Goal: Task Accomplishment & Management: Manage account settings

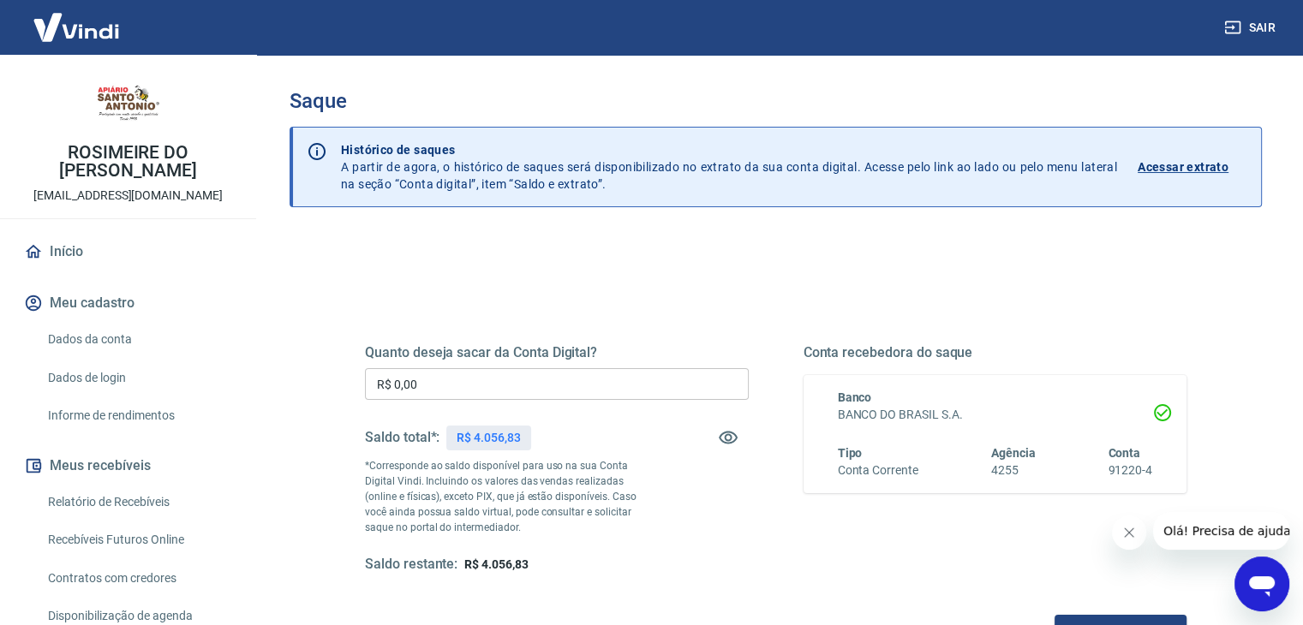
click at [165, 339] on link "Dados da conta" at bounding box center [138, 339] width 194 height 35
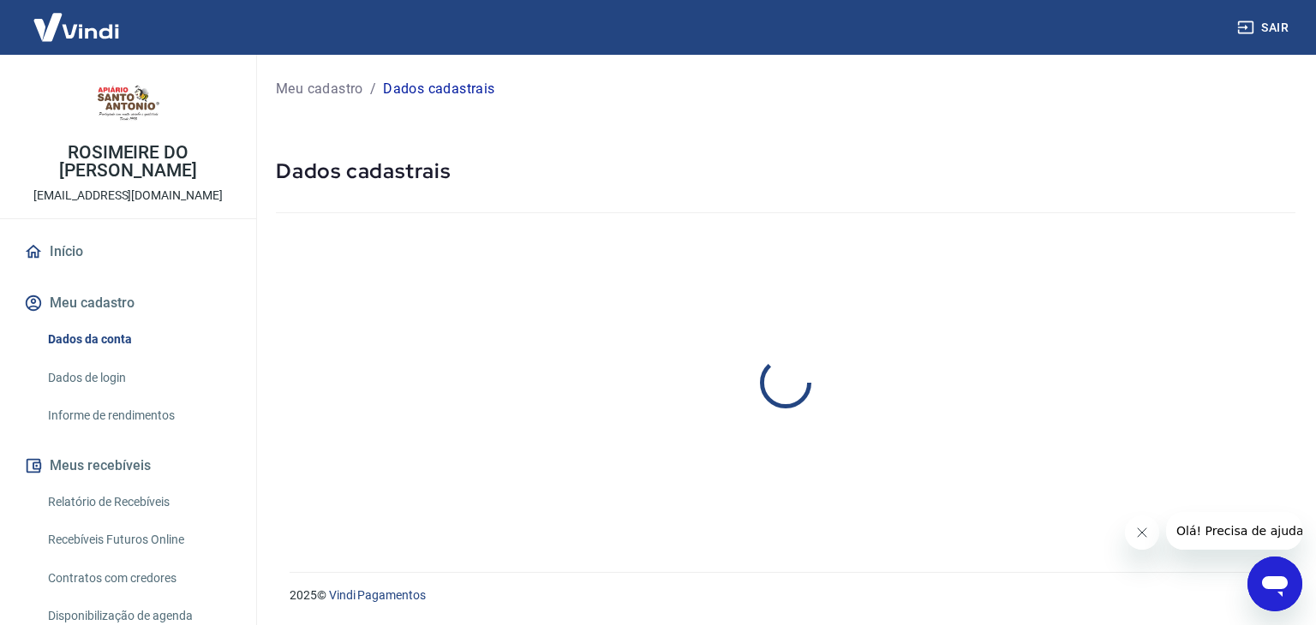
select select "SP"
select select "business"
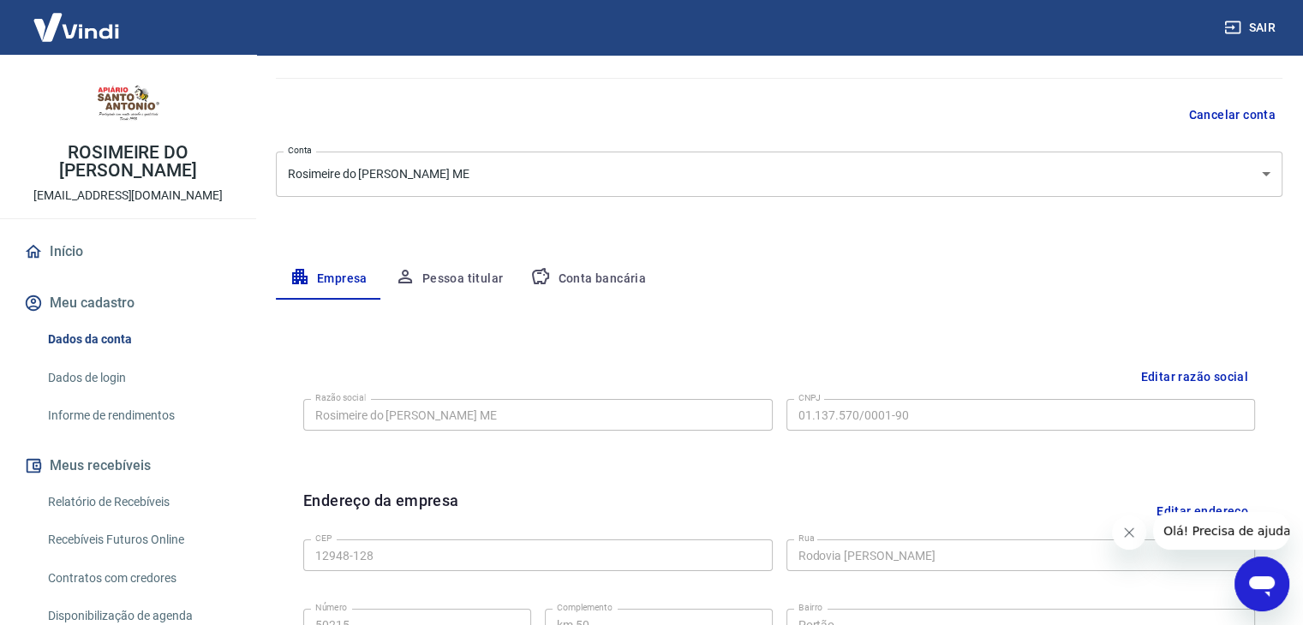
scroll to position [96, 0]
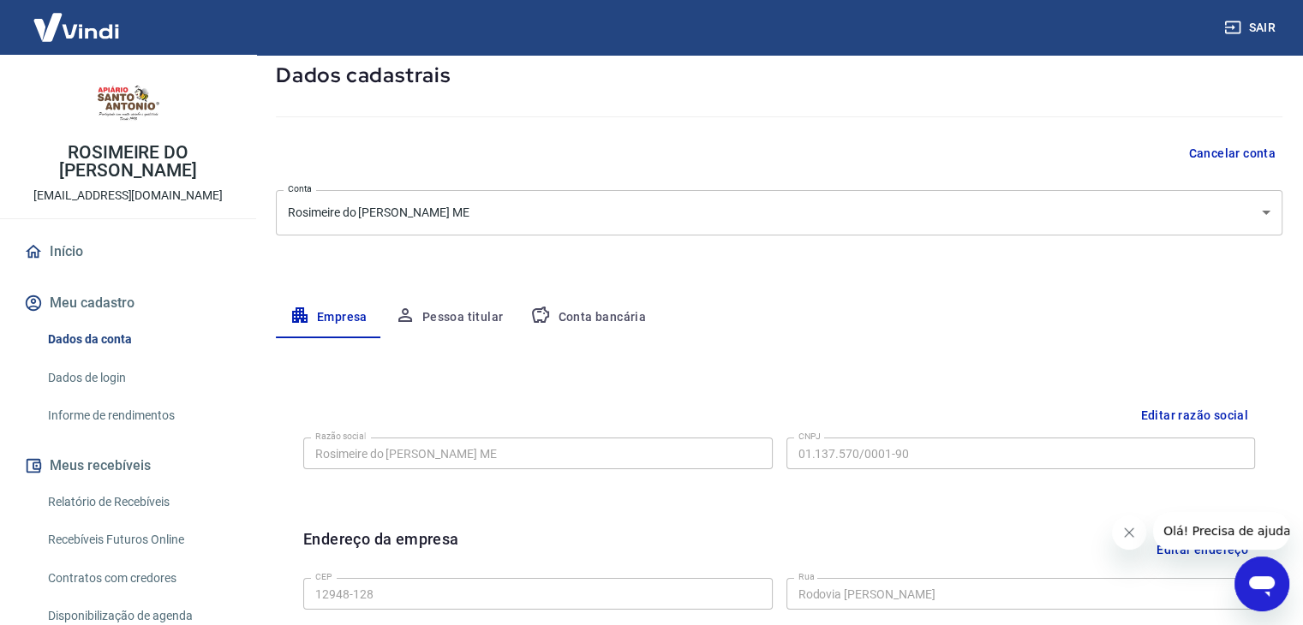
click at [487, 316] on button "Pessoa titular" at bounding box center [449, 317] width 136 height 41
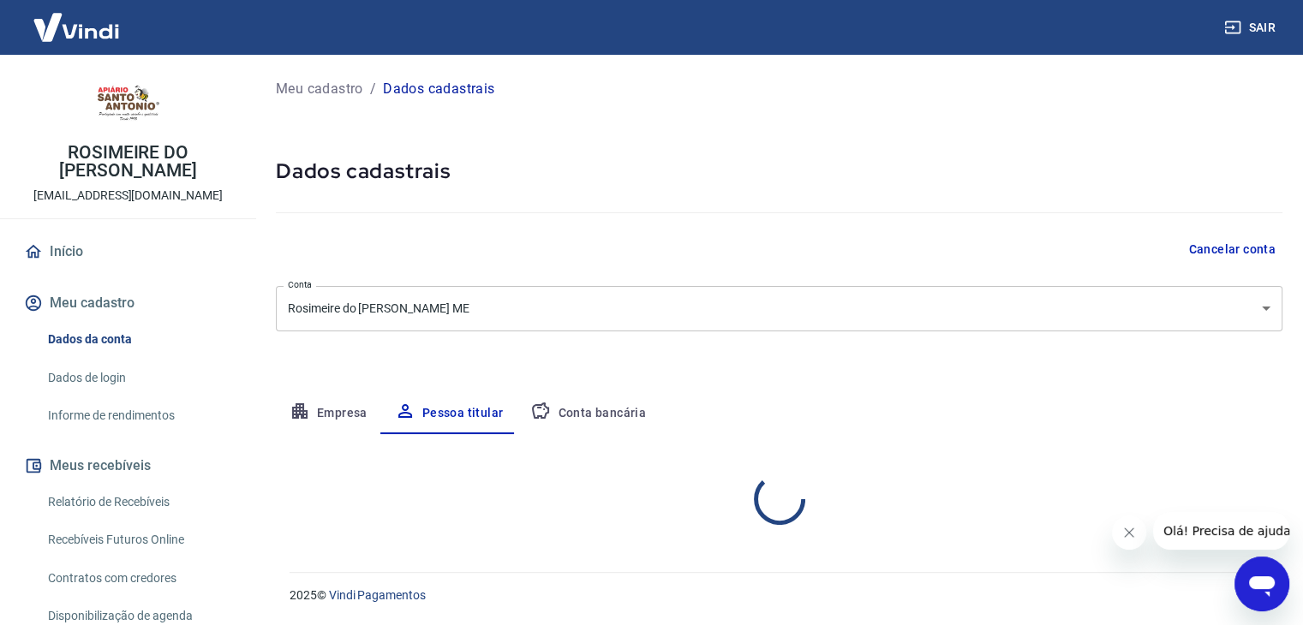
scroll to position [0, 0]
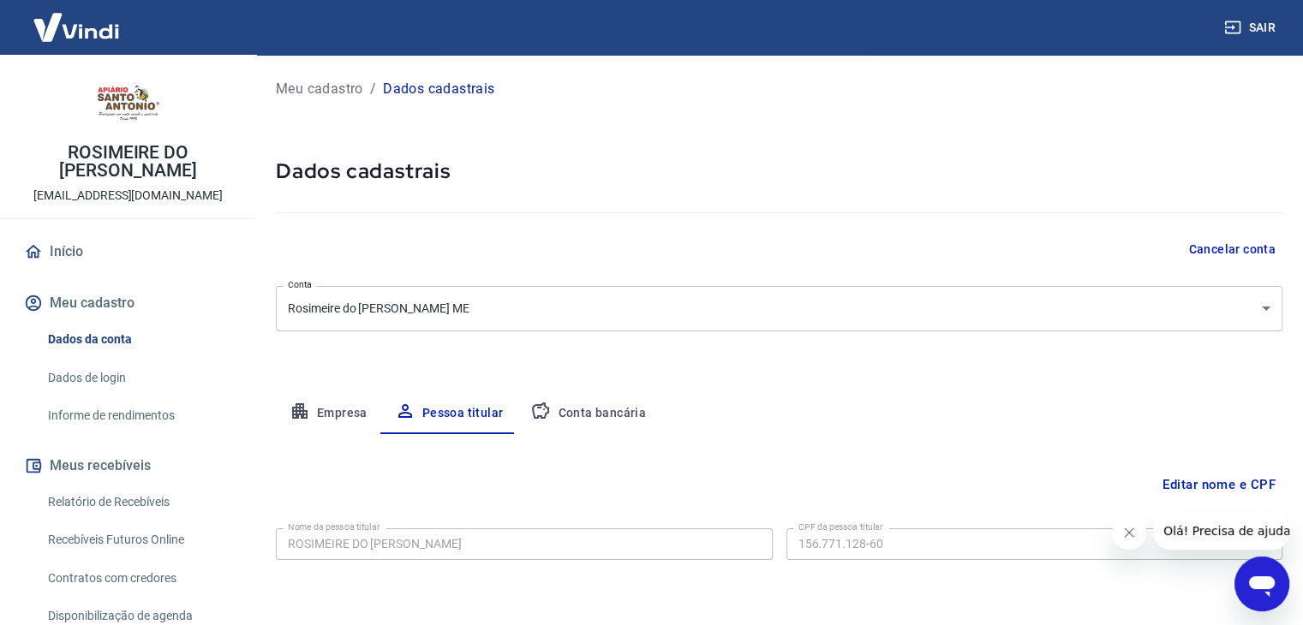
click at [586, 409] on button "Conta bancária" at bounding box center [588, 413] width 143 height 41
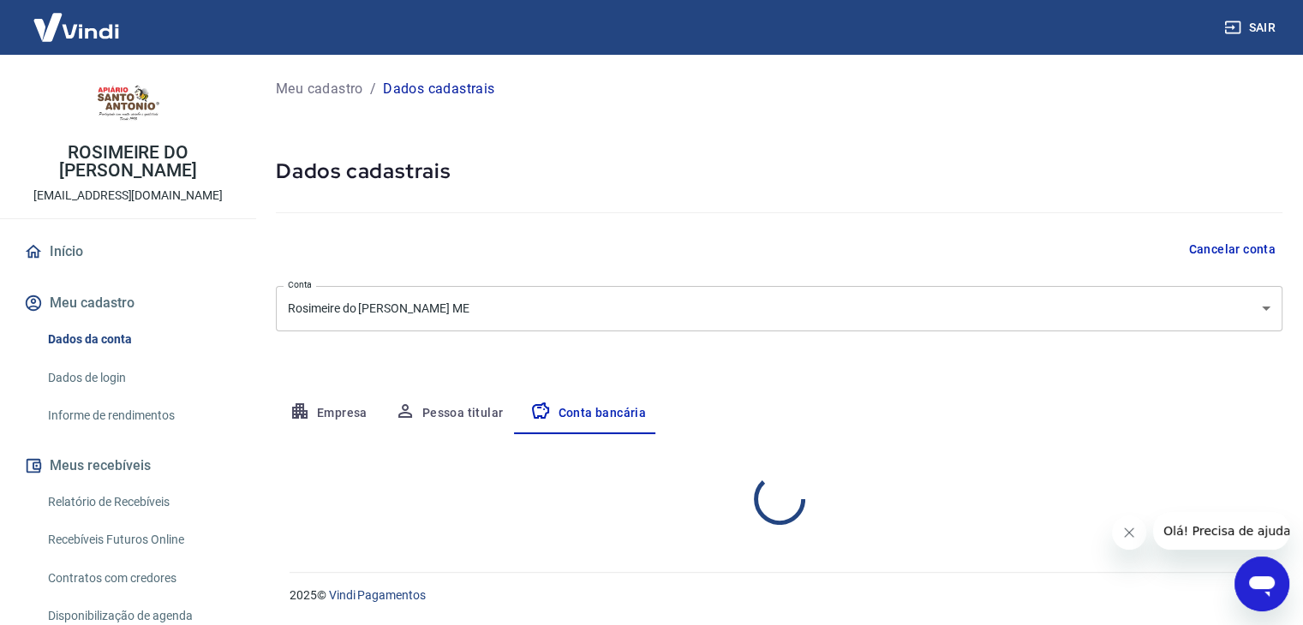
select select "1"
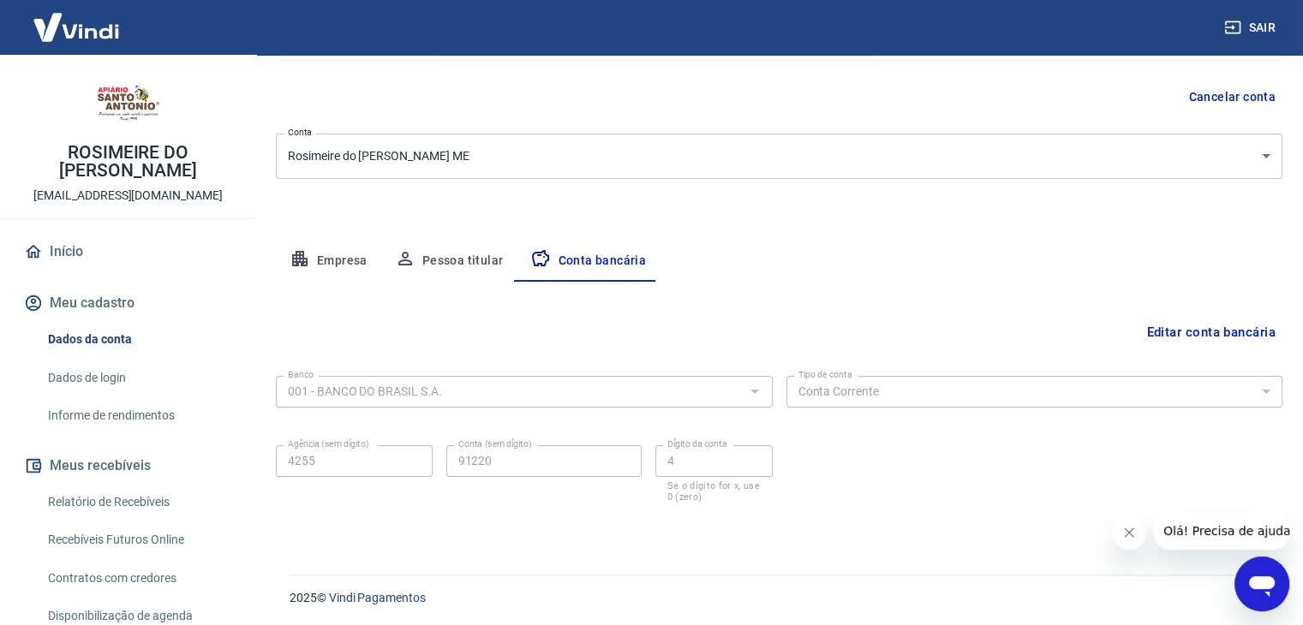
scroll to position [154, 0]
click at [1221, 330] on button "Editar conta bancária" at bounding box center [1211, 330] width 143 height 33
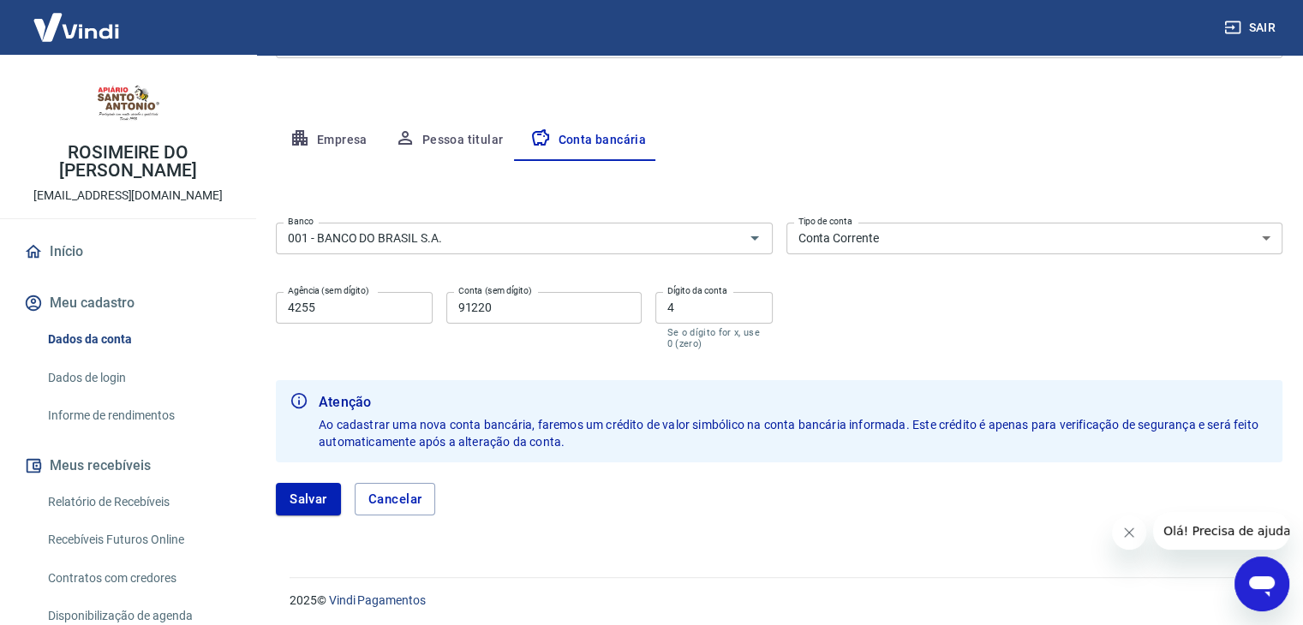
scroll to position [278, 0]
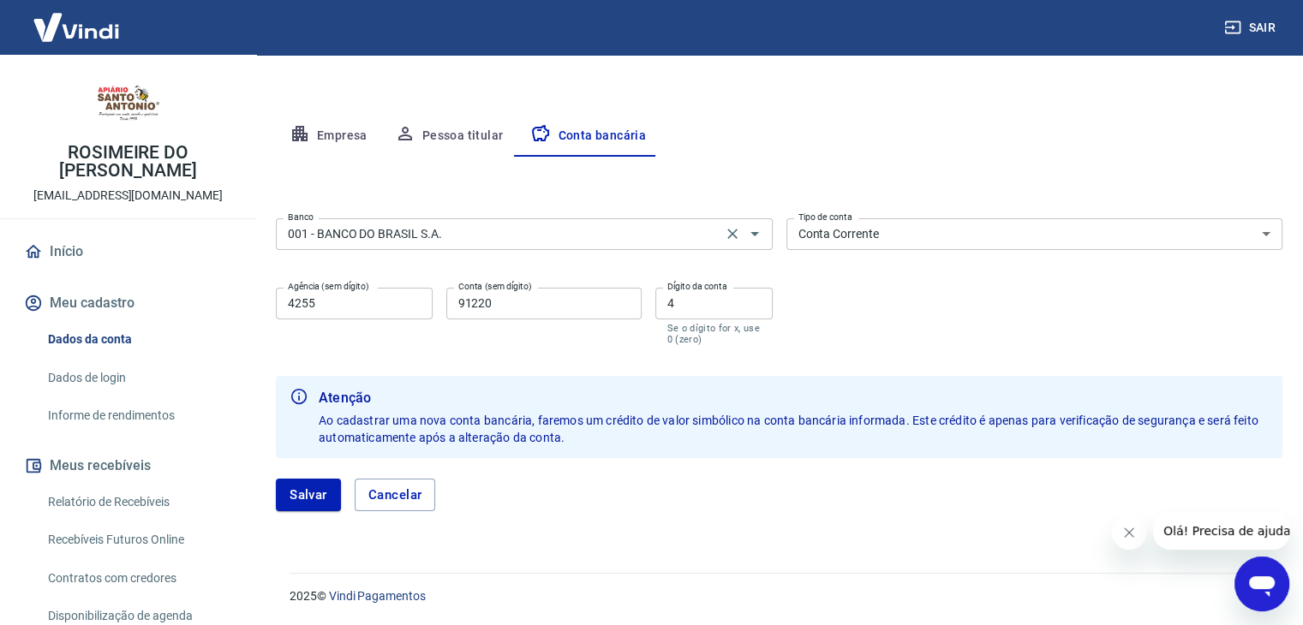
click at [697, 240] on input "001 - BANCO DO BRASIL S.A." at bounding box center [499, 234] width 436 height 21
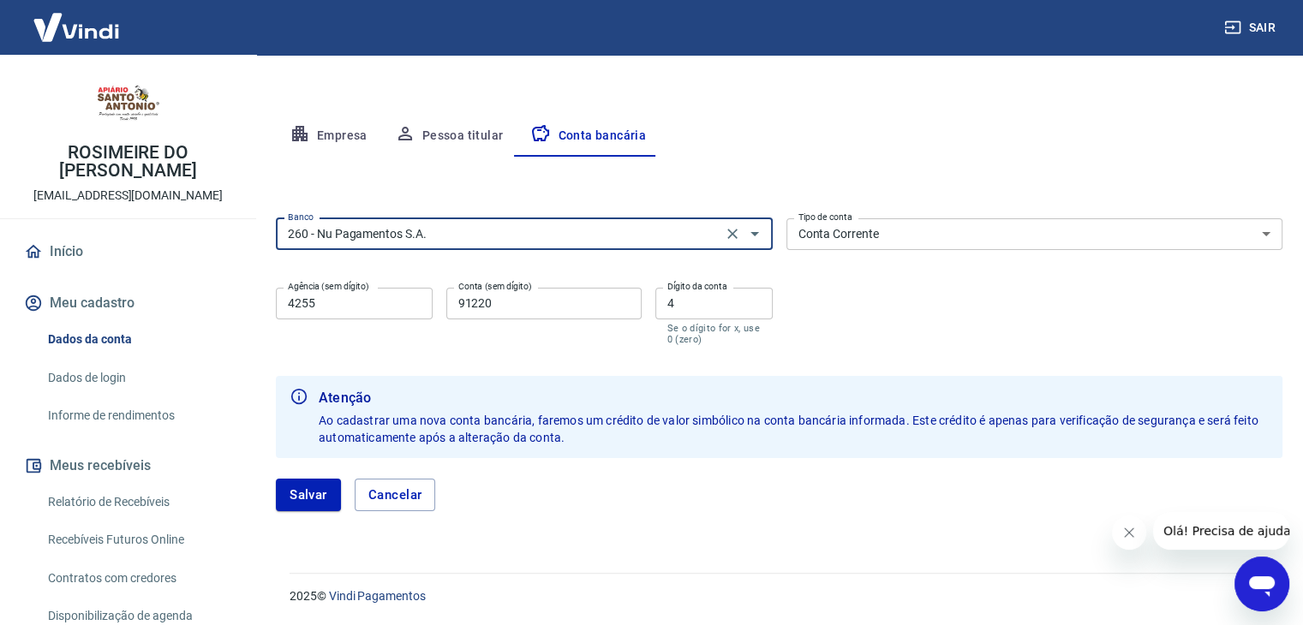
type input "260 - Nu Pagamentos S.A."
click at [380, 308] on input "4255" at bounding box center [354, 304] width 157 height 32
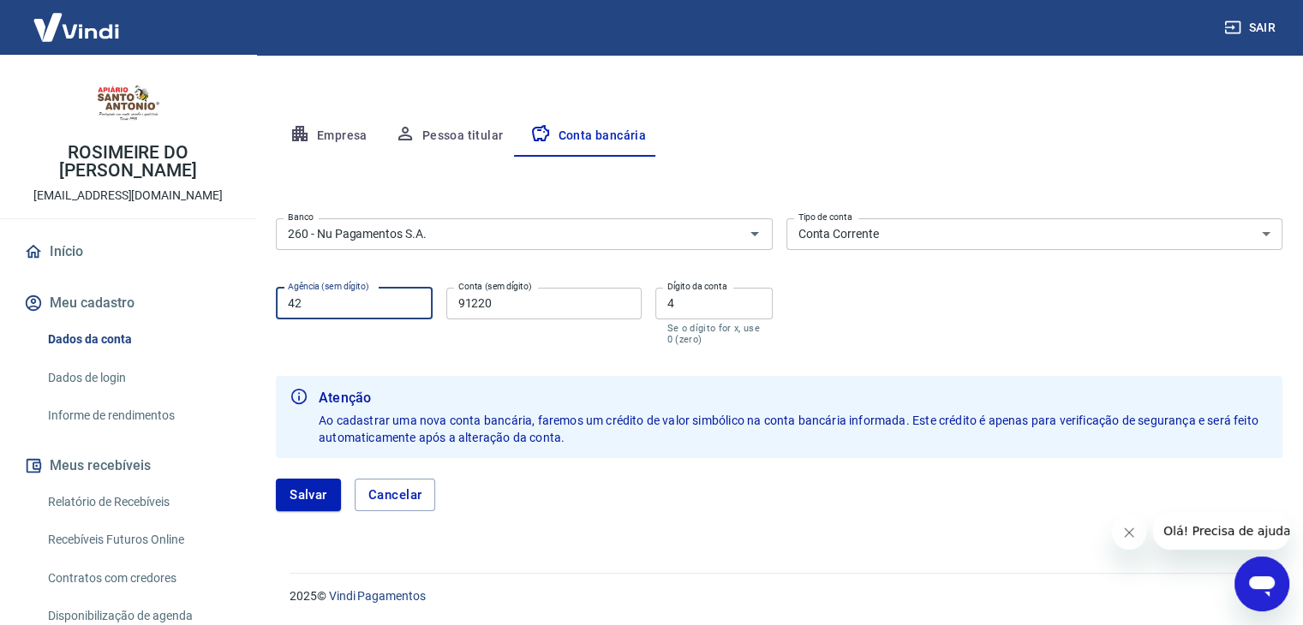
type input "4"
type input "0001"
type input "96792000"
click at [303, 487] on button "Salvar" at bounding box center [308, 495] width 65 height 33
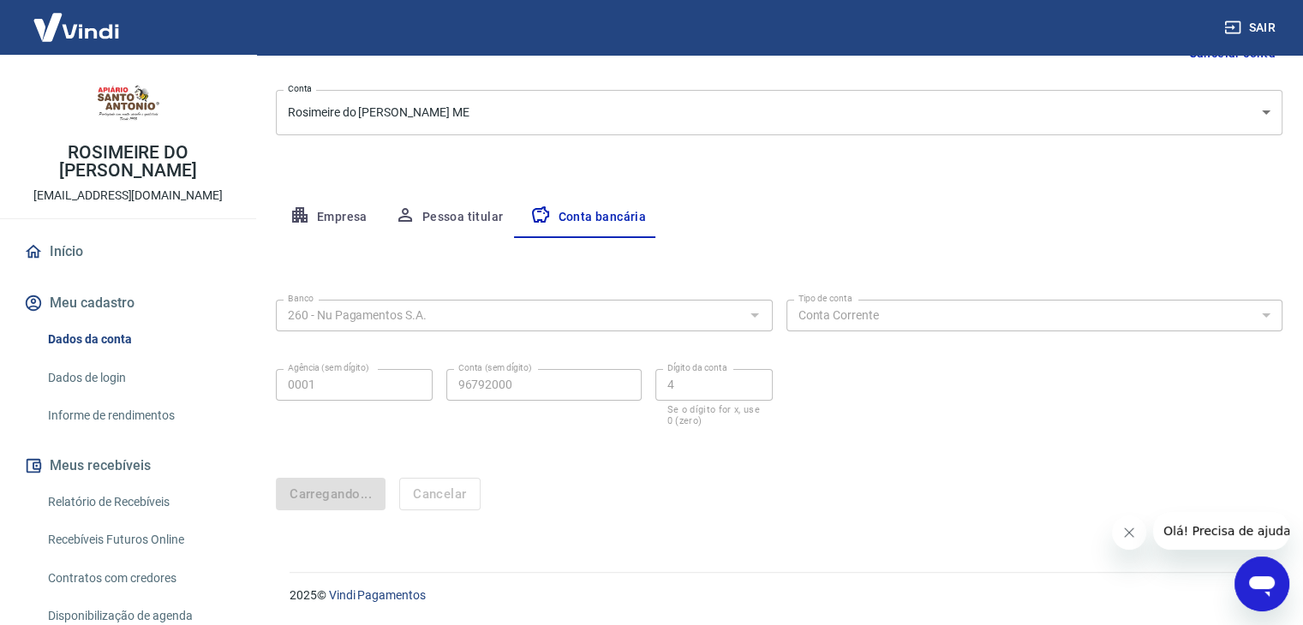
scroll to position [0, 0]
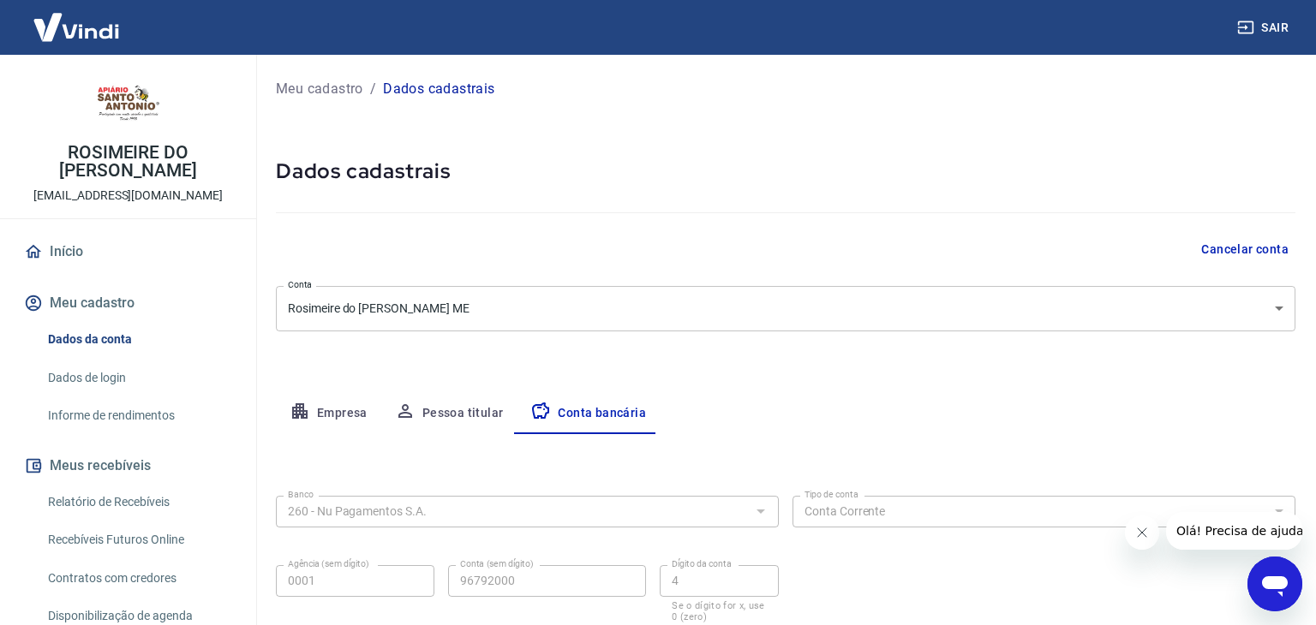
select select "1"
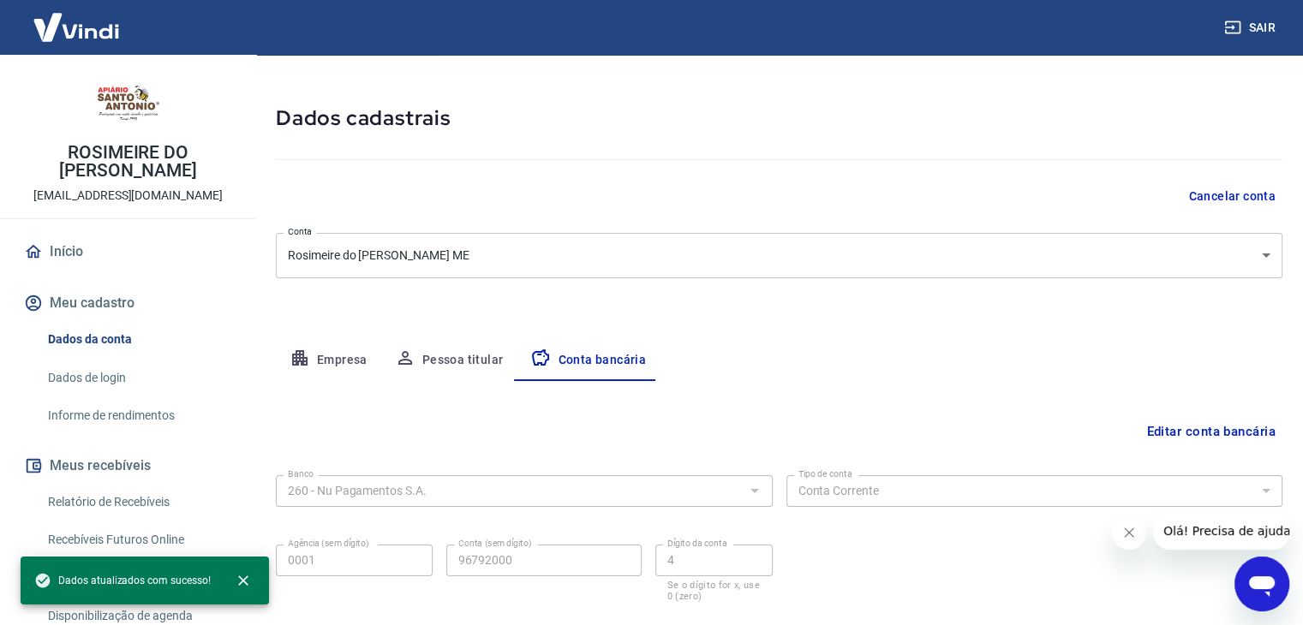
scroll to position [154, 0]
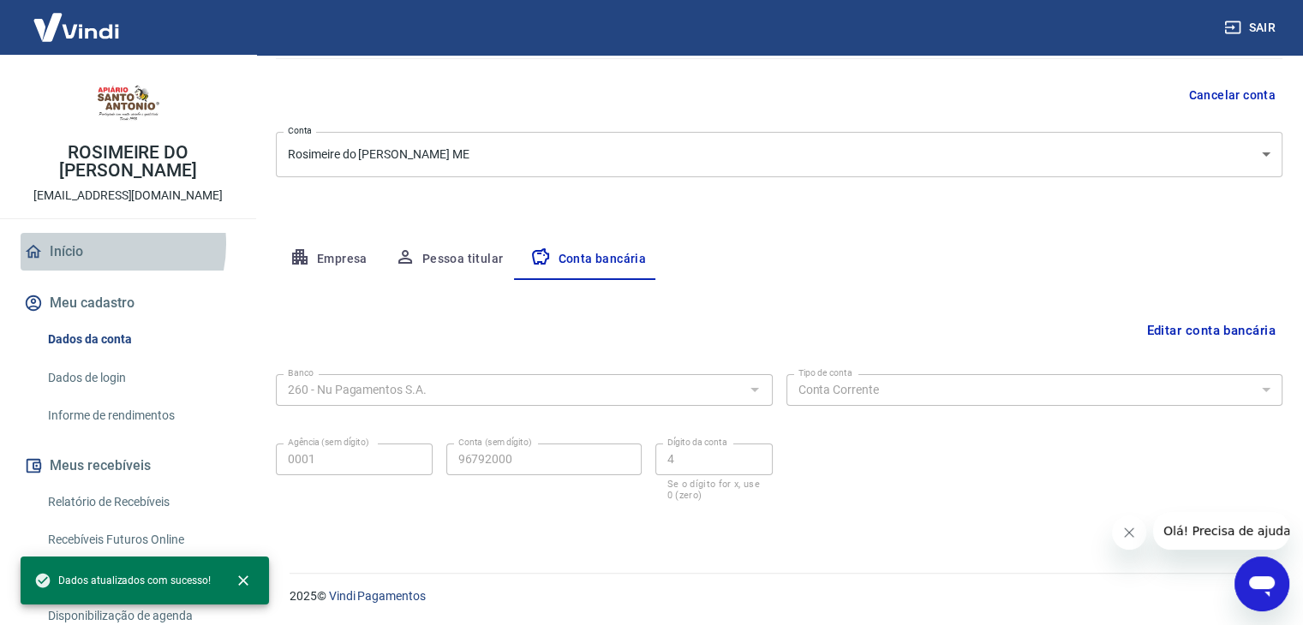
click at [90, 244] on link "Início" at bounding box center [128, 252] width 215 height 38
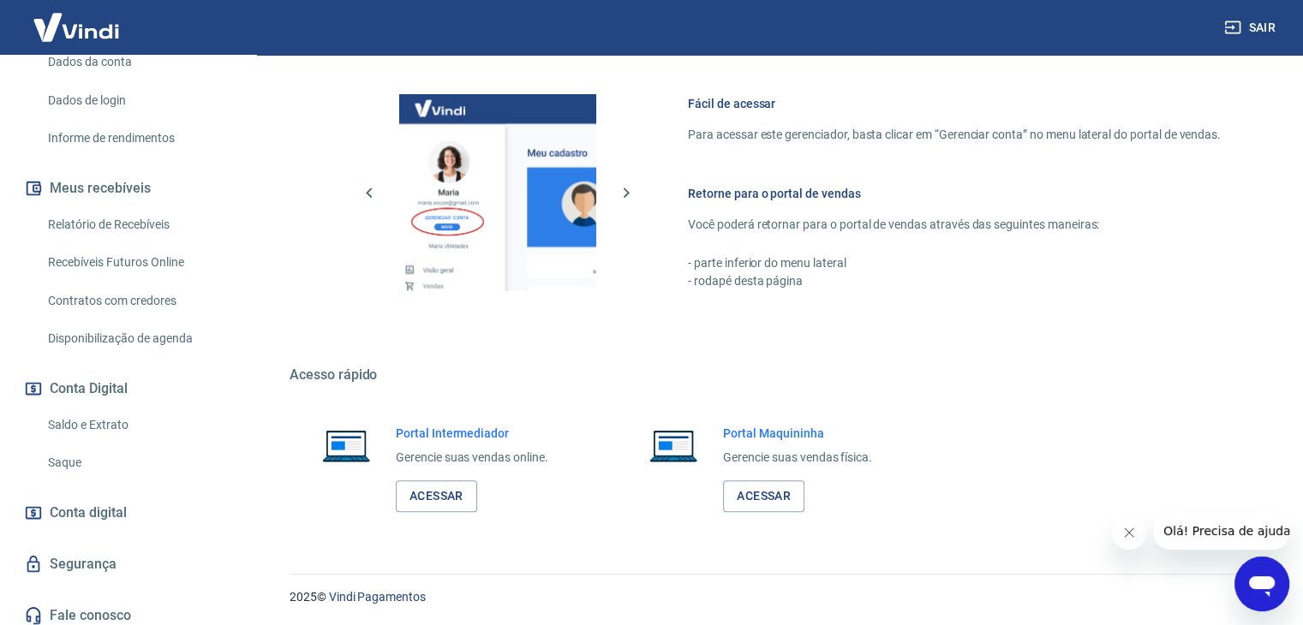
scroll to position [286, 0]
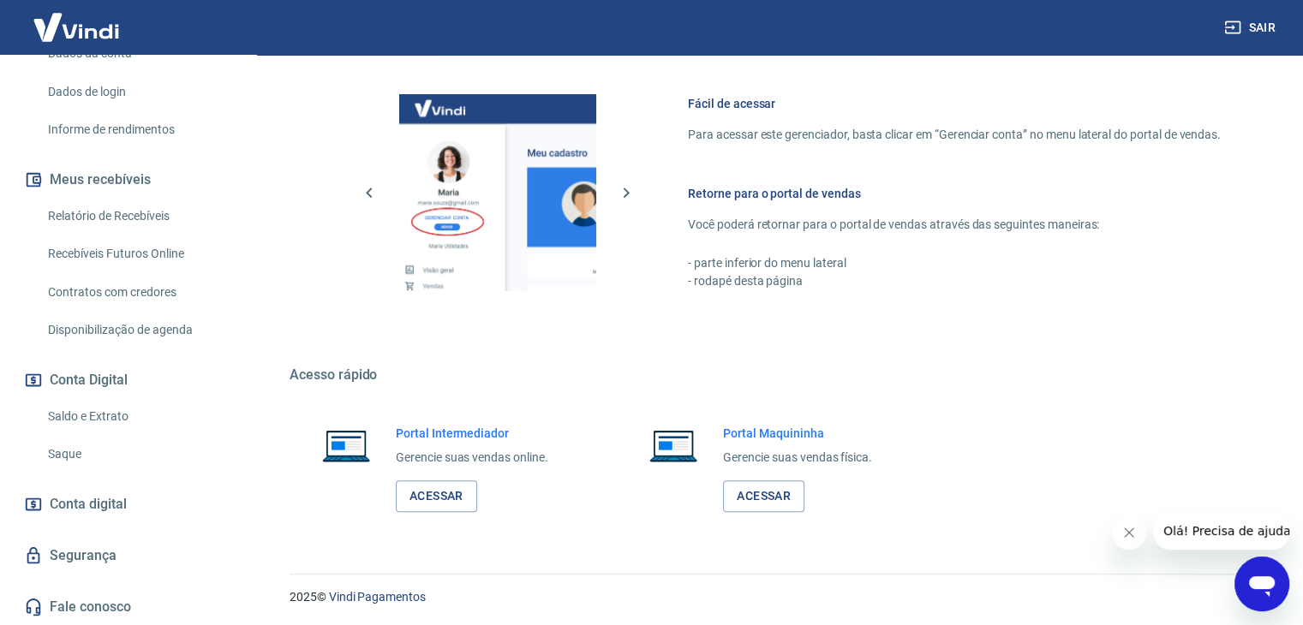
click at [78, 442] on link "Saque" at bounding box center [138, 454] width 194 height 35
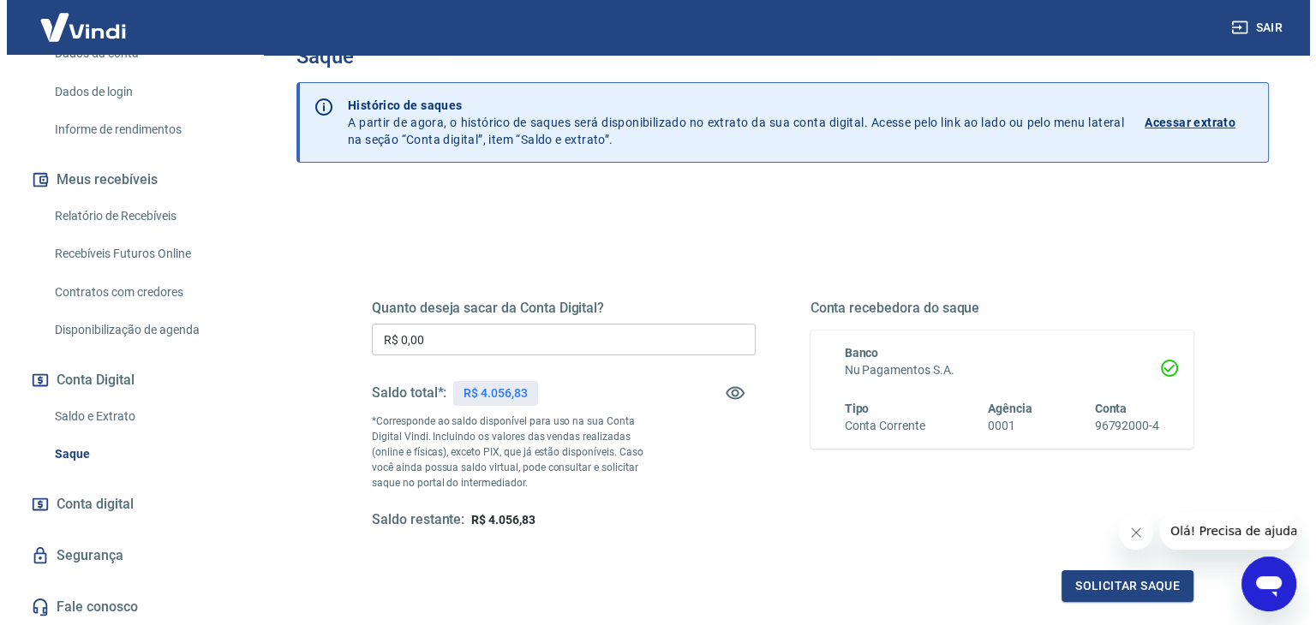
scroll to position [86, 0]
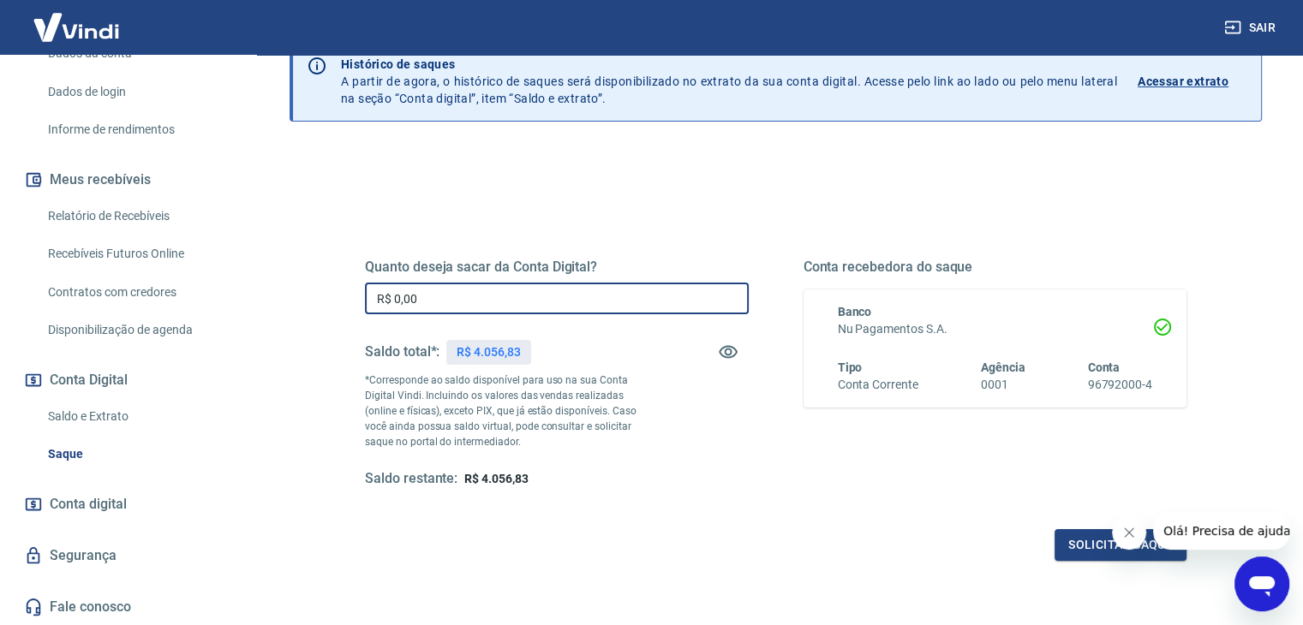
click at [446, 299] on input "R$ 0,00" at bounding box center [557, 299] width 384 height 32
type input "R$ 3.500,00"
click at [1069, 534] on button "Solicitar saque" at bounding box center [1121, 545] width 132 height 32
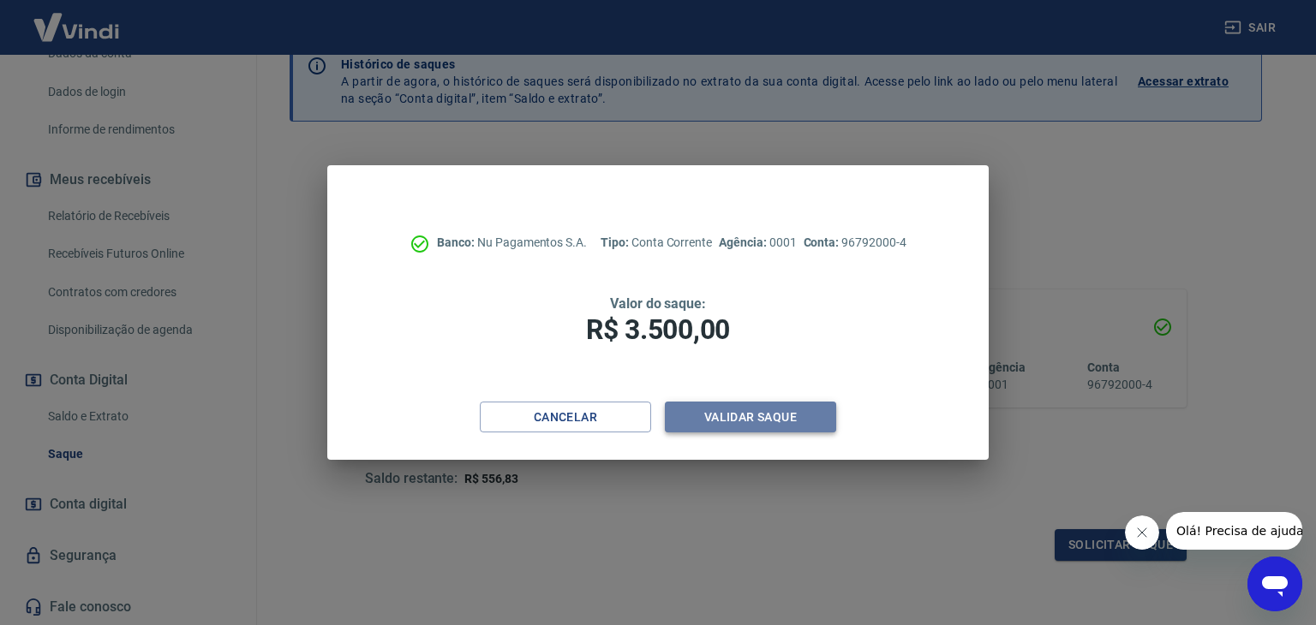
click at [782, 422] on button "Validar saque" at bounding box center [750, 418] width 171 height 32
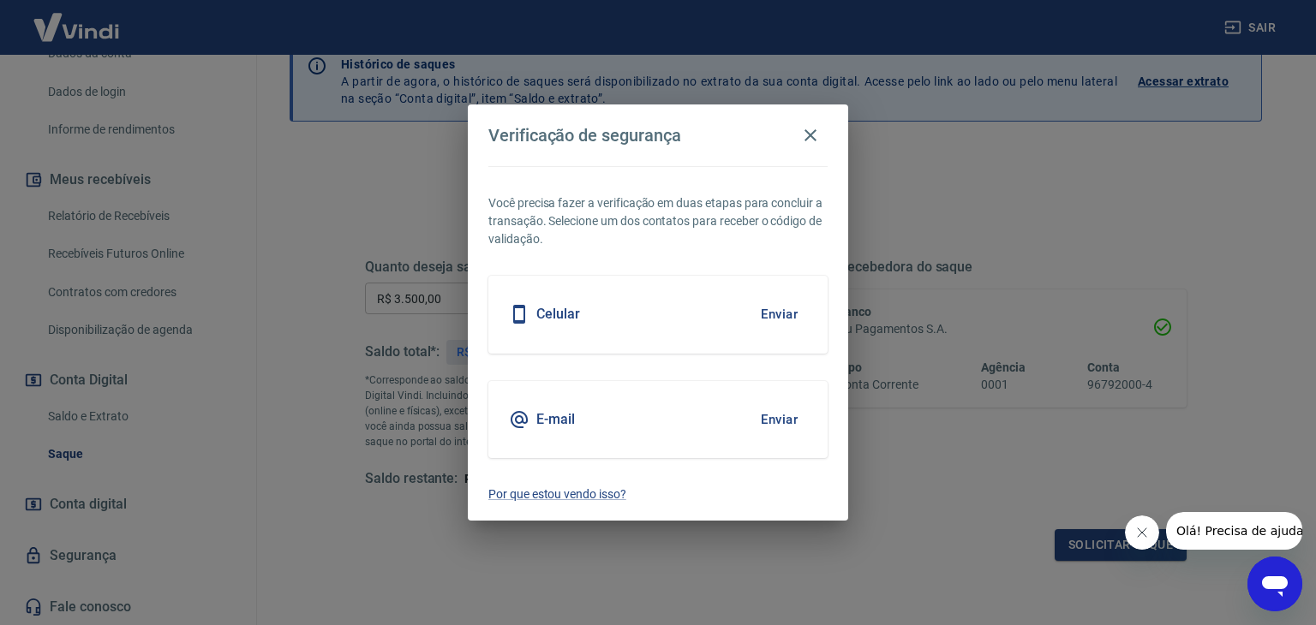
click at [784, 410] on button "Enviar" at bounding box center [779, 420] width 56 height 36
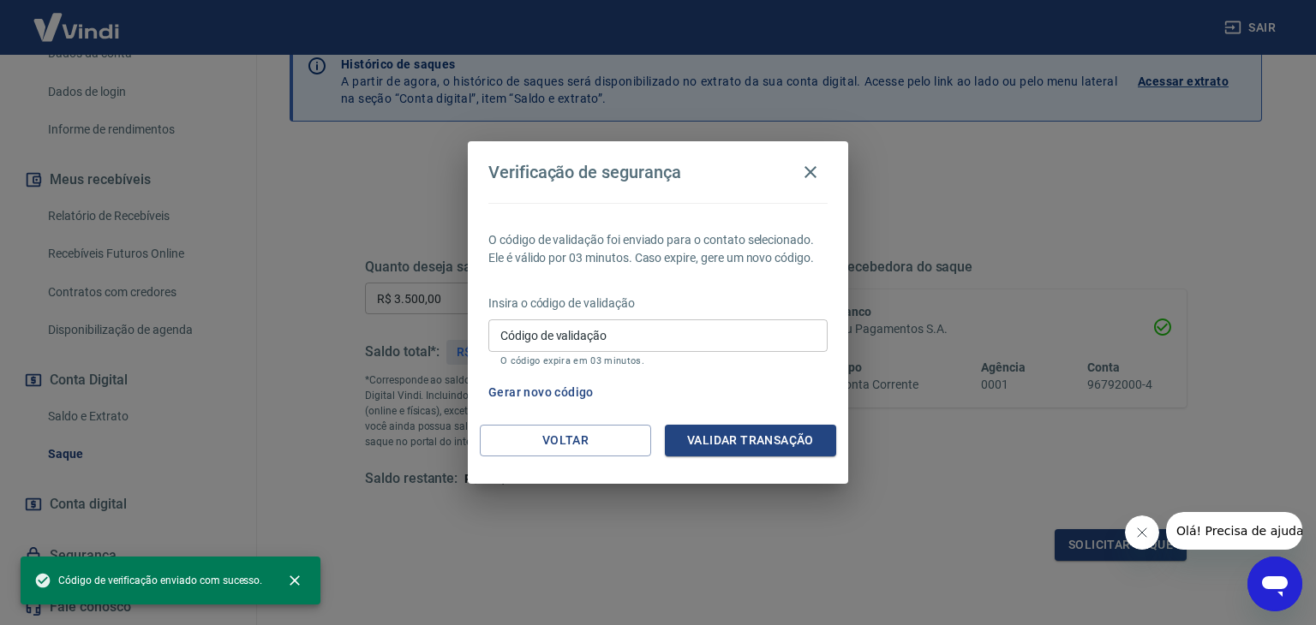
click at [612, 324] on input "Código de validação" at bounding box center [657, 336] width 339 height 32
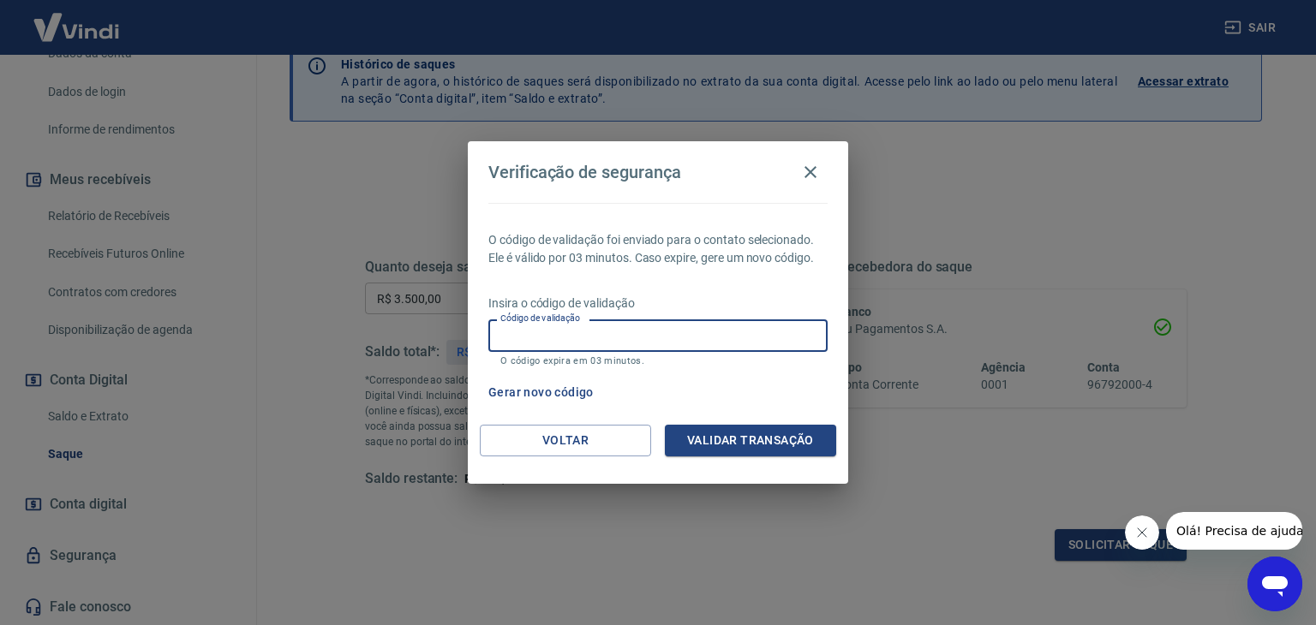
paste input "850454"
type input "850454"
click at [750, 441] on button "Validar transação" at bounding box center [750, 441] width 171 height 32
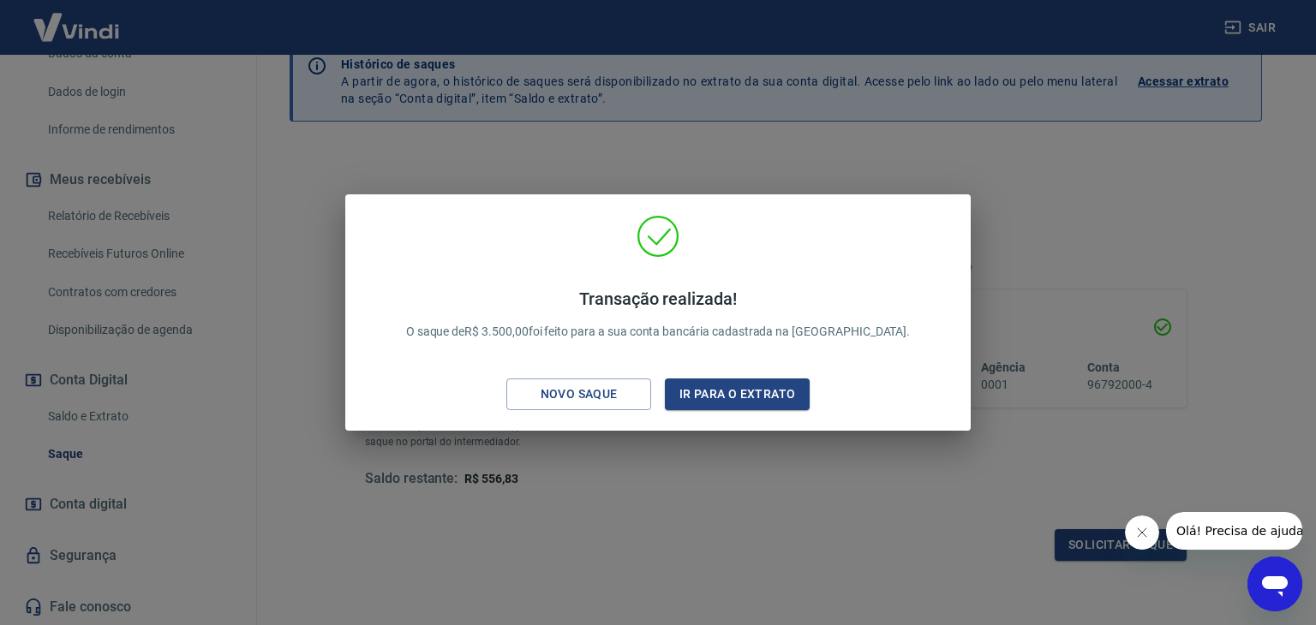
click at [659, 438] on div "Transação realizada! O saque de R$ 3.500,00 foi feito para a sua conta bancária…" at bounding box center [658, 312] width 1316 height 625
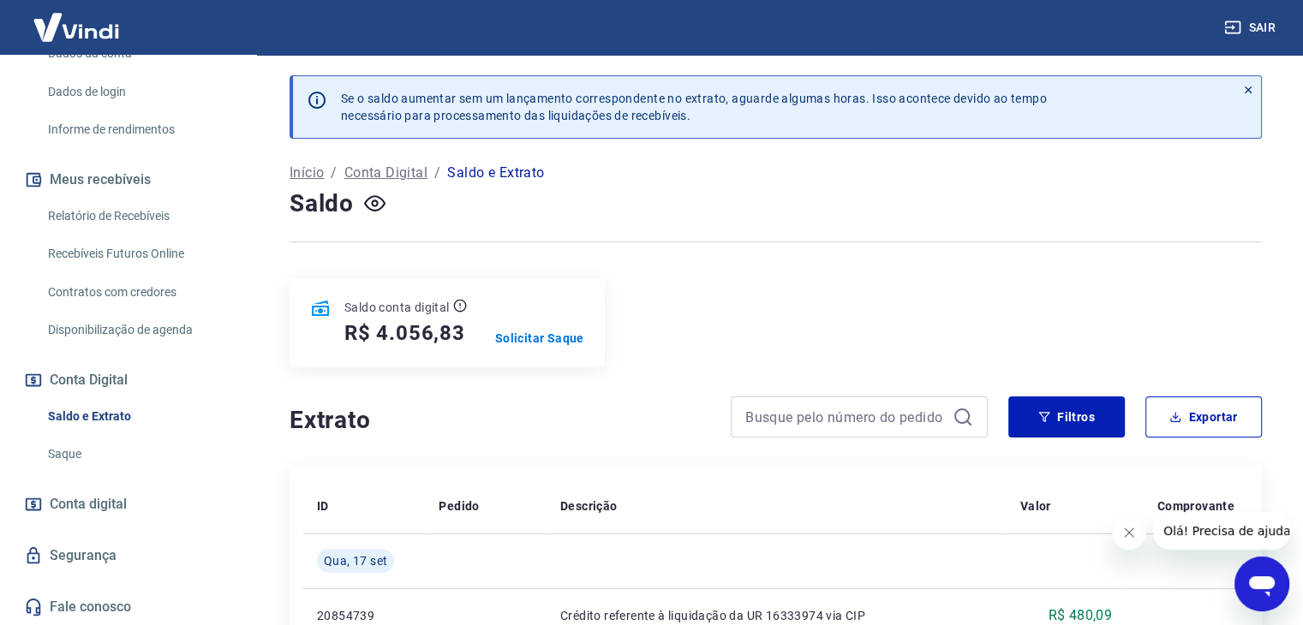
click at [545, 348] on div "Saldo conta digital R$ 4.056,83 Solicitar Saque" at bounding box center [447, 322] width 315 height 89
click at [541, 339] on p "Solicitar Saque" at bounding box center [539, 338] width 89 height 17
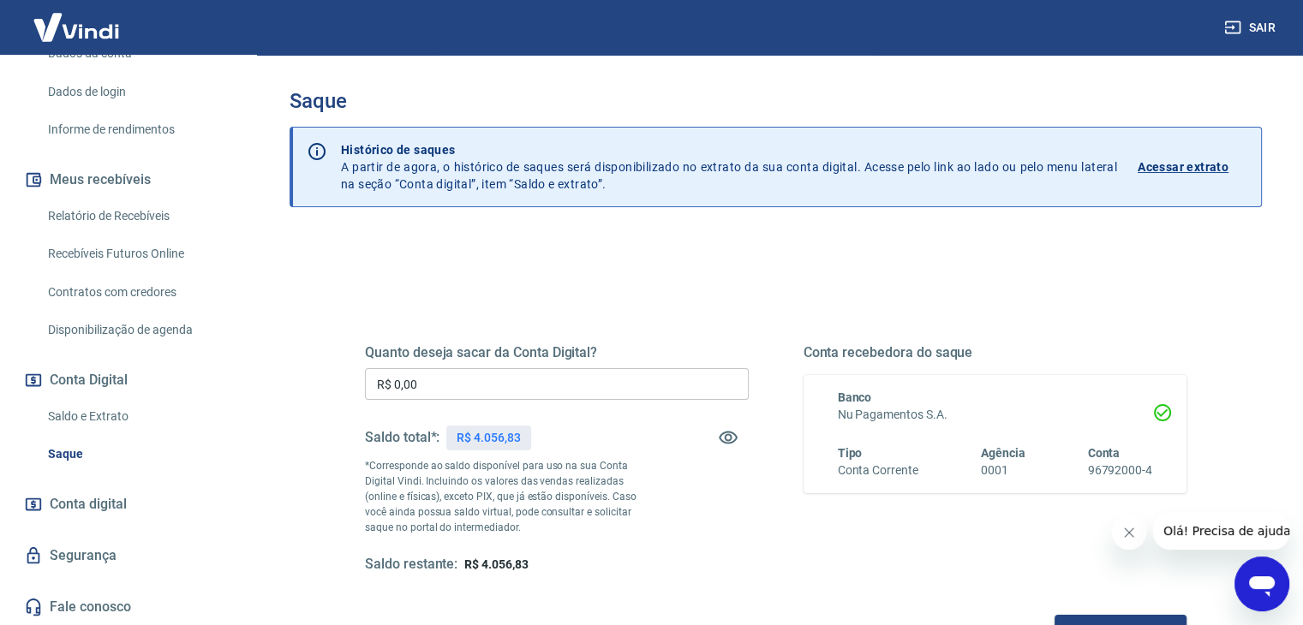
click at [112, 409] on link "Saldo e Extrato" at bounding box center [138, 416] width 194 height 35
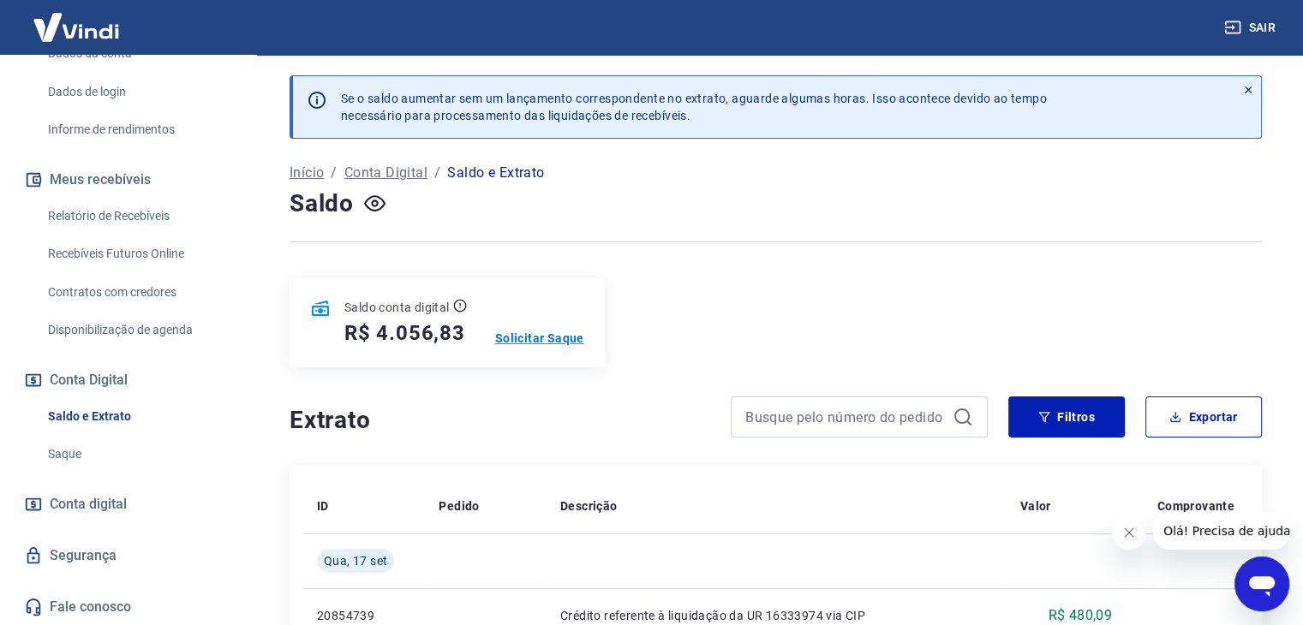
click at [550, 340] on p "Solicitar Saque" at bounding box center [539, 338] width 89 height 17
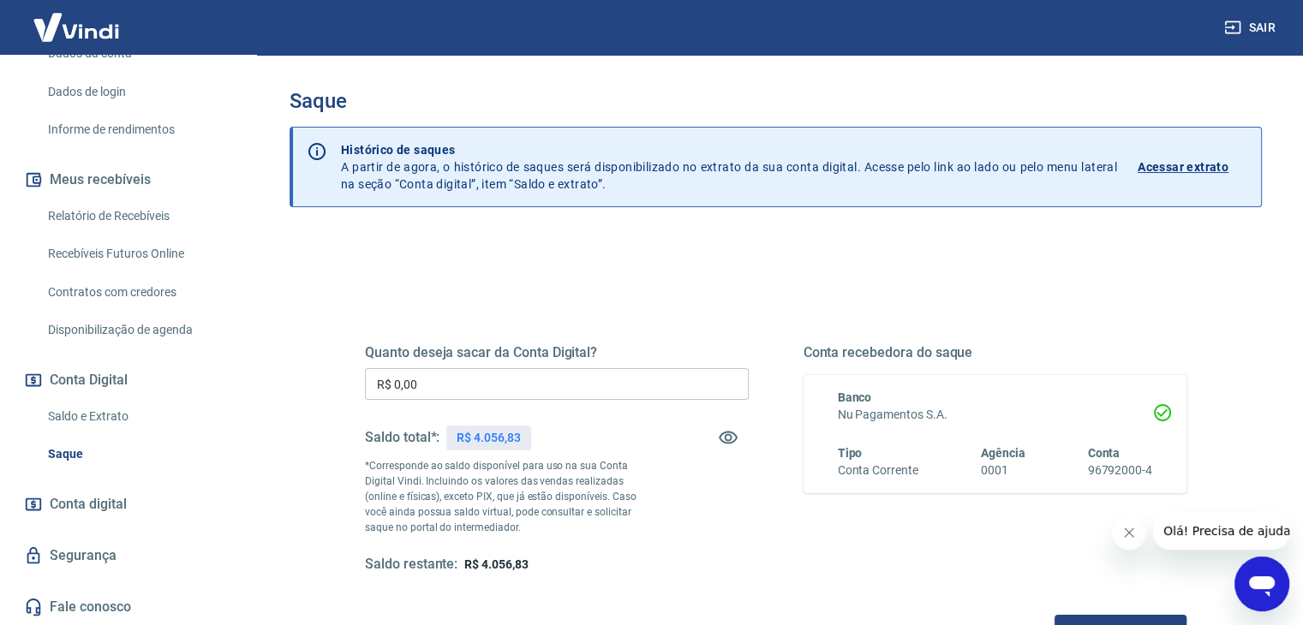
click at [572, 394] on input "R$ 0,00" at bounding box center [557, 384] width 384 height 32
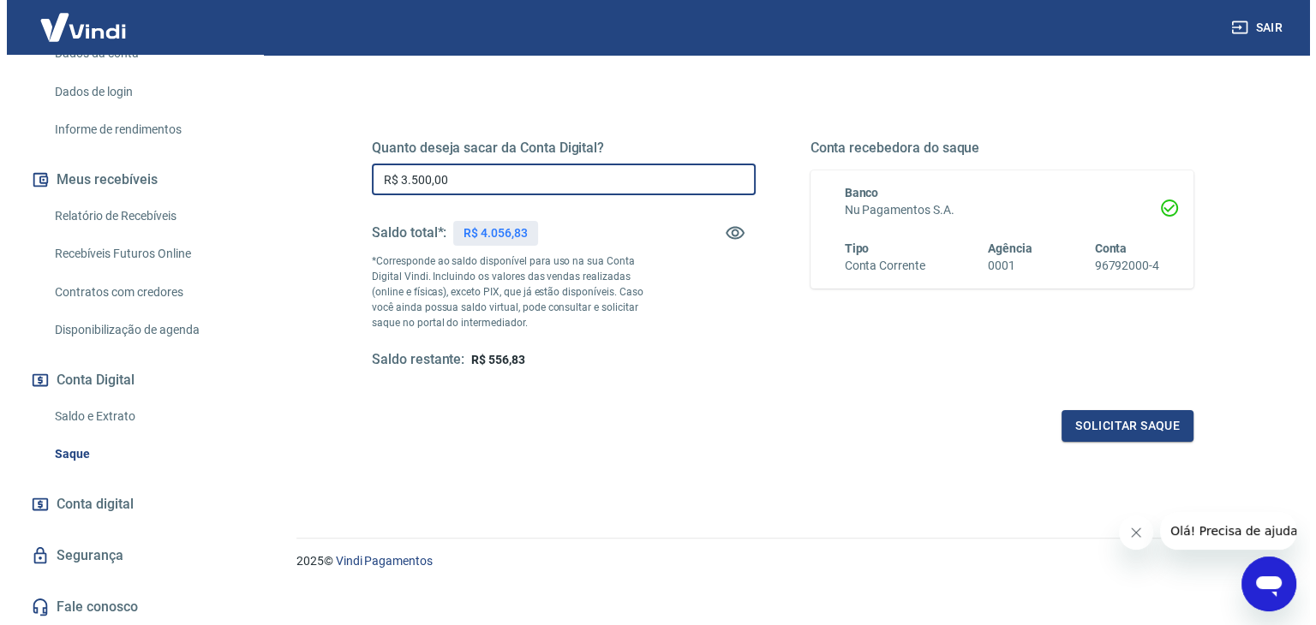
scroll to position [221, 0]
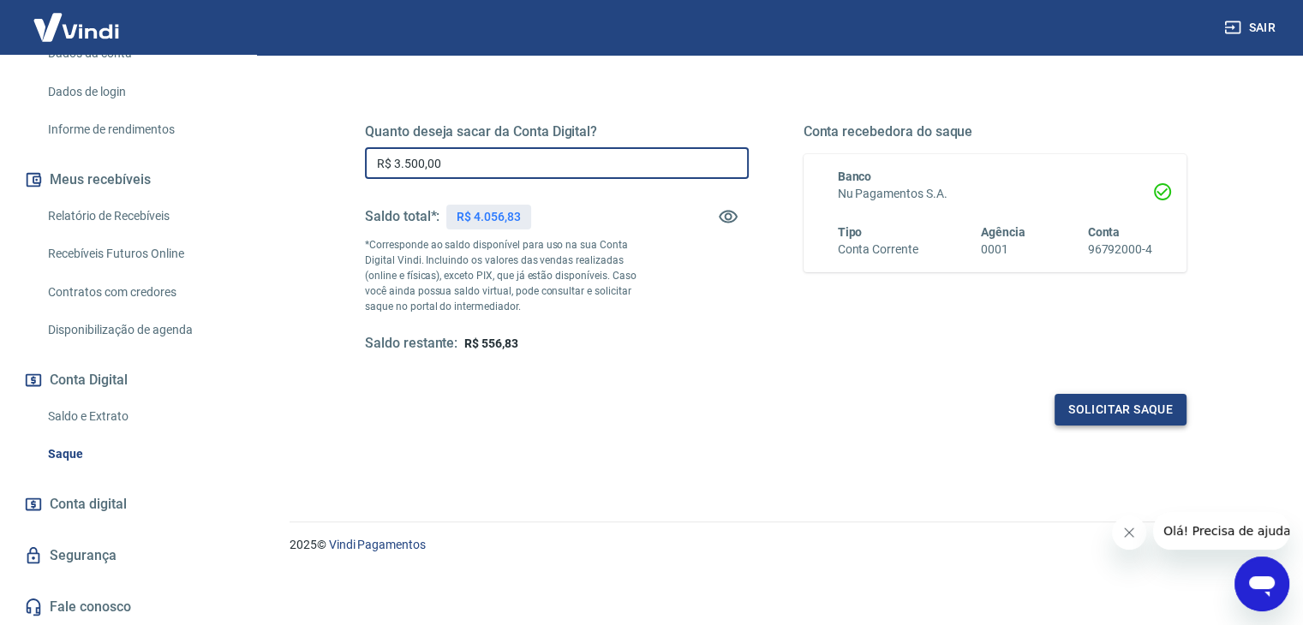
type input "R$ 3.500,00"
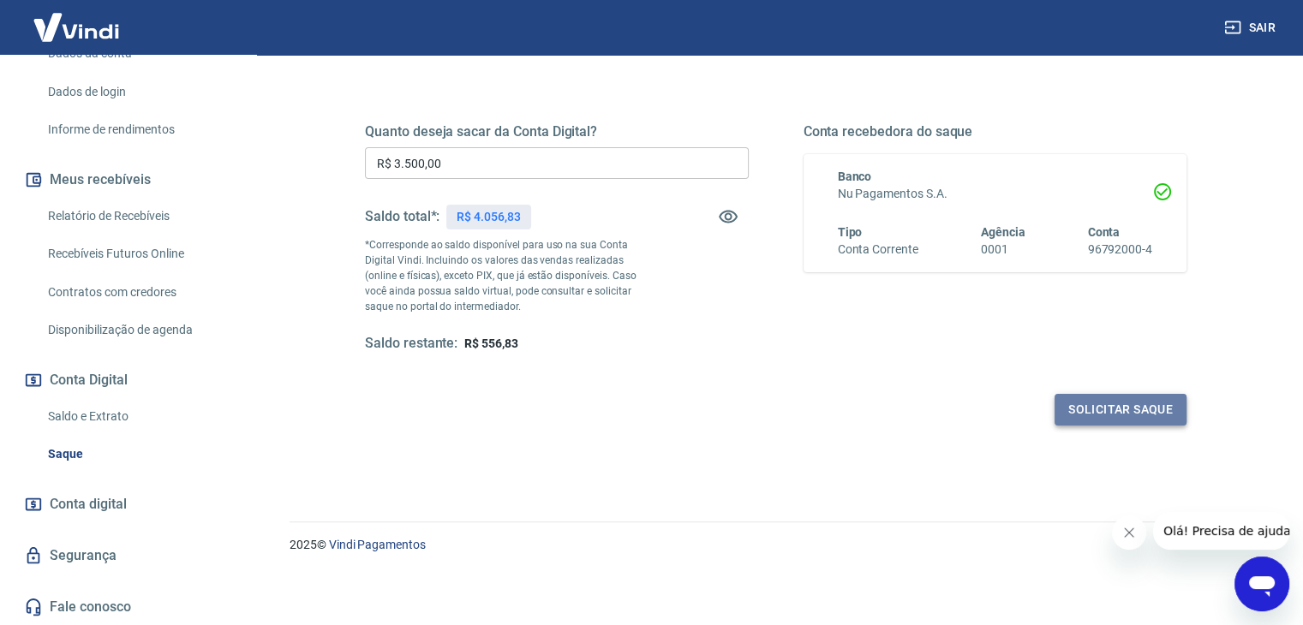
click at [1137, 396] on button "Solicitar saque" at bounding box center [1121, 410] width 132 height 32
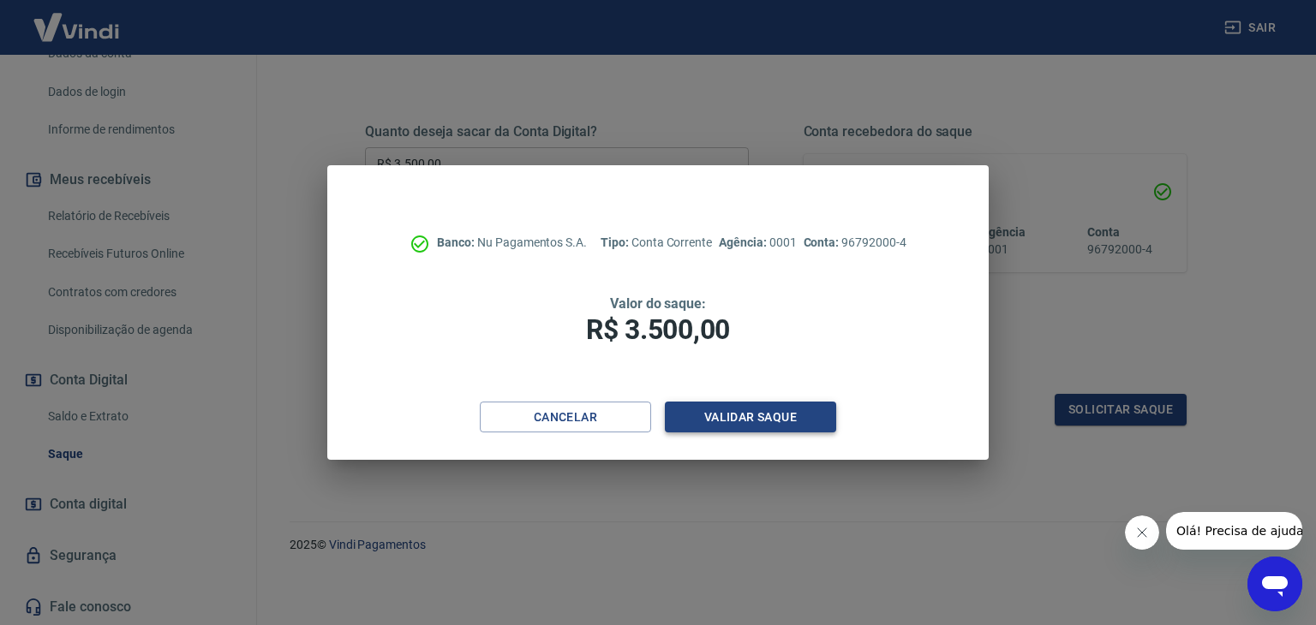
click at [819, 425] on button "Validar saque" at bounding box center [750, 418] width 171 height 32
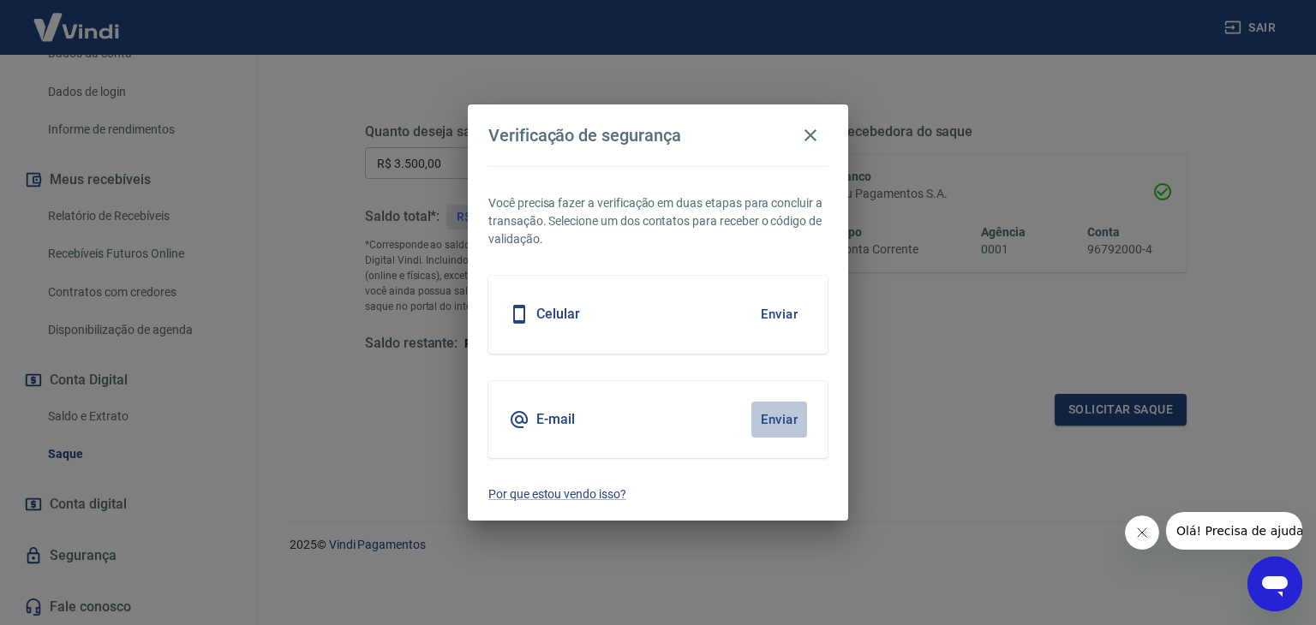
click at [778, 419] on button "Enviar" at bounding box center [779, 420] width 56 height 36
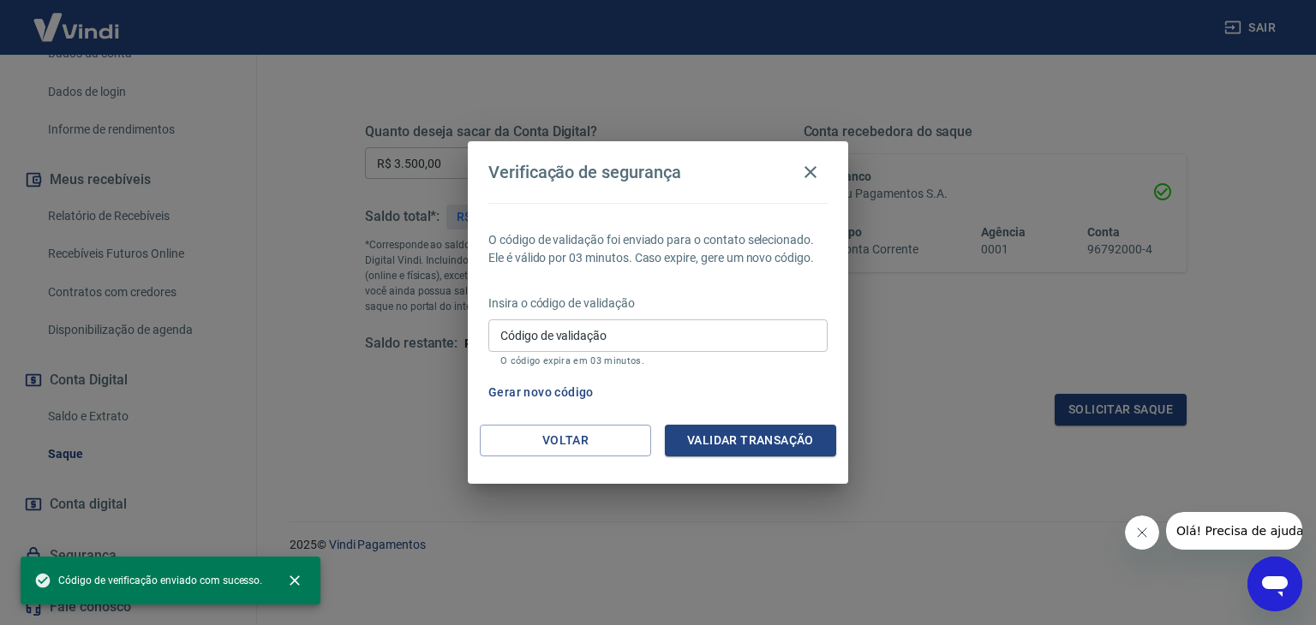
click at [598, 337] on input "Código de validação" at bounding box center [657, 336] width 339 height 32
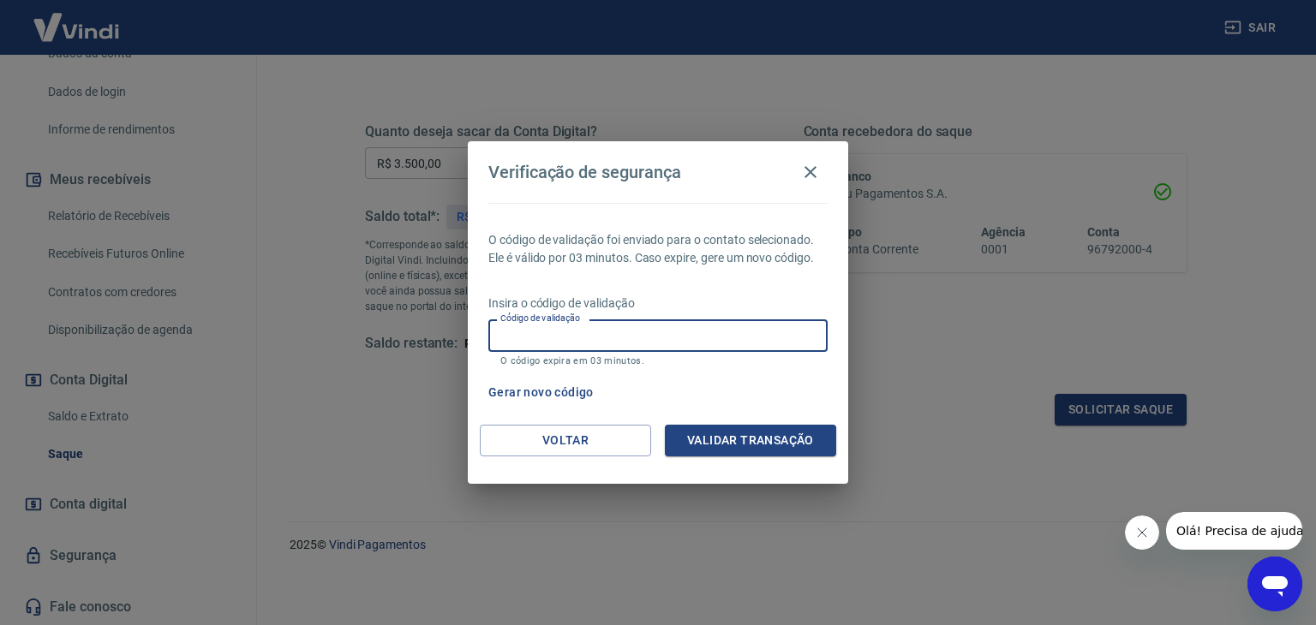
paste input "620576"
type input "620576"
click at [704, 426] on button "Validar transação" at bounding box center [750, 441] width 171 height 32
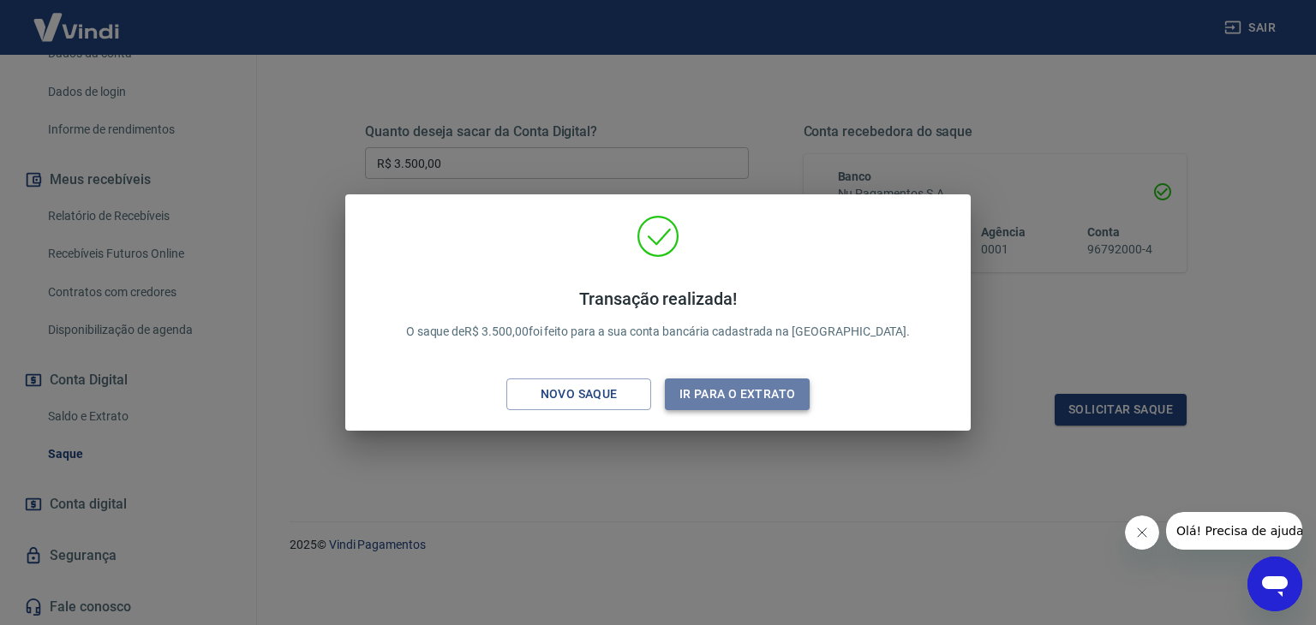
click at [692, 389] on button "Ir para o extrato" at bounding box center [737, 395] width 145 height 32
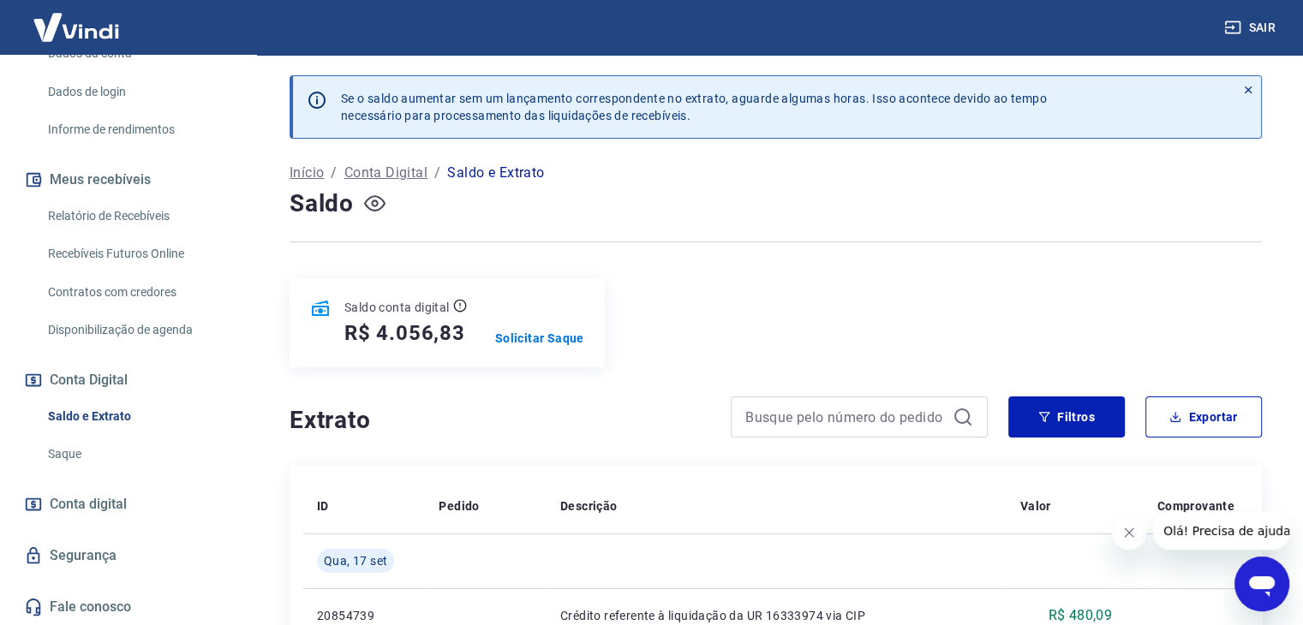
click at [379, 210] on icon "button" at bounding box center [374, 203] width 21 height 21
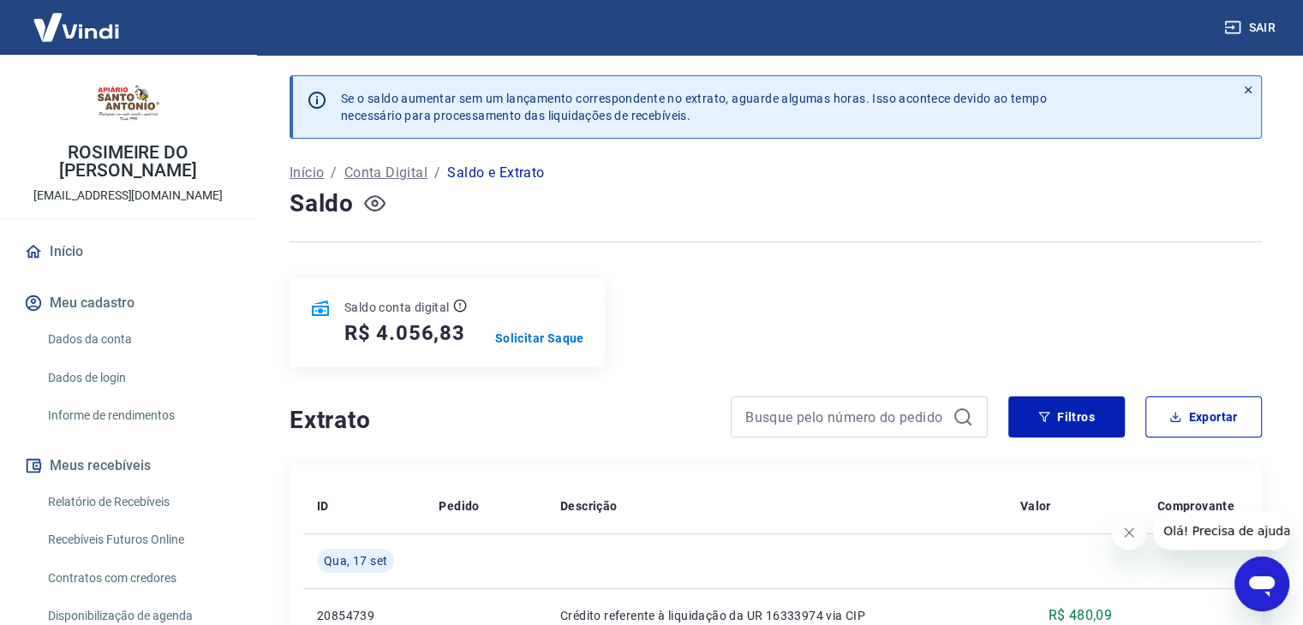
click at [132, 340] on link "Dados da conta" at bounding box center [138, 339] width 194 height 35
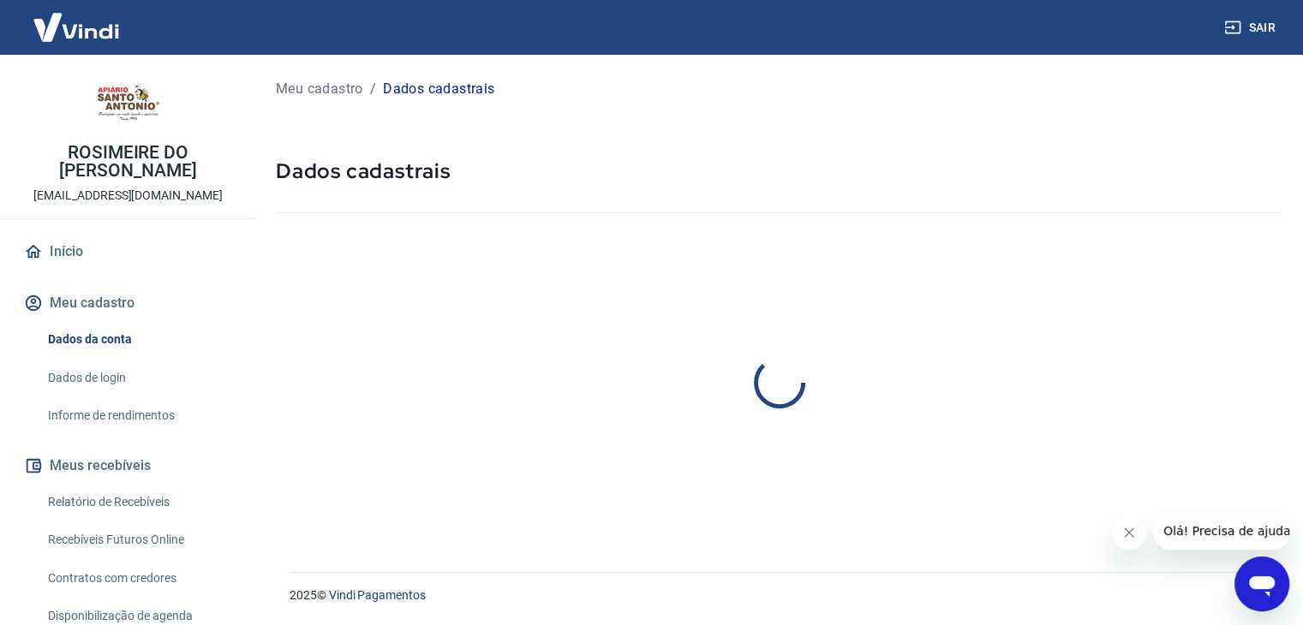
select select "SP"
select select "business"
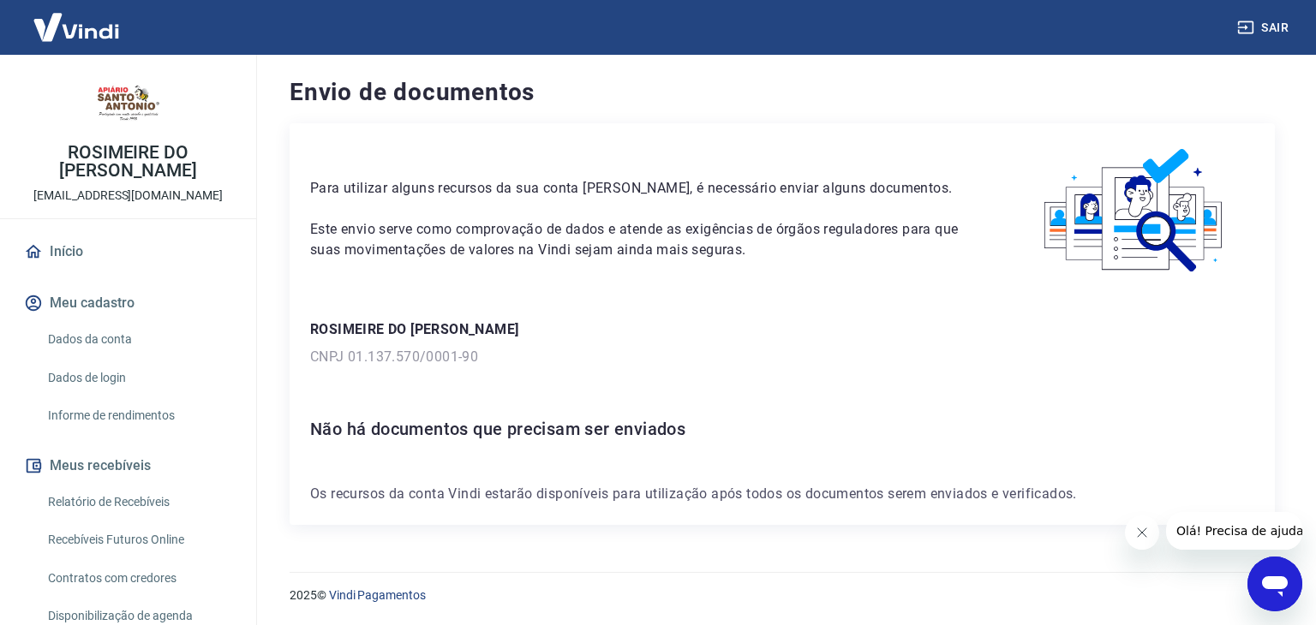
click at [833, 410] on div "Para utilizar alguns recursos da sua conta Vindi, é necessário enviar alguns do…" at bounding box center [782, 324] width 985 height 402
click at [130, 350] on link "Dados da conta" at bounding box center [138, 339] width 194 height 35
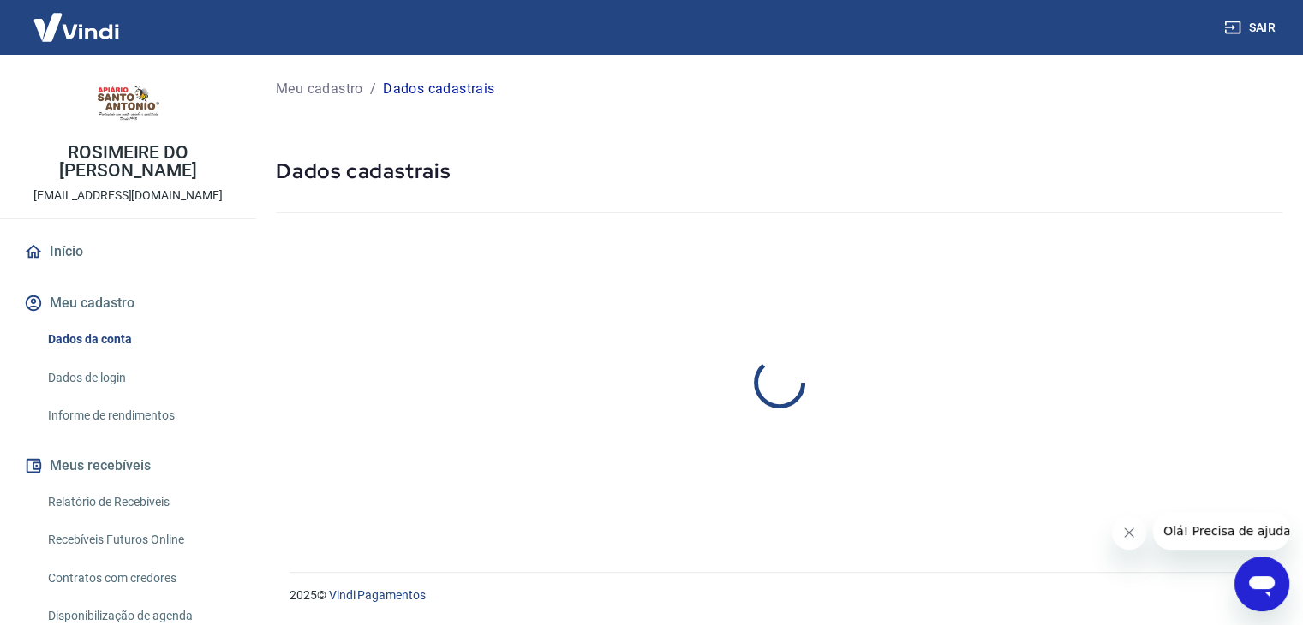
select select "SP"
select select "business"
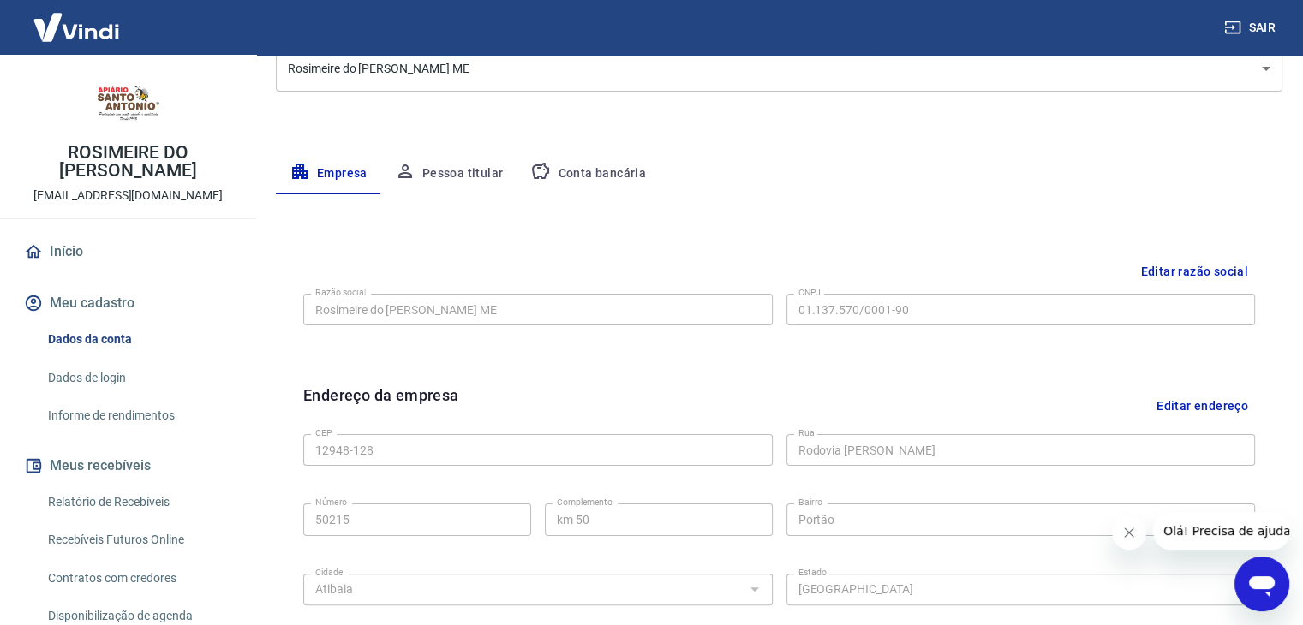
scroll to position [257, 0]
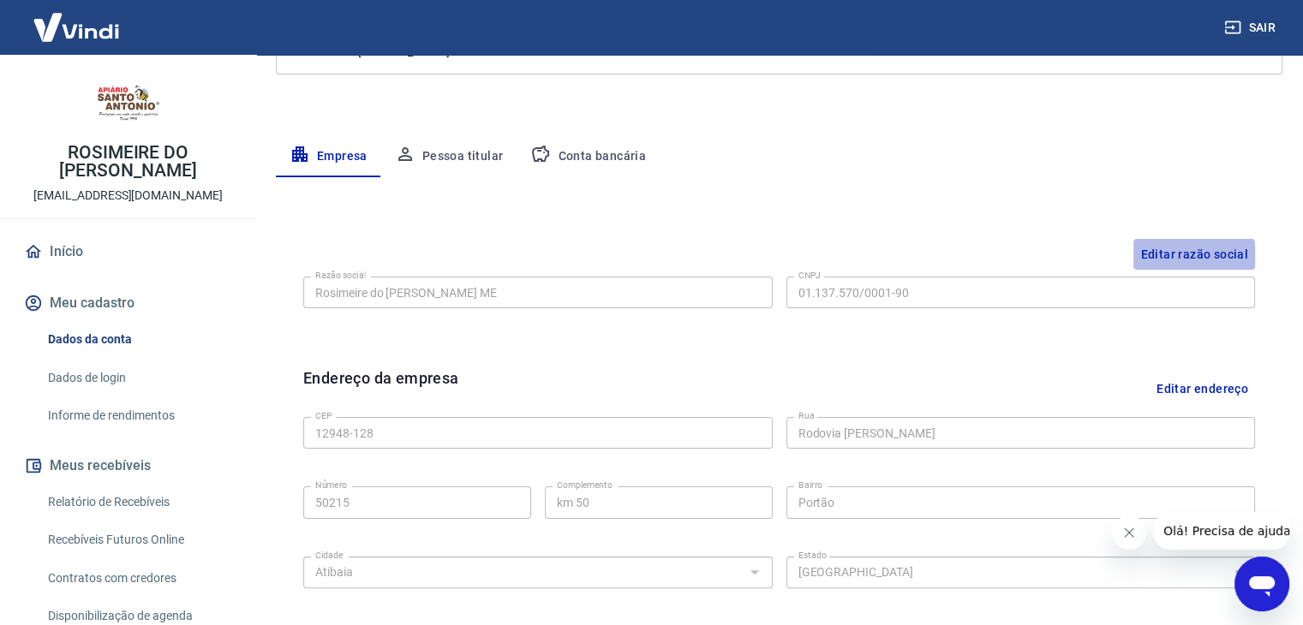
click at [1189, 254] on button "Editar razão social" at bounding box center [1195, 255] width 122 height 32
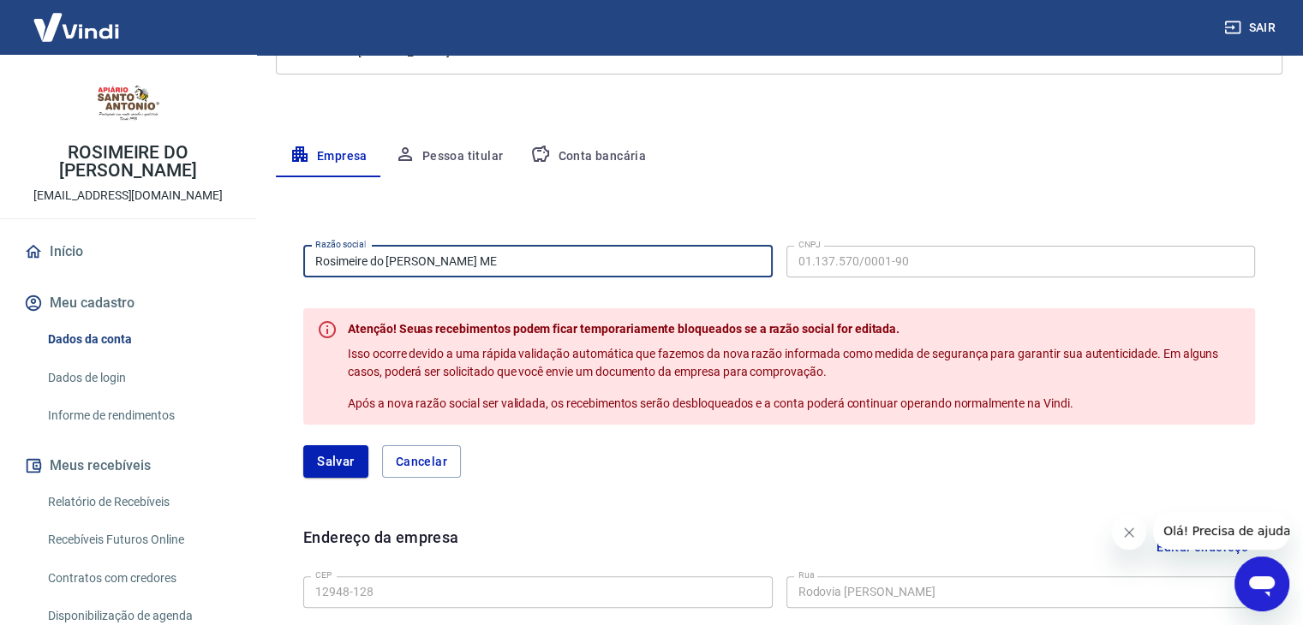
drag, startPoint x: 590, startPoint y: 273, endPoint x: 202, endPoint y: 235, distance: 390.0
click at [216, 243] on div "Sair ROSIMEIRE DO PRADO RODRIGUES financeiro1@apiariosantoantonio.com.br Início…" at bounding box center [651, 55] width 1303 height 625
type input "APIARIO SANTO ANTONIO LTDA"
click at [319, 461] on button "Salvar" at bounding box center [335, 462] width 65 height 33
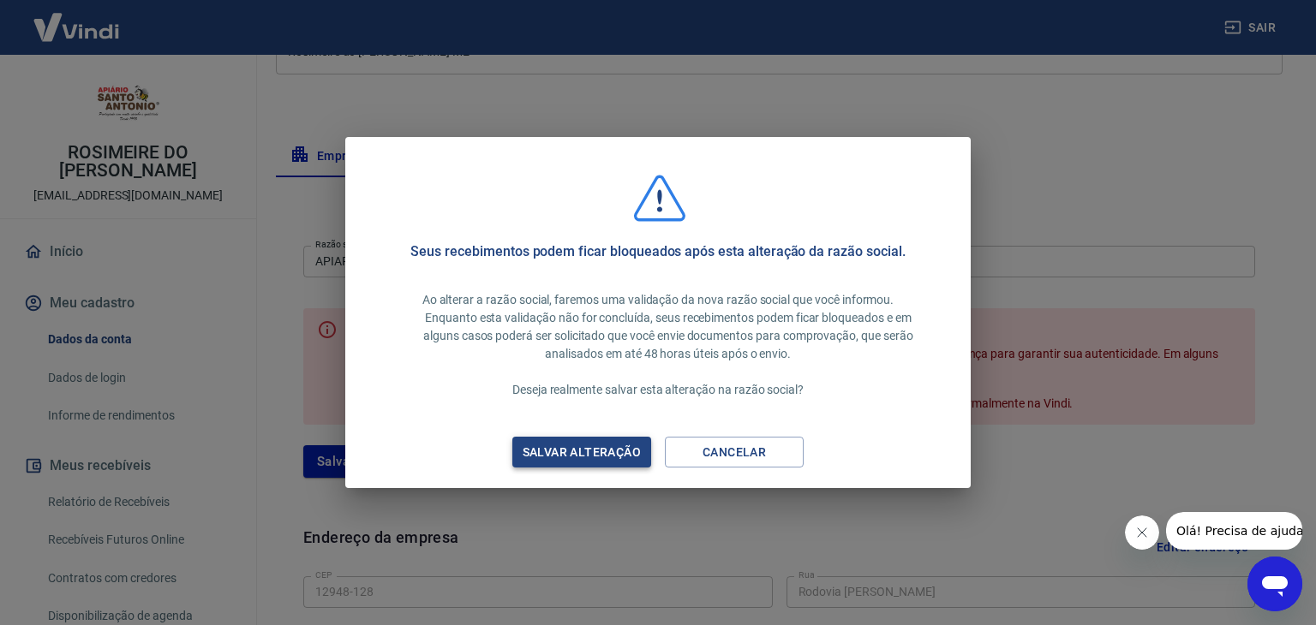
click at [588, 453] on div "Salvar alteração" at bounding box center [581, 452] width 159 height 21
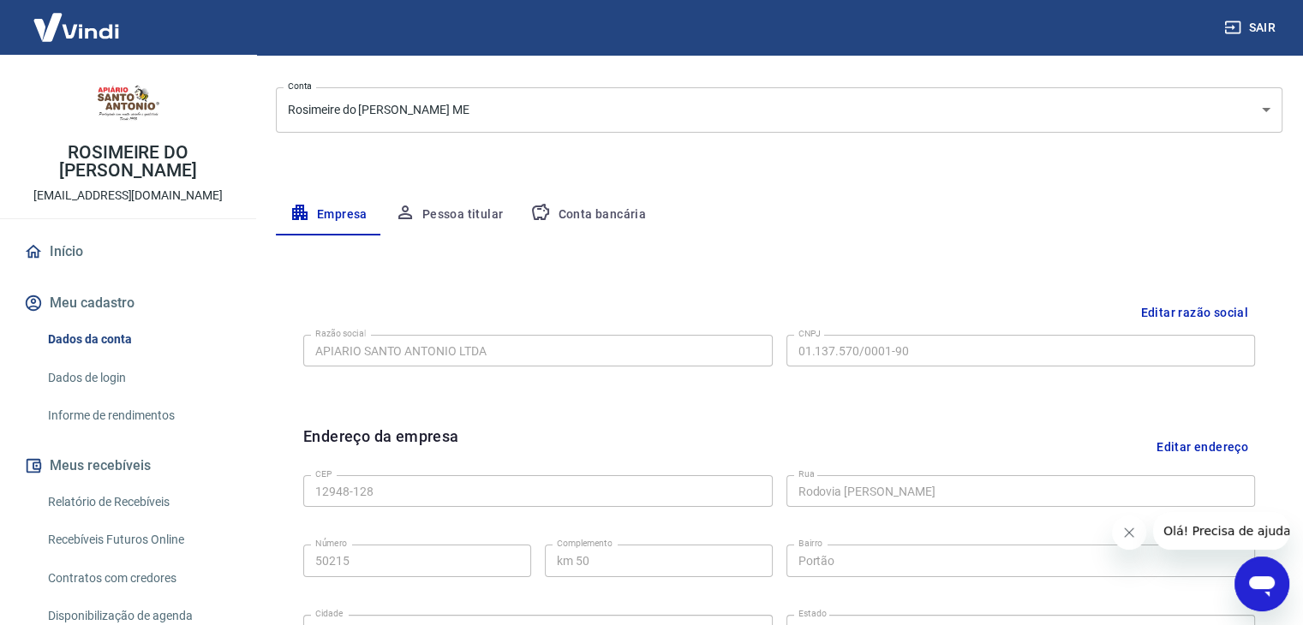
scroll to position [182, 0]
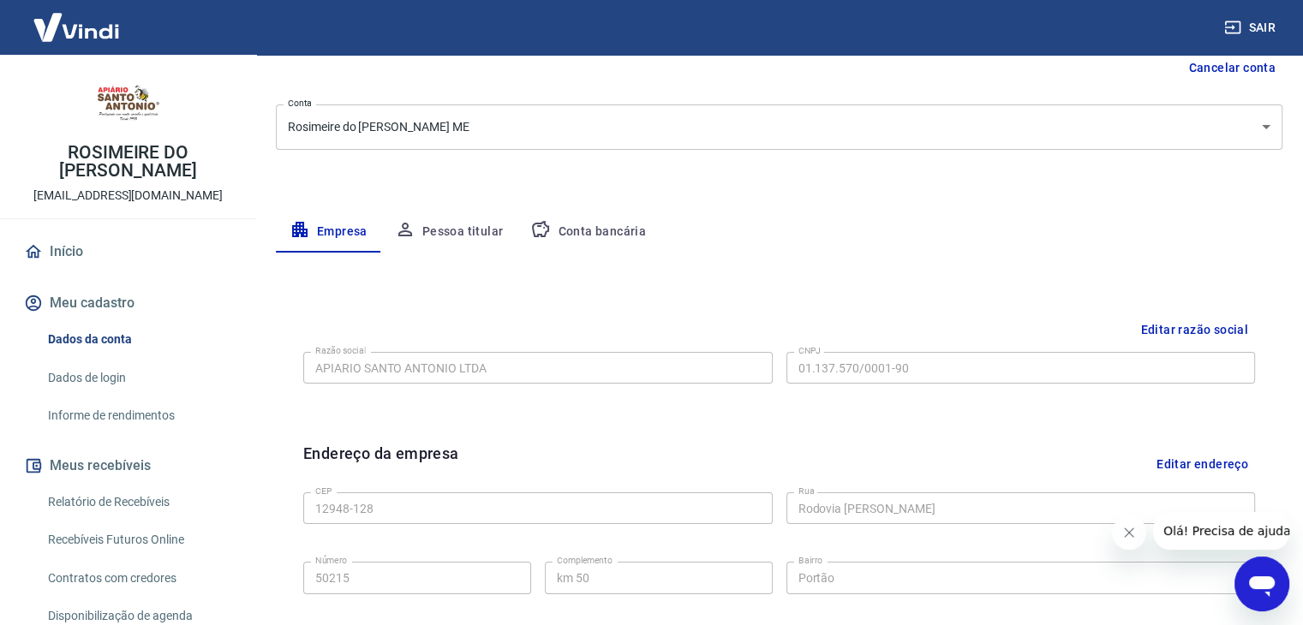
click at [459, 238] on button "Pessoa titular" at bounding box center [449, 232] width 136 height 41
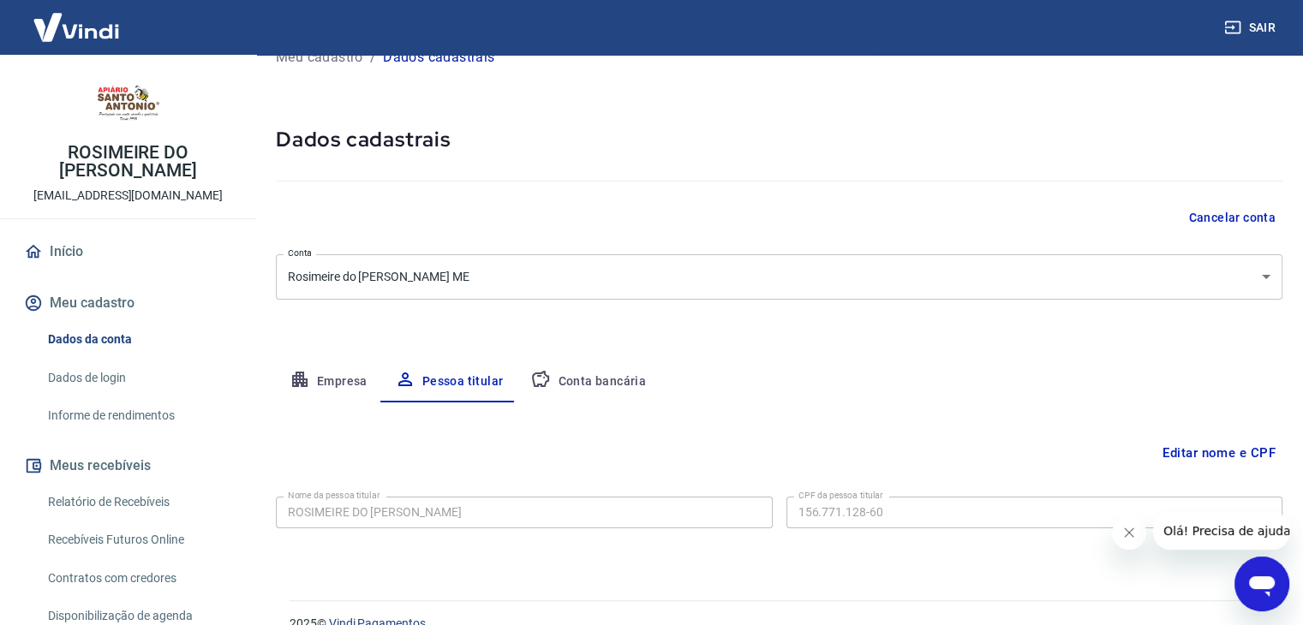
scroll to position [59, 0]
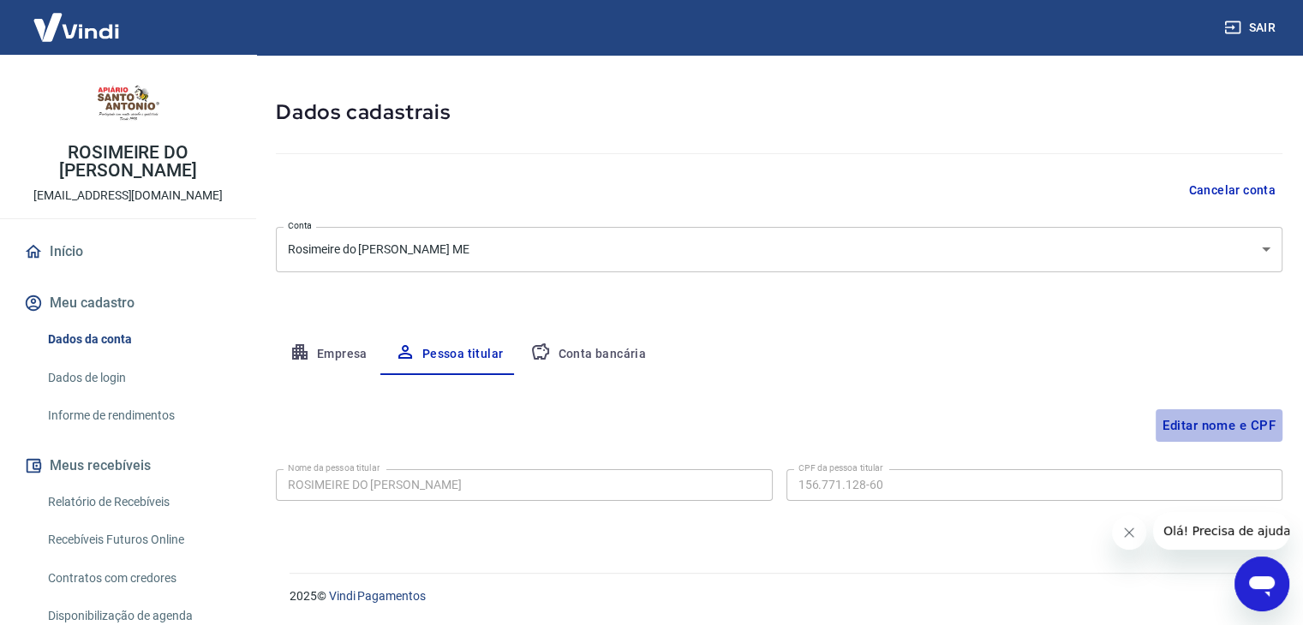
click at [1186, 425] on button "Editar nome e CPF" at bounding box center [1219, 426] width 127 height 33
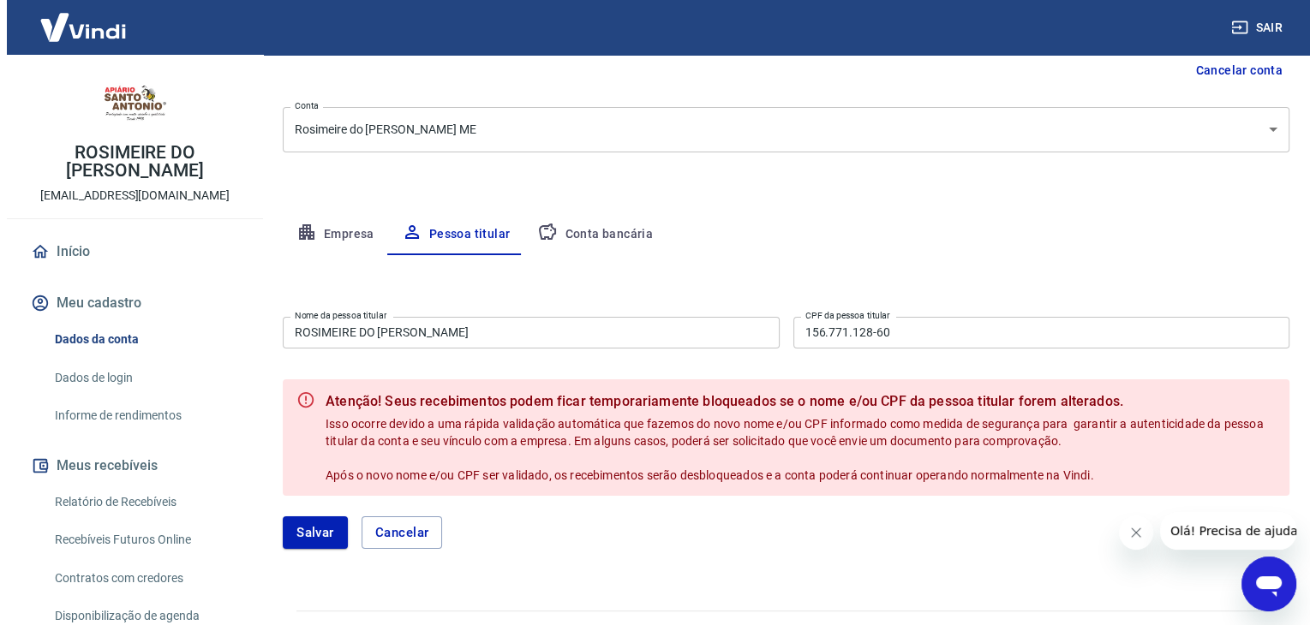
scroll to position [217, 0]
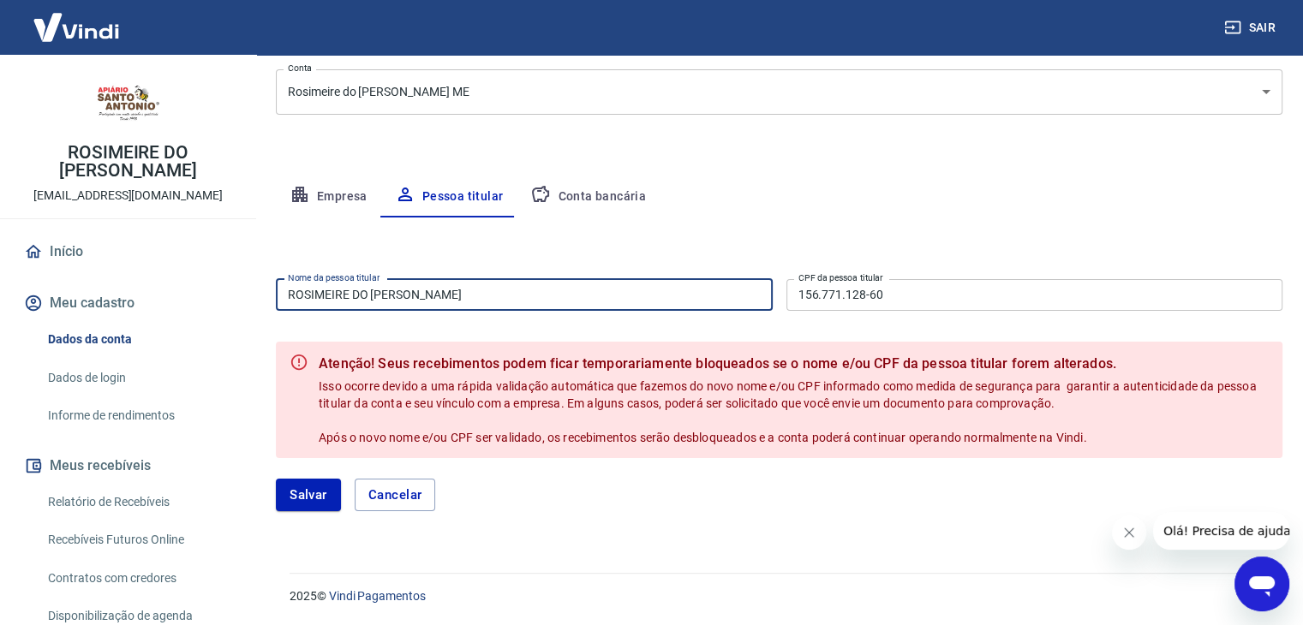
drag, startPoint x: 501, startPoint y: 296, endPoint x: 250, endPoint y: 286, distance: 251.2
click at [250, 286] on div "Sair ROSIMEIRE DO PRADO RODRIGUES financeiro1@apiariosantoantonio.com.br Início…" at bounding box center [651, 95] width 1303 height 625
click at [373, 295] on input "ANA CAROLINE RODRIGUES" at bounding box center [524, 295] width 497 height 32
type input "[PERSON_NAME]"
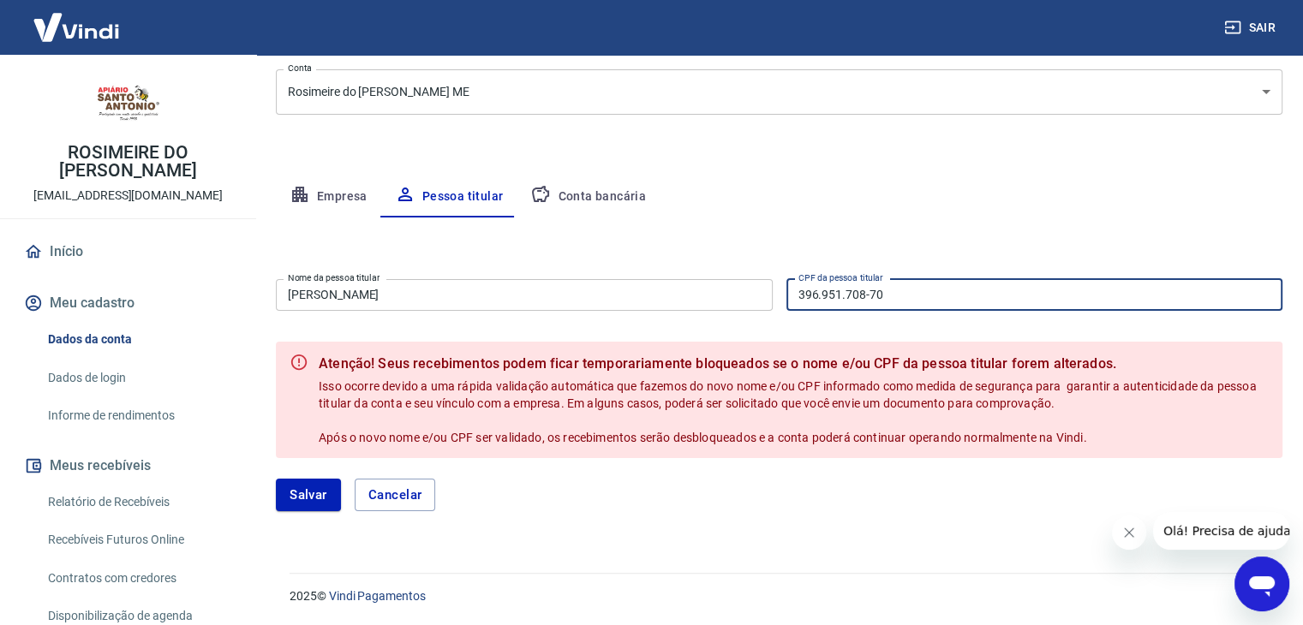
type input "396.951.708-70"
click at [538, 488] on div "Salvar Cancelar" at bounding box center [779, 495] width 1007 height 33
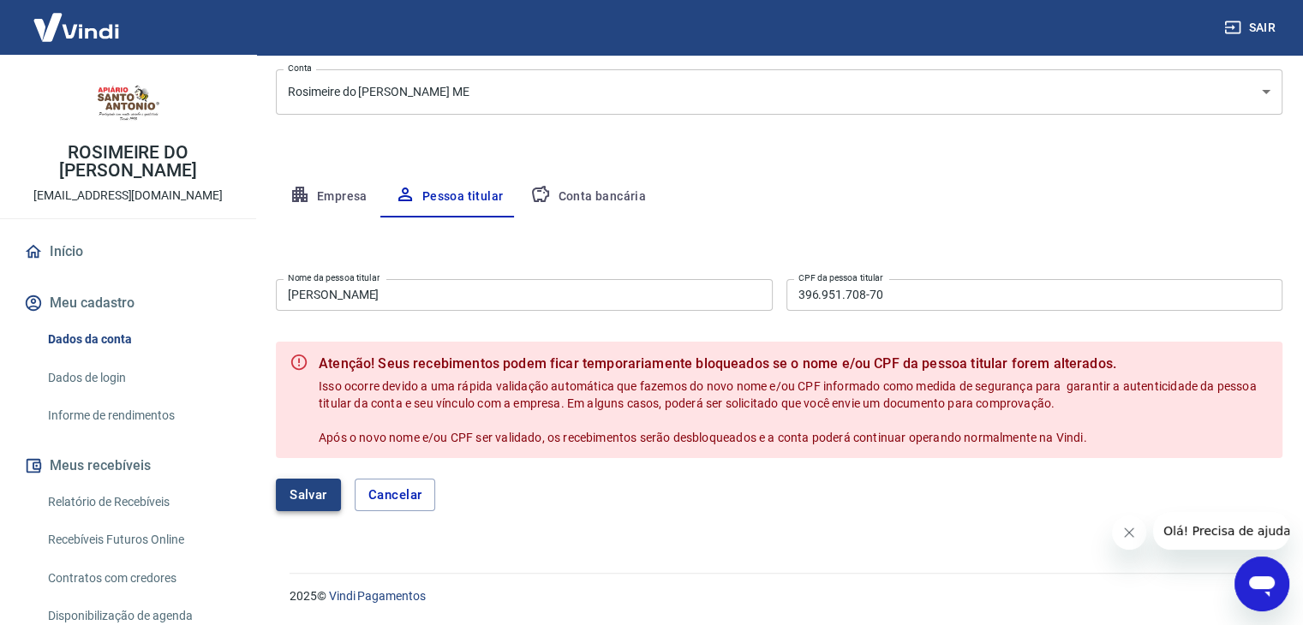
click at [317, 491] on button "Salvar" at bounding box center [308, 495] width 65 height 33
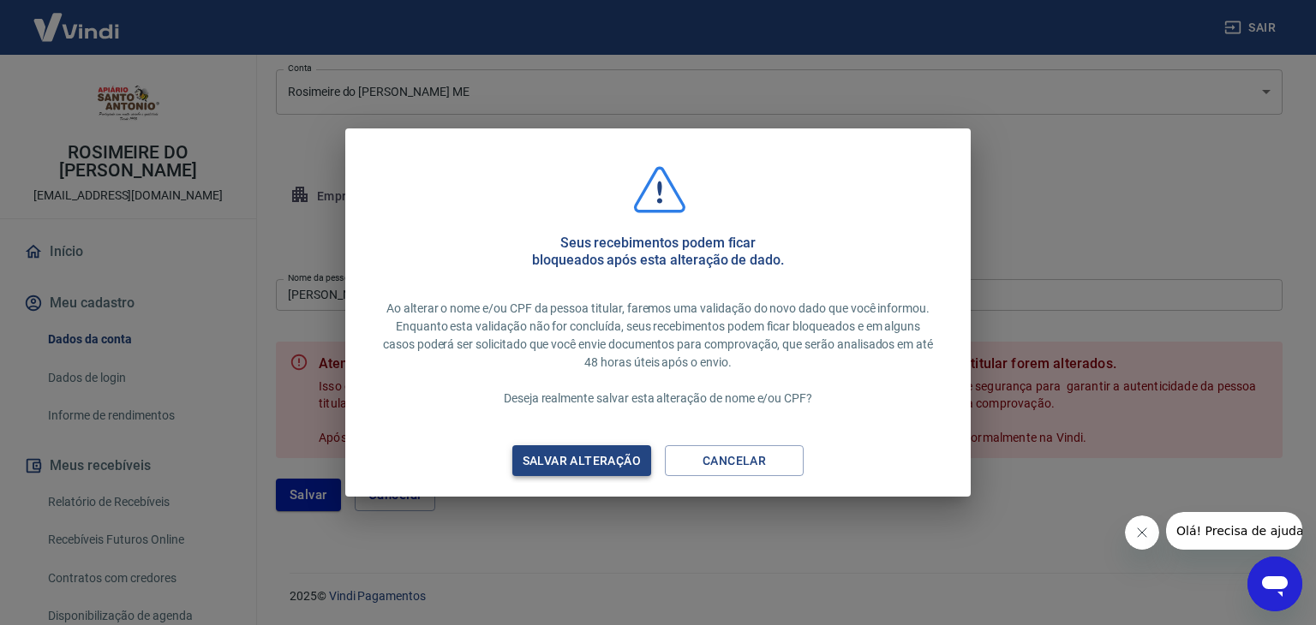
click at [568, 452] on div "Salvar alteração" at bounding box center [581, 461] width 159 height 21
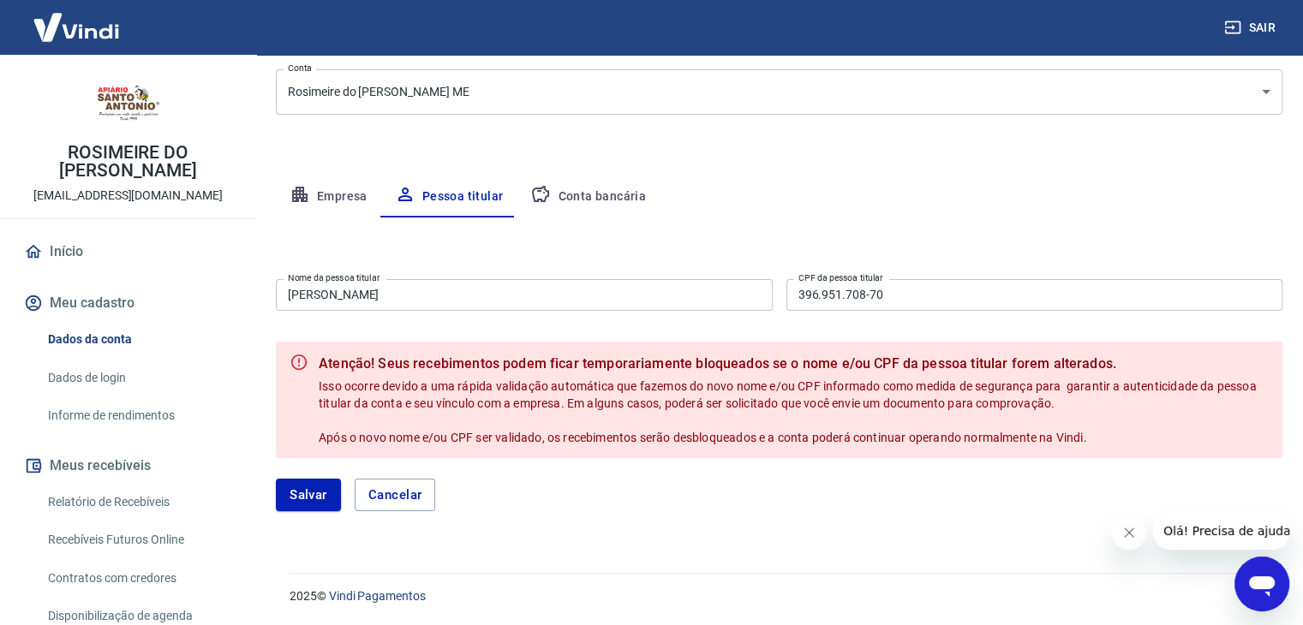
click at [593, 191] on button "Conta bancária" at bounding box center [588, 196] width 143 height 41
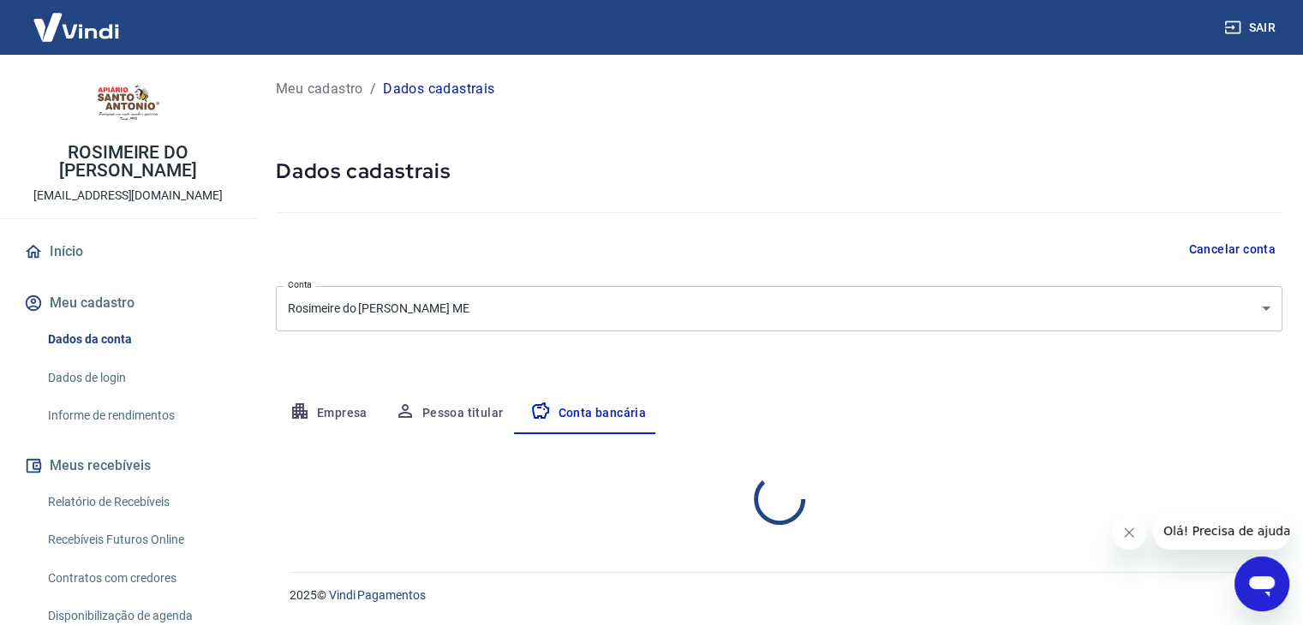
scroll to position [0, 0]
select select "1"
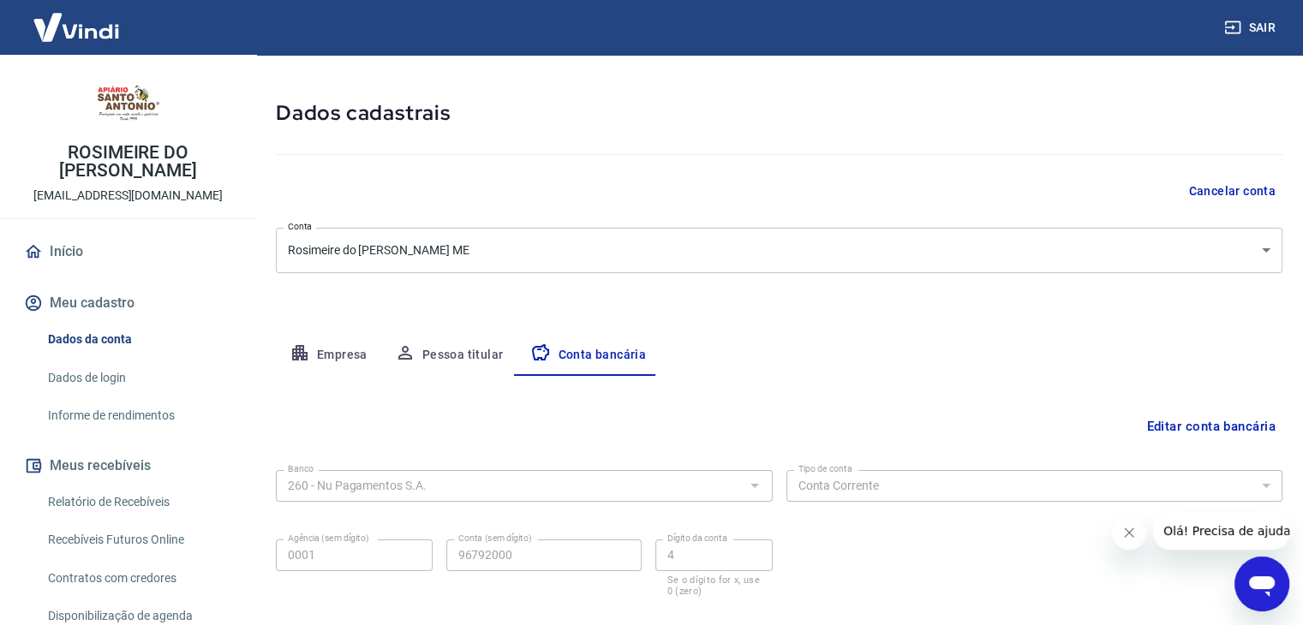
scroll to position [154, 0]
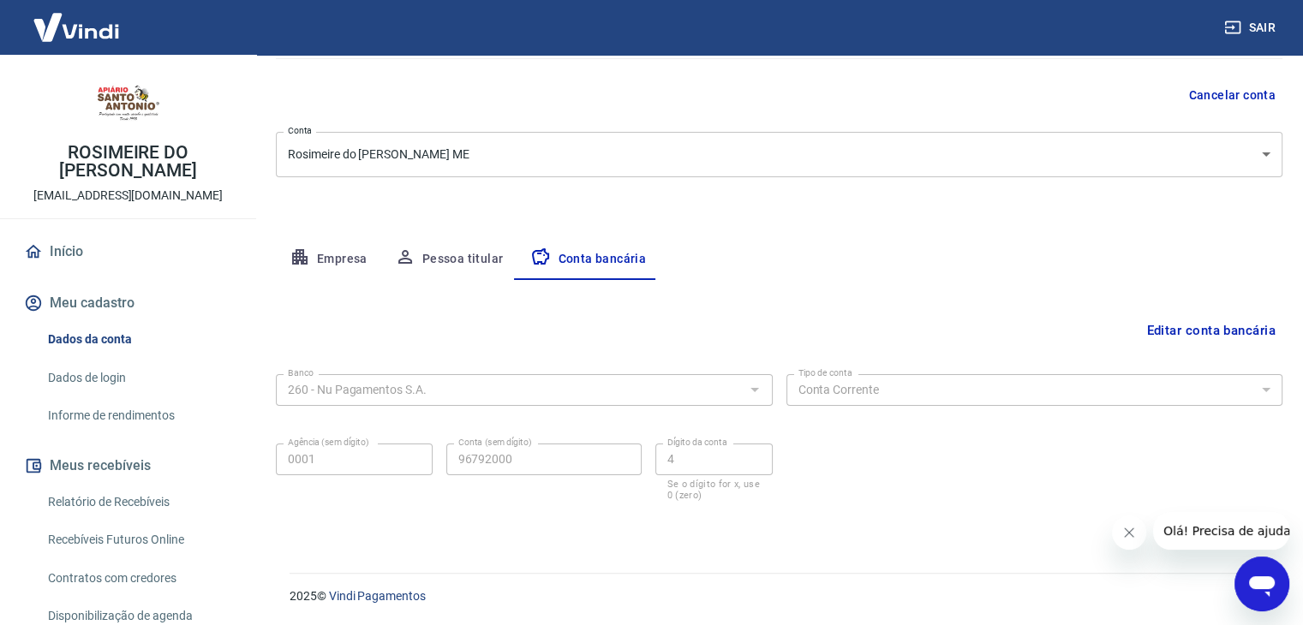
click at [459, 259] on button "Pessoa titular" at bounding box center [449, 259] width 136 height 41
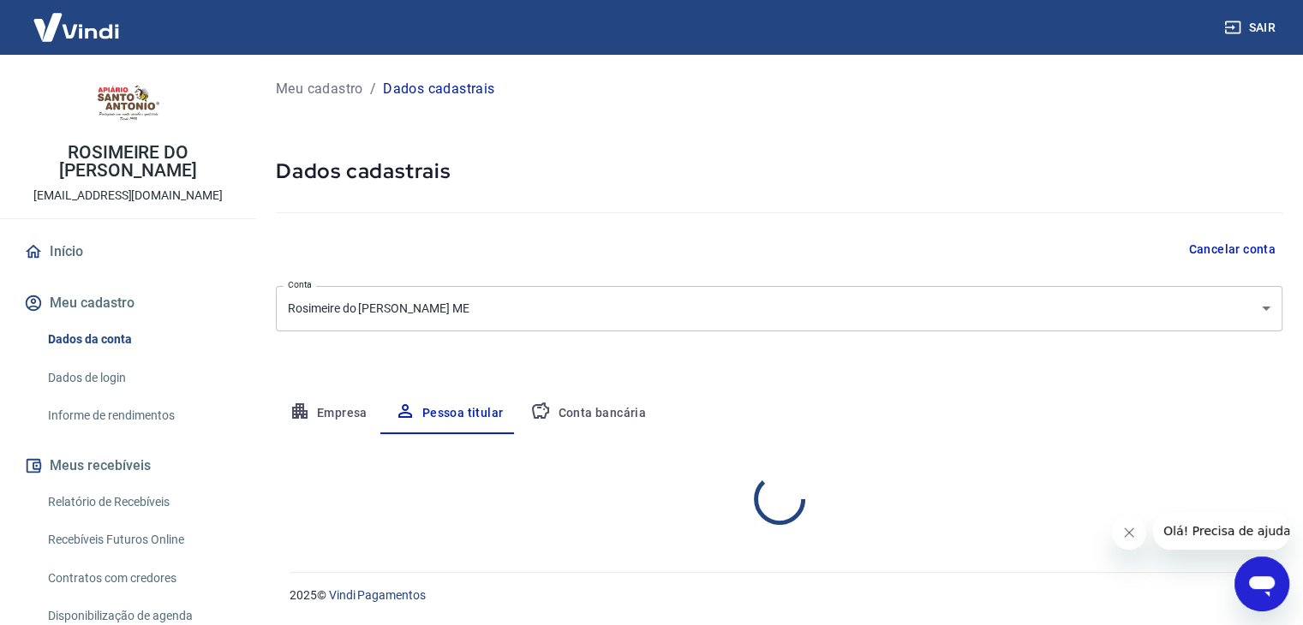
scroll to position [0, 0]
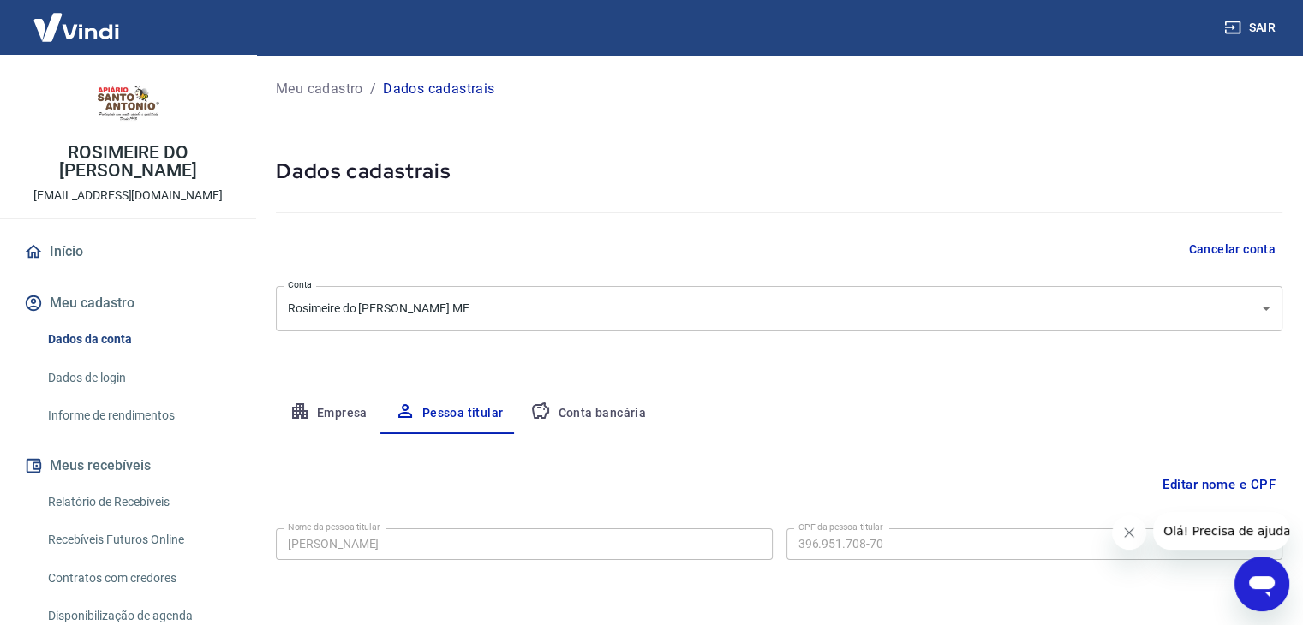
click at [340, 419] on button "Empresa" at bounding box center [328, 413] width 105 height 41
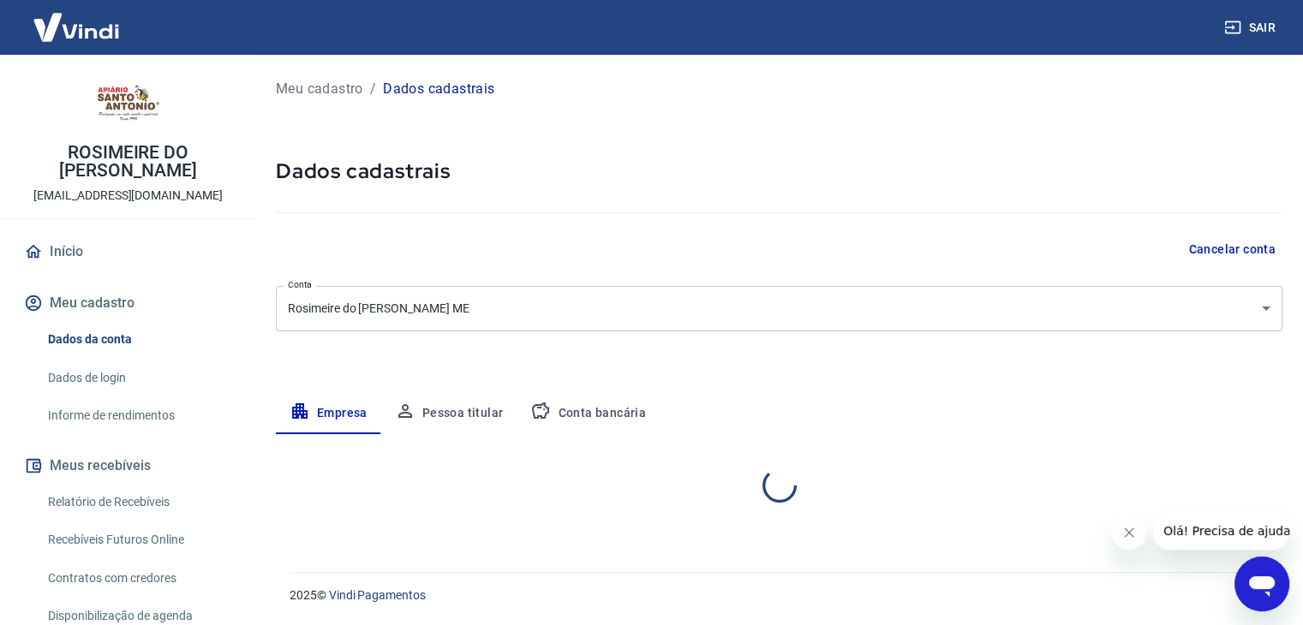
select select "SP"
select select "business"
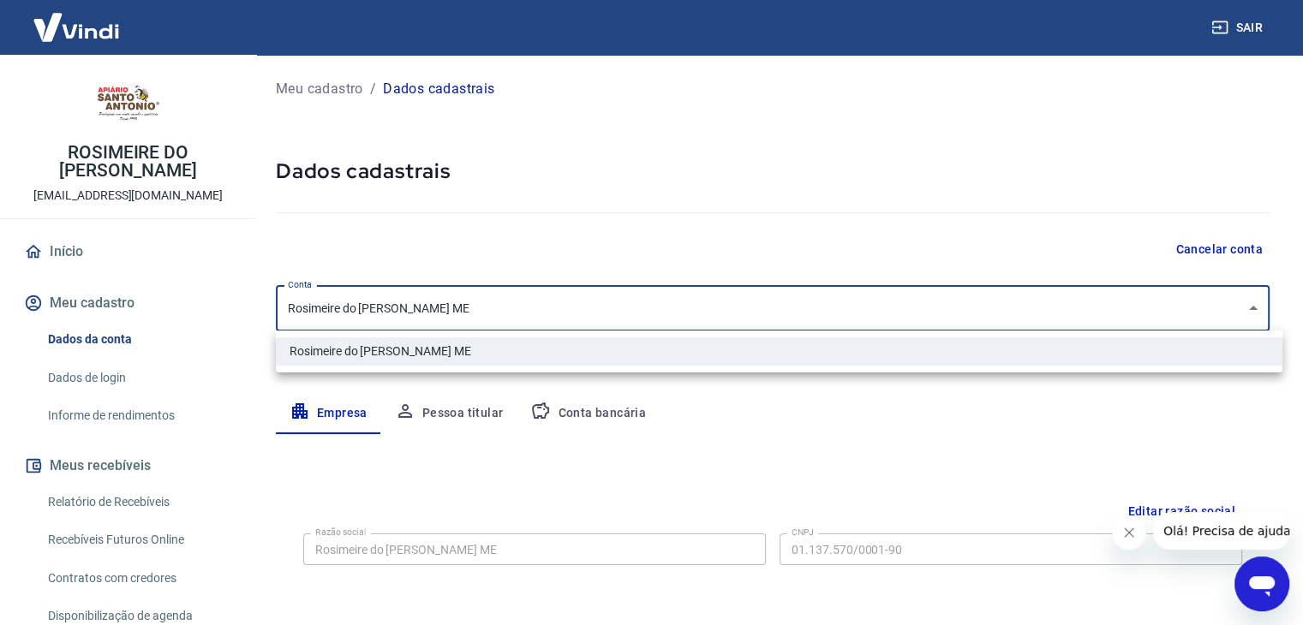
click at [762, 288] on body "Sair ROSIMEIRE DO PRADO RODRIGUES financeiro1@apiariosantoantonio.com.br Início…" at bounding box center [651, 312] width 1303 height 625
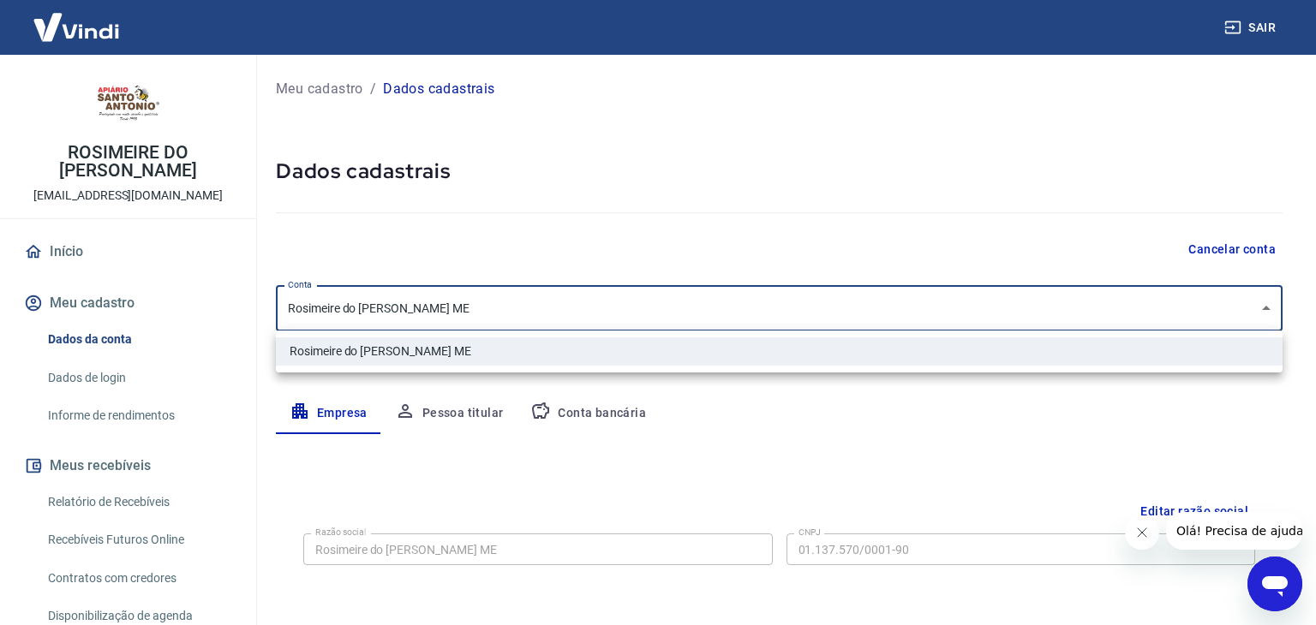
click at [762, 288] on div at bounding box center [658, 312] width 1316 height 625
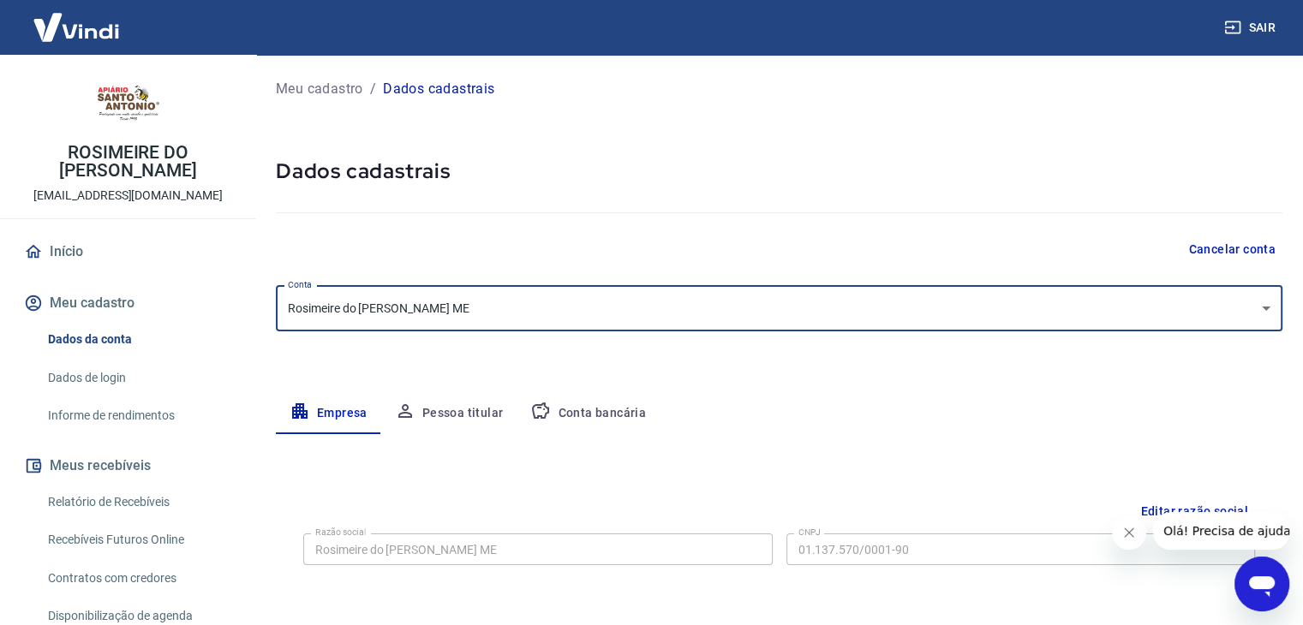
click at [778, 419] on div "Empresa Pessoa titular Conta bancária" at bounding box center [779, 413] width 1007 height 41
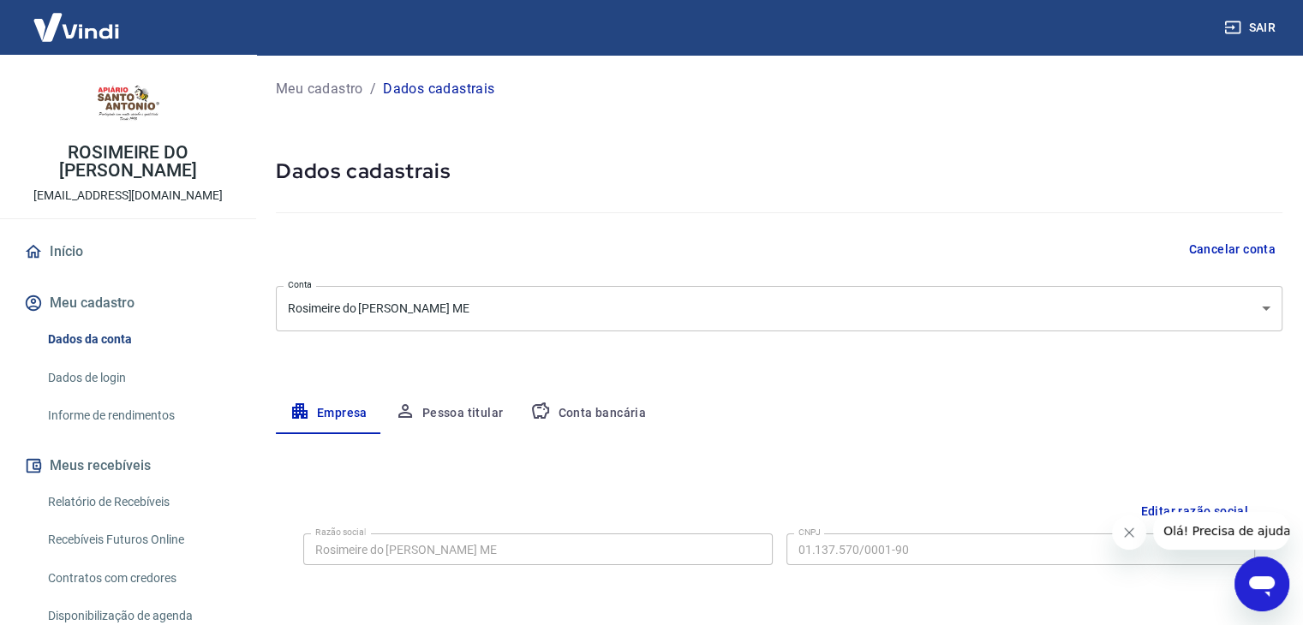
scroll to position [171, 0]
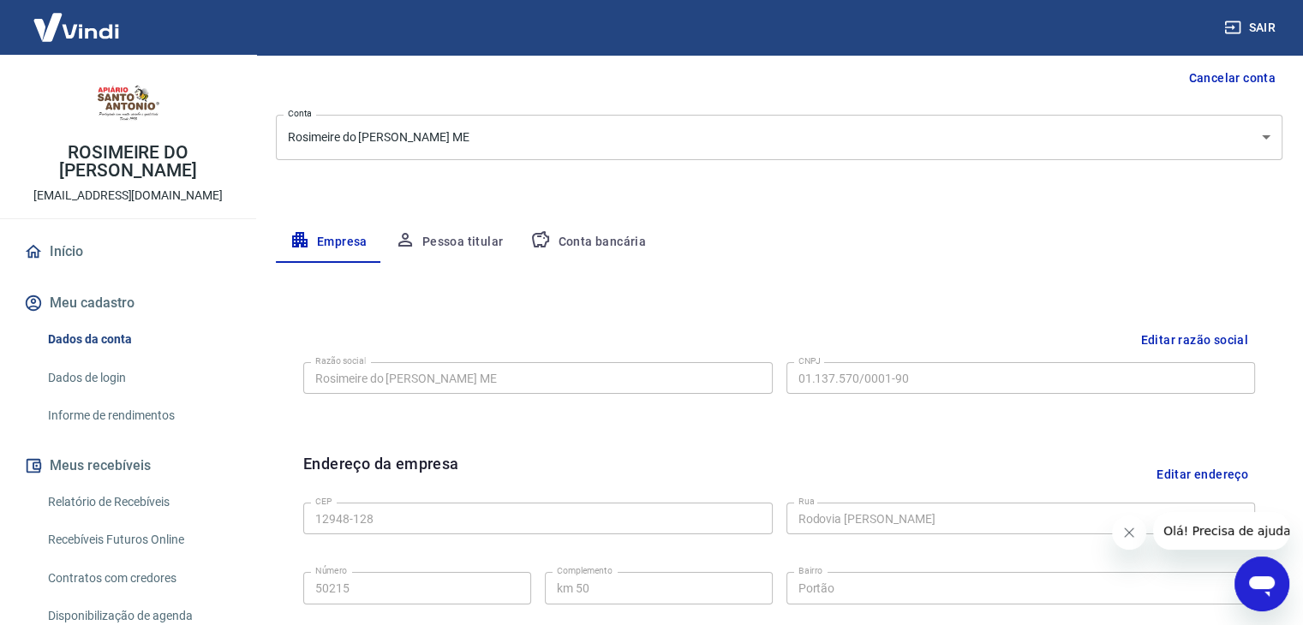
click at [1205, 340] on button "Editar razão social" at bounding box center [1195, 341] width 122 height 32
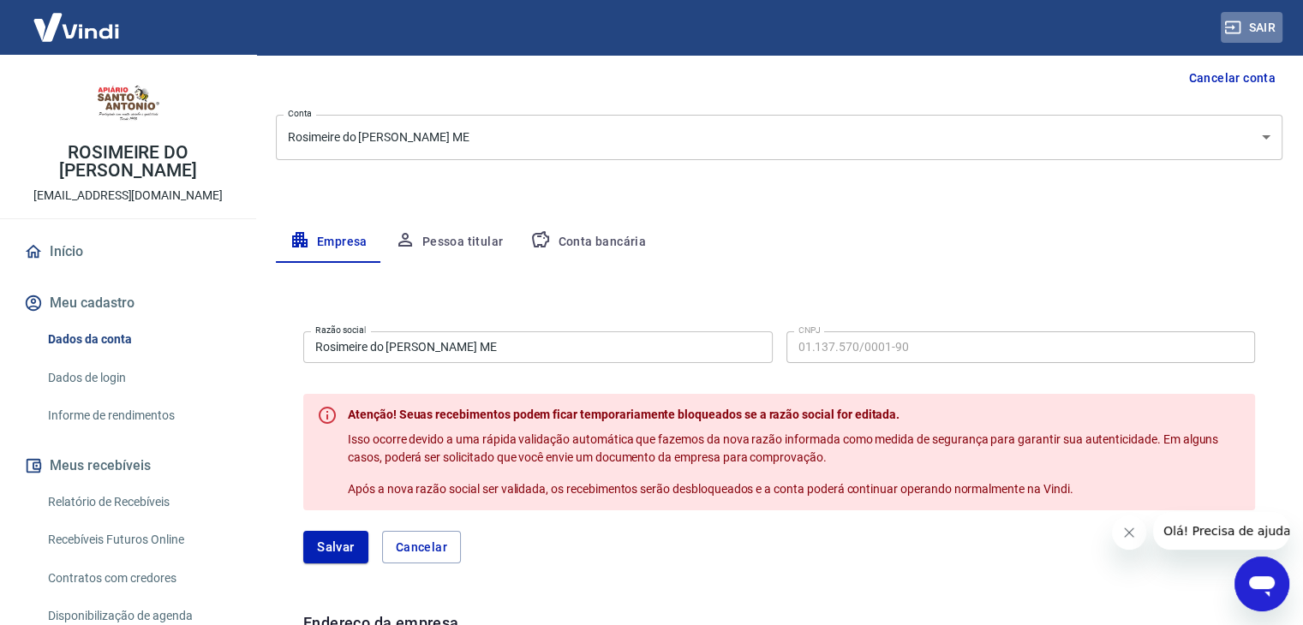
click at [1266, 25] on button "Sair" at bounding box center [1252, 28] width 62 height 32
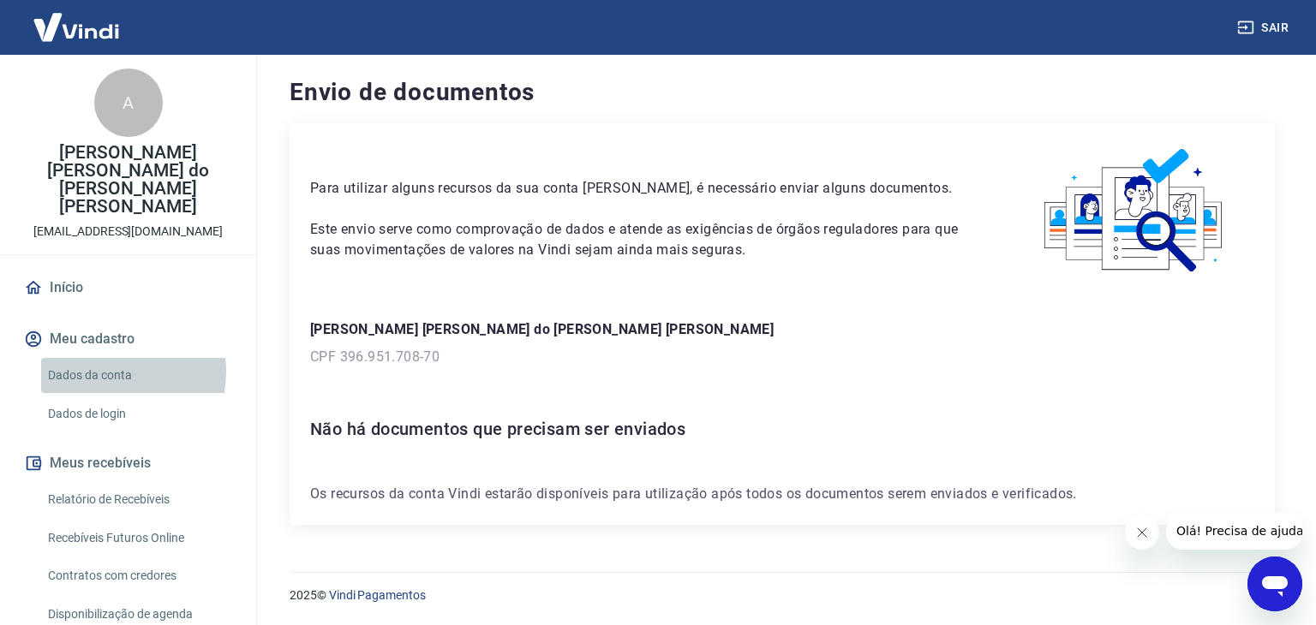
click at [110, 358] on link "Dados da conta" at bounding box center [138, 375] width 194 height 35
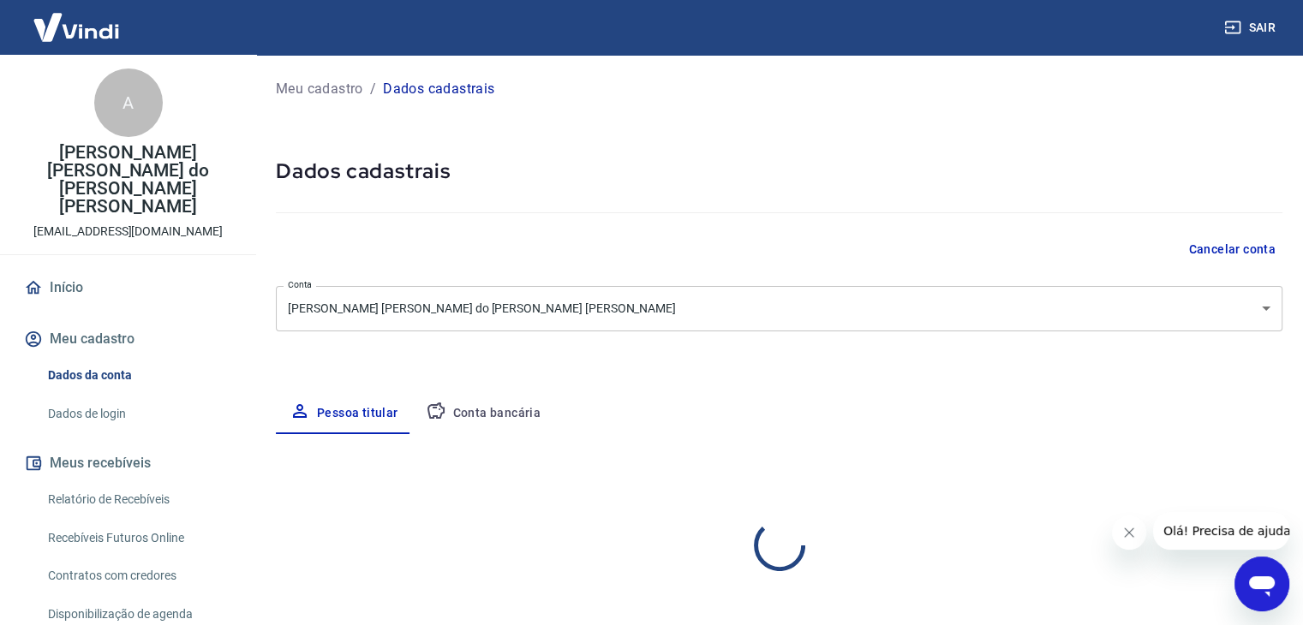
select select "SP"
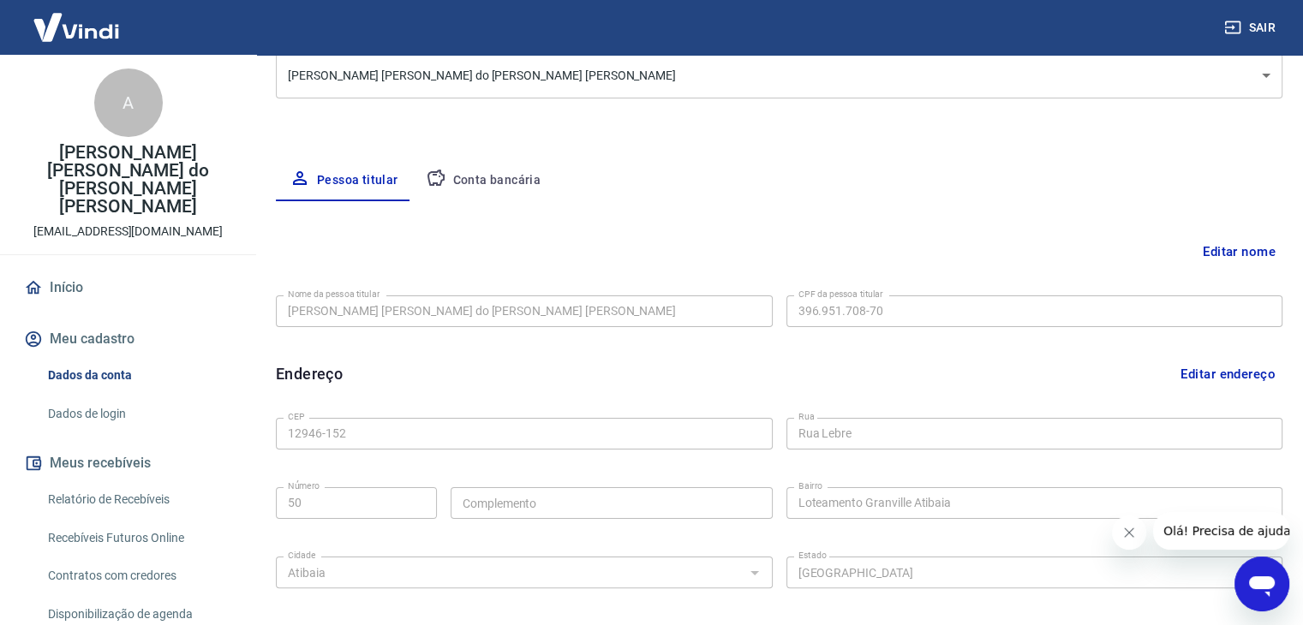
scroll to position [43, 0]
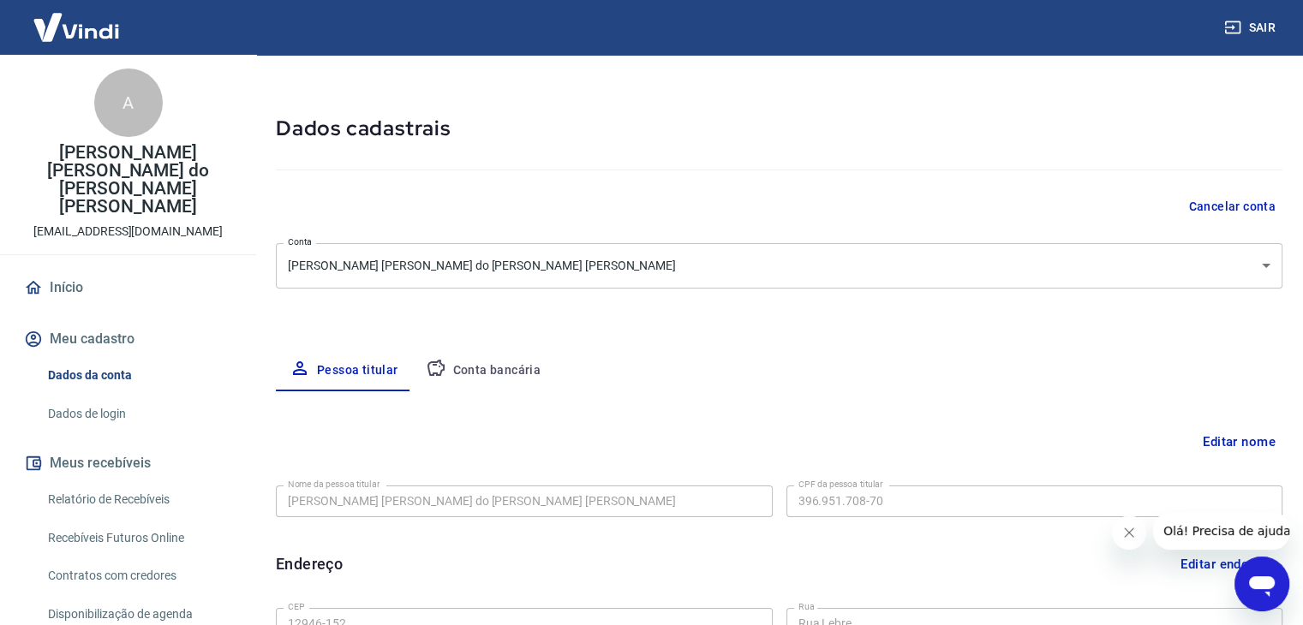
click at [514, 370] on button "Conta bancária" at bounding box center [483, 370] width 143 height 41
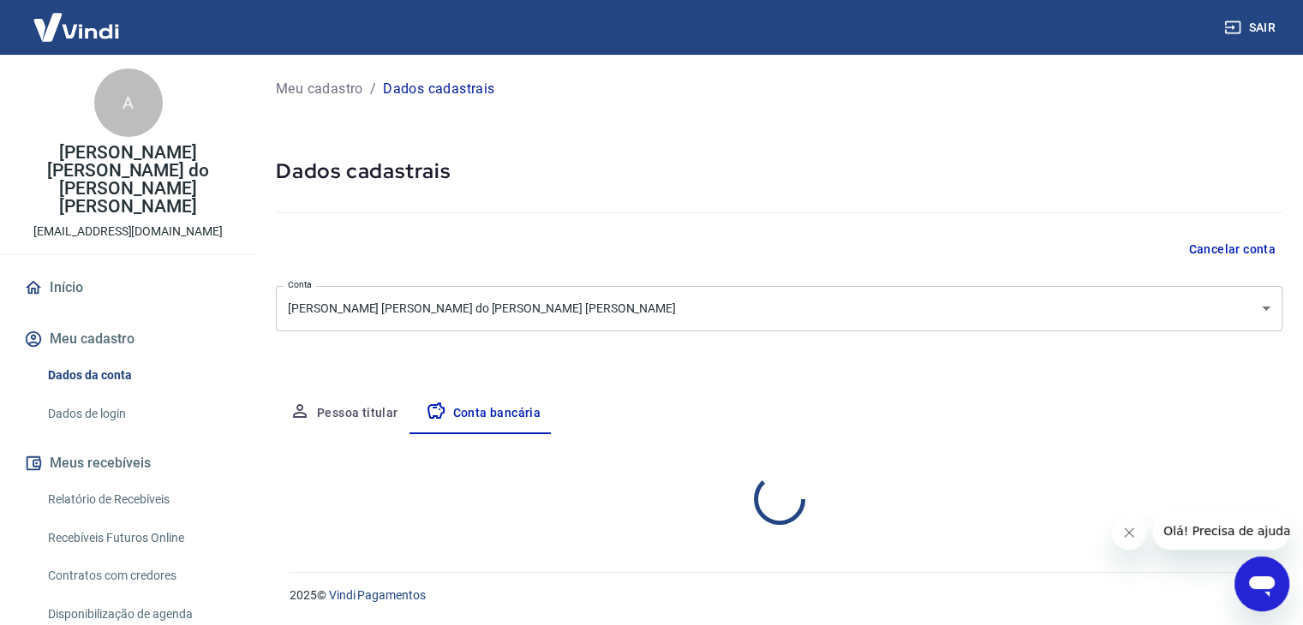
scroll to position [0, 0]
select select "1"
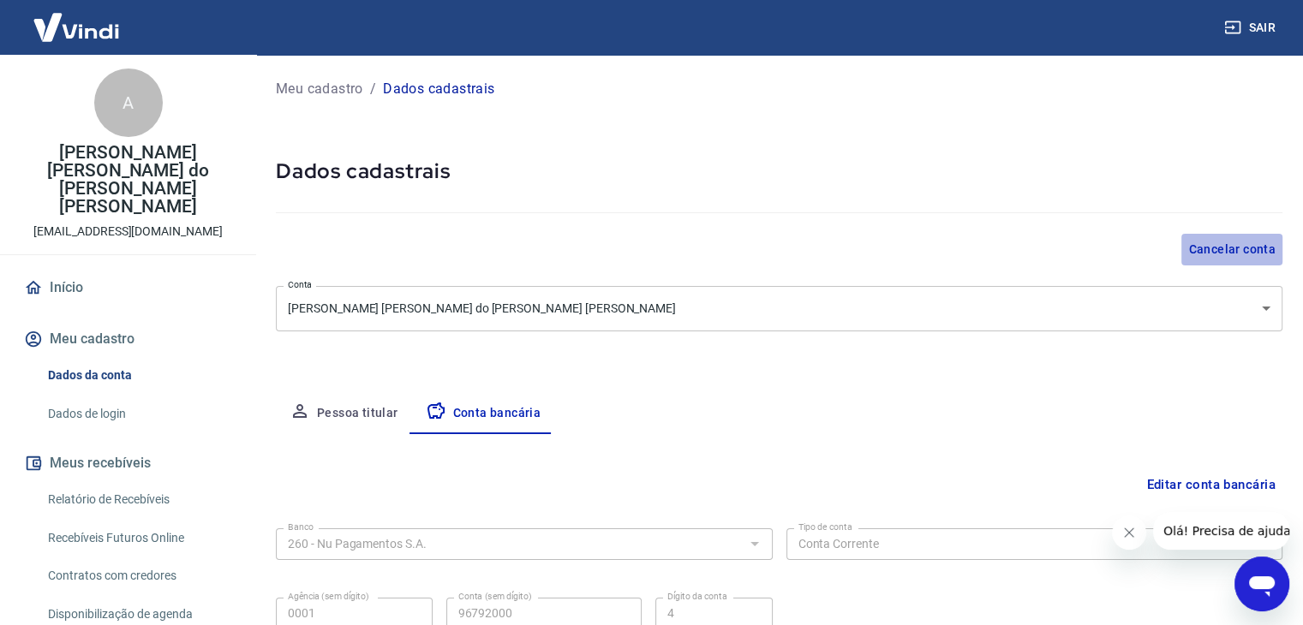
click at [1232, 245] on button "Cancelar conta" at bounding box center [1231, 250] width 101 height 32
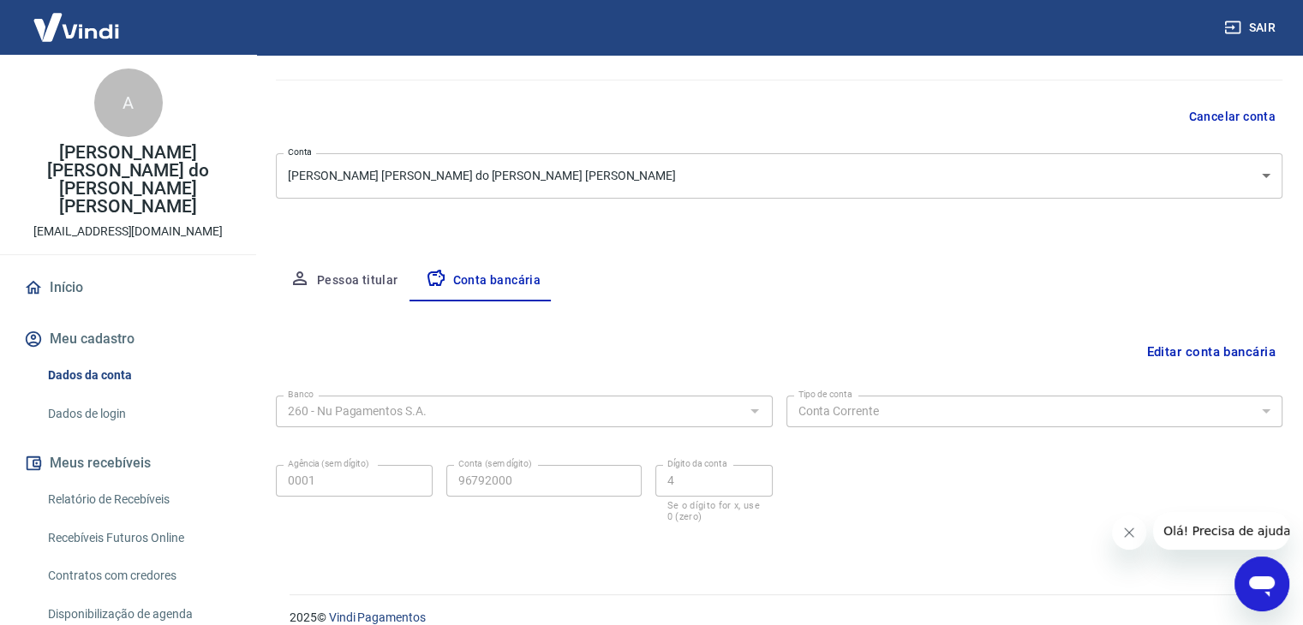
scroll to position [154, 0]
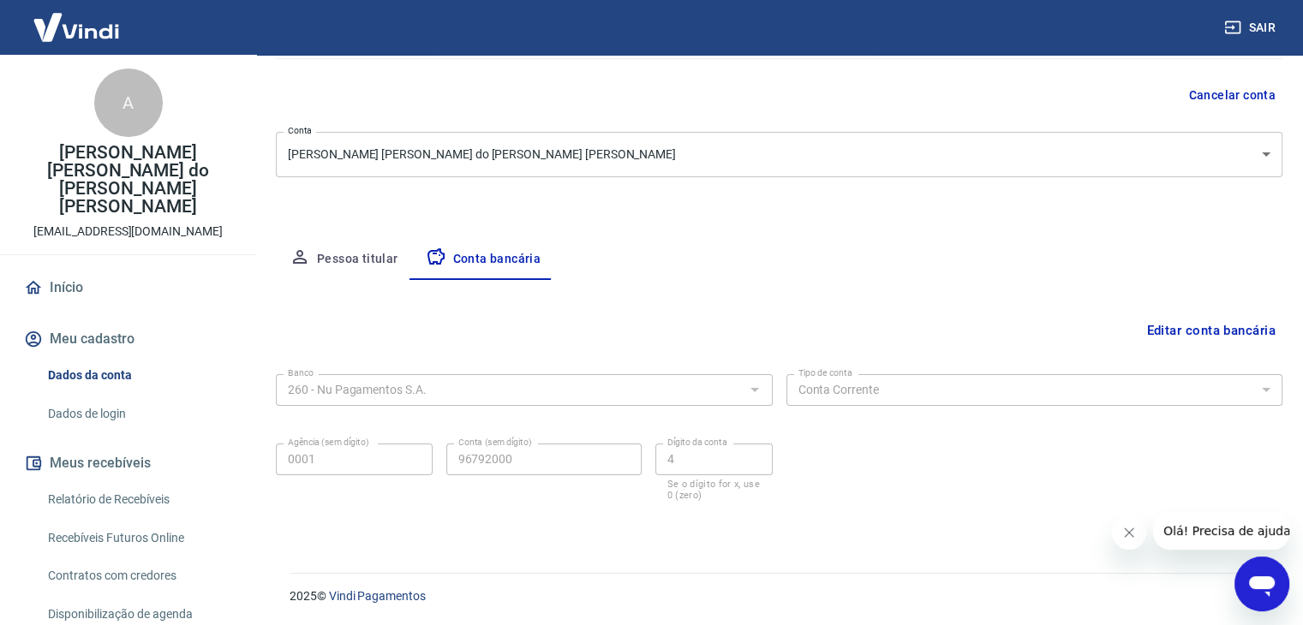
click at [127, 482] on link "Relatório de Recebíveis" at bounding box center [138, 499] width 194 height 35
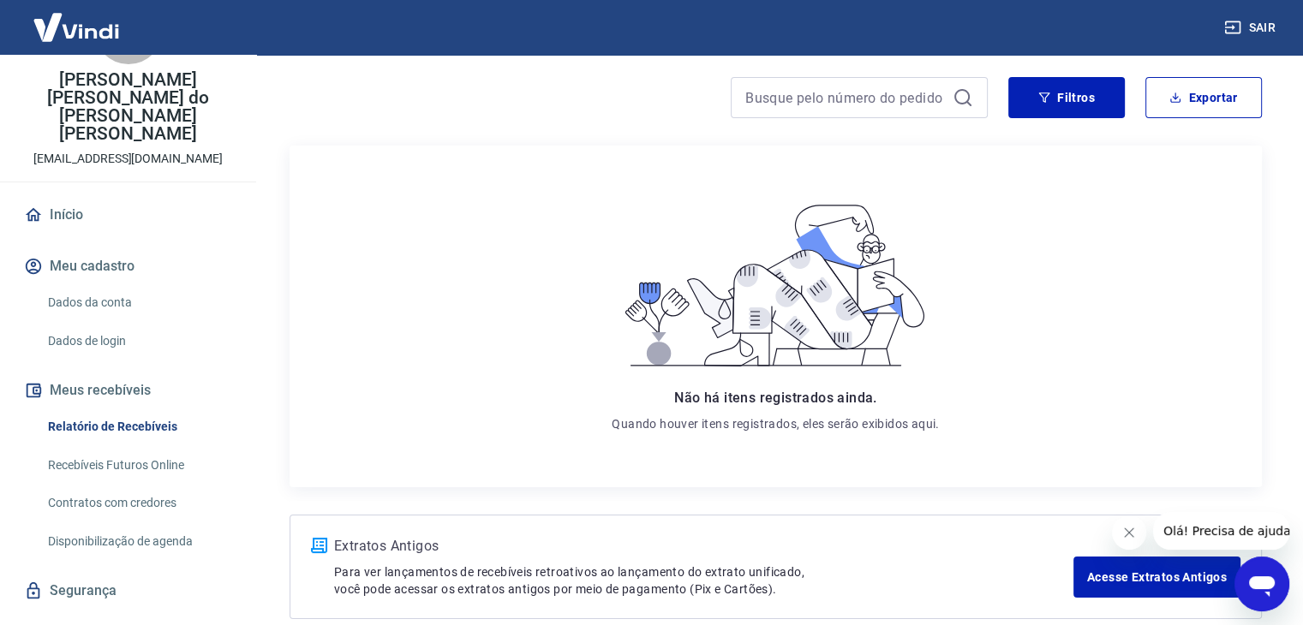
scroll to position [171, 0]
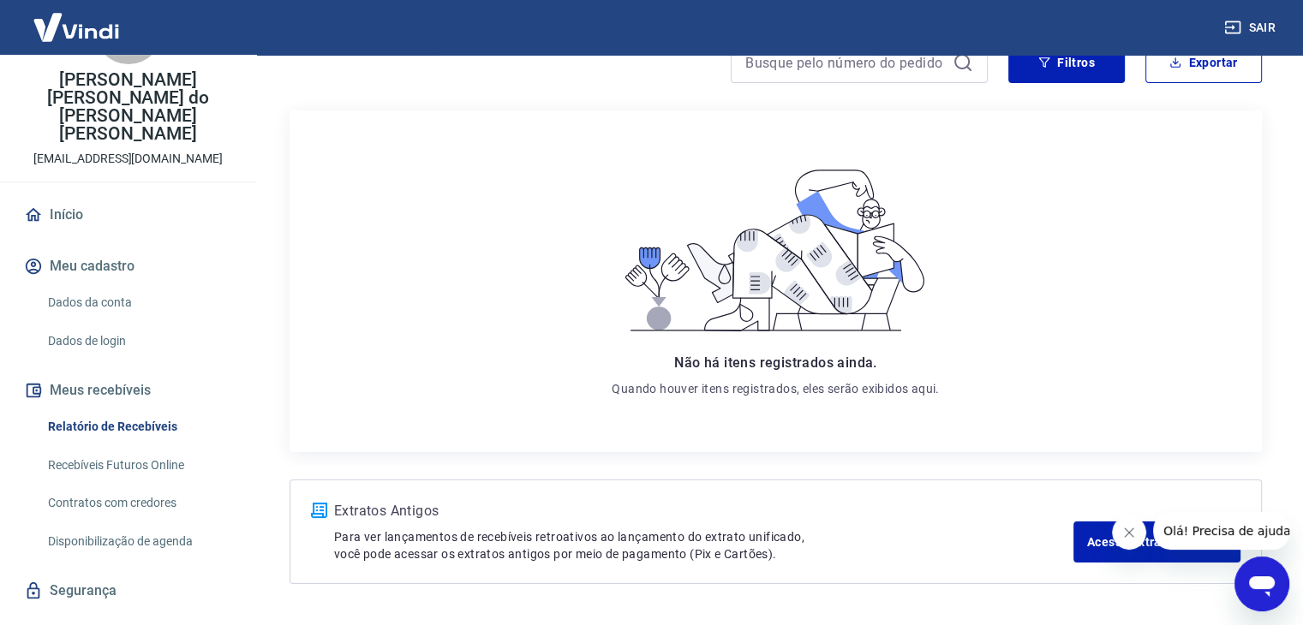
click at [126, 285] on link "Dados da conta" at bounding box center [138, 302] width 194 height 35
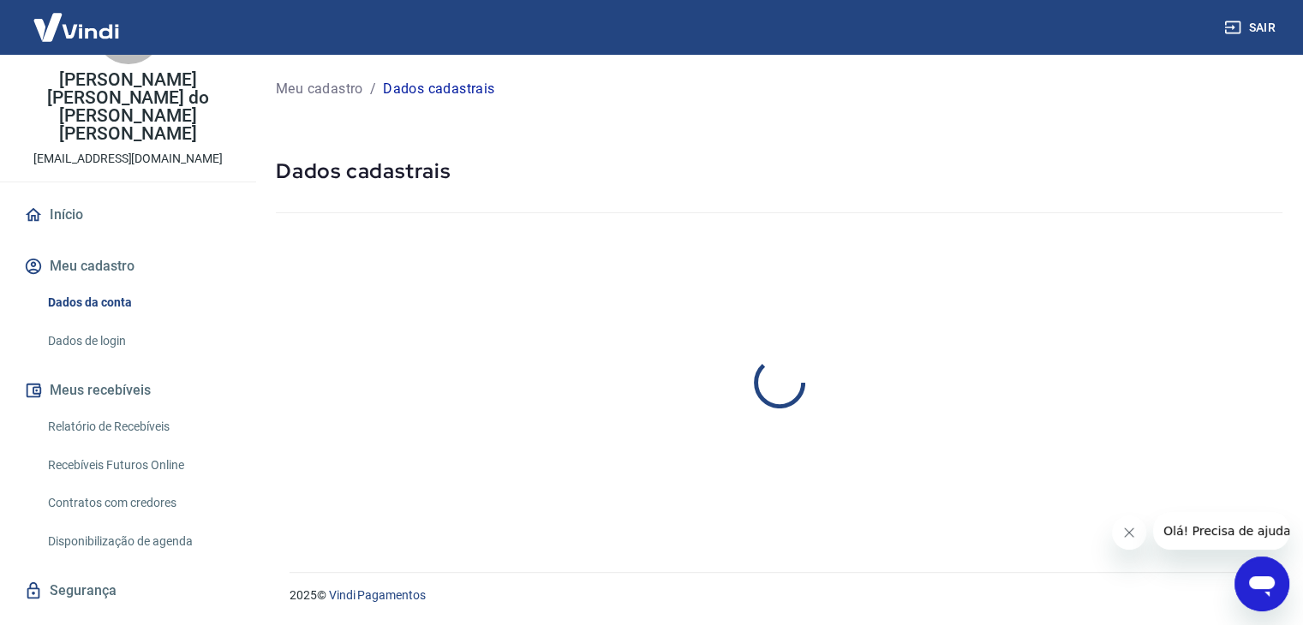
select select "SP"
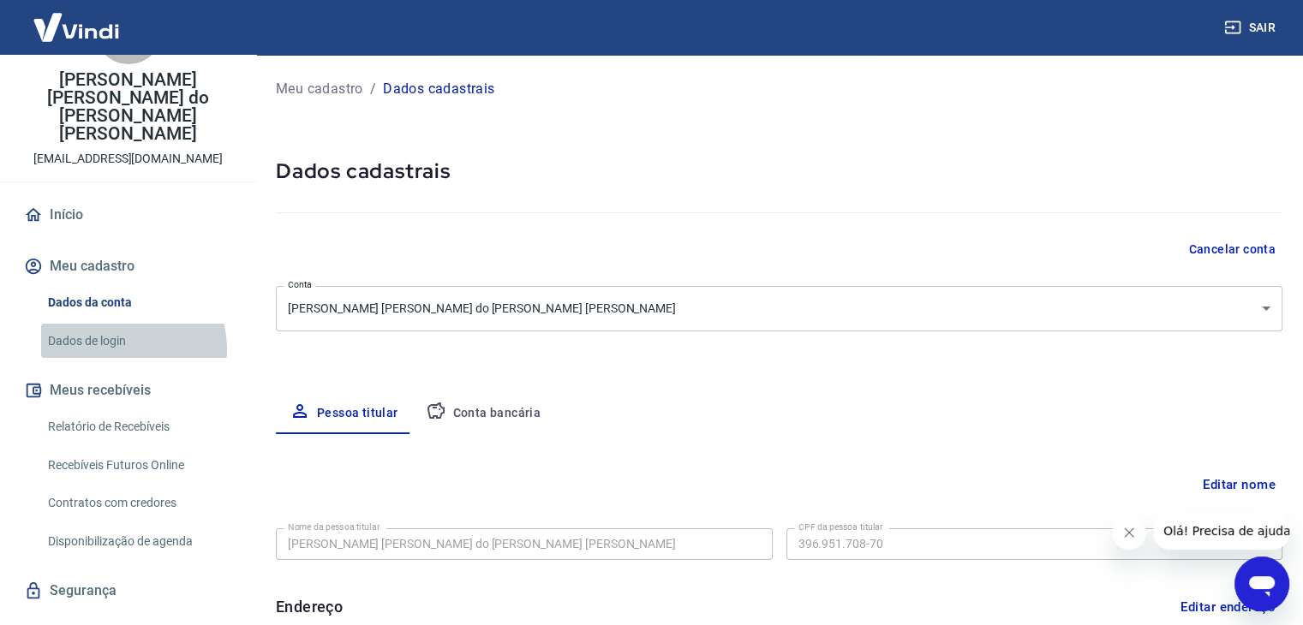
click at [126, 324] on link "Dados de login" at bounding box center [138, 341] width 194 height 35
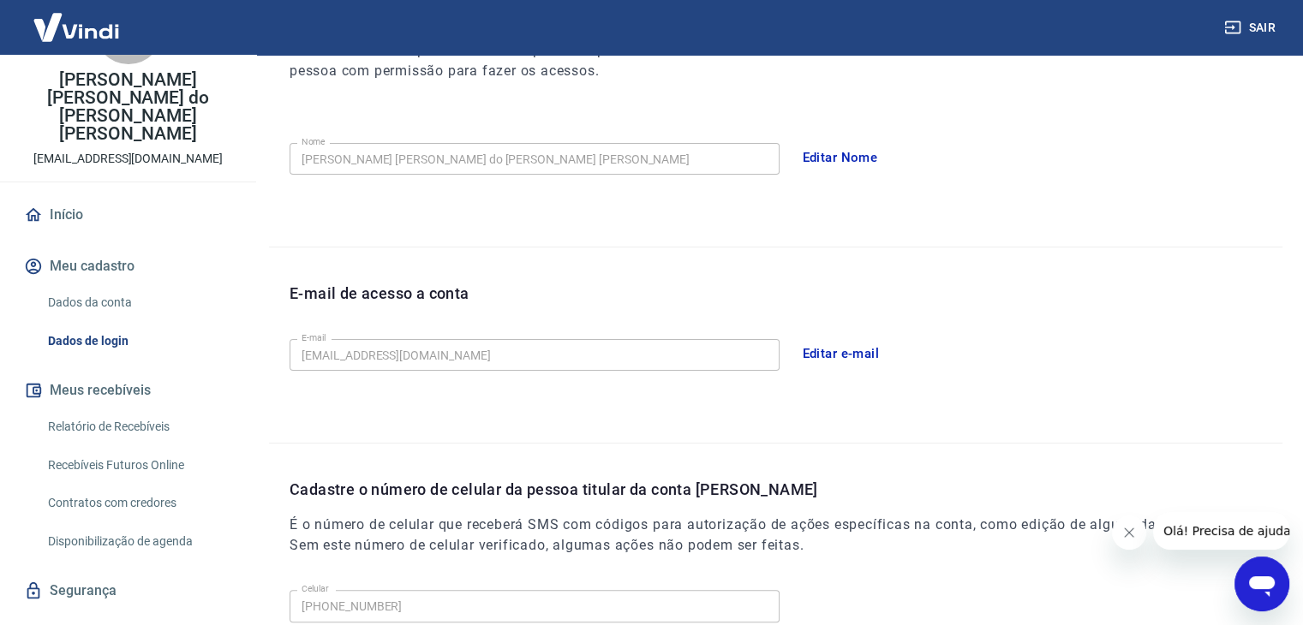
scroll to position [43, 0]
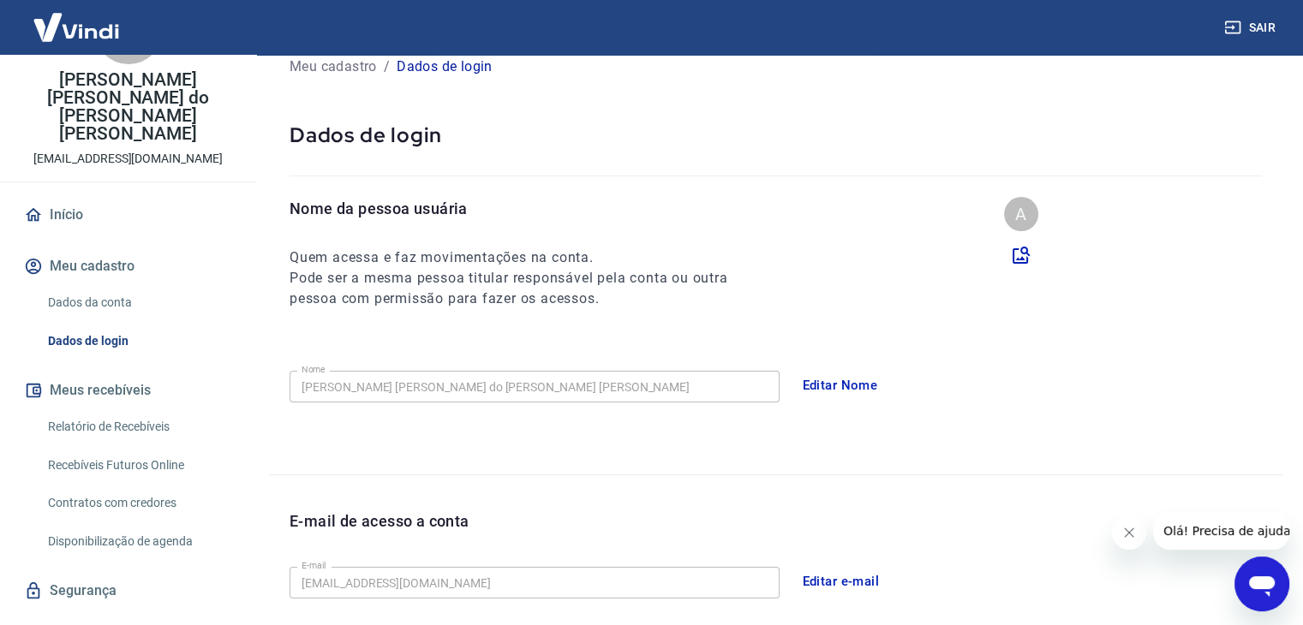
click at [121, 285] on link "Dados da conta" at bounding box center [138, 302] width 194 height 35
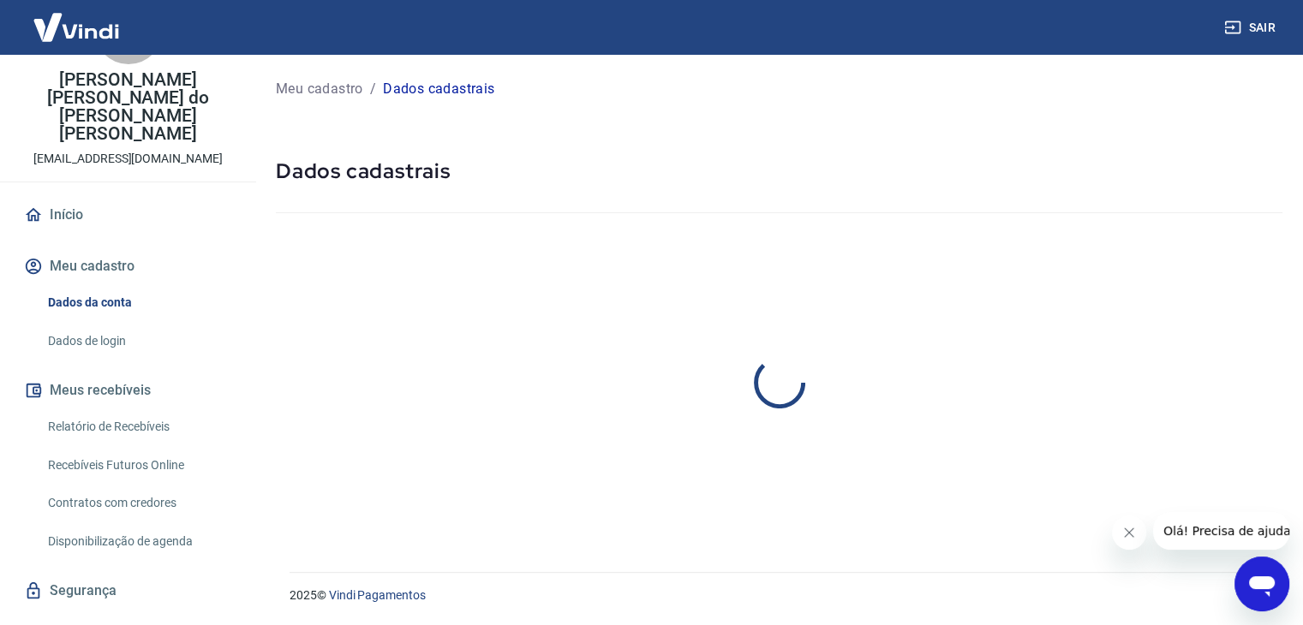
select select "SP"
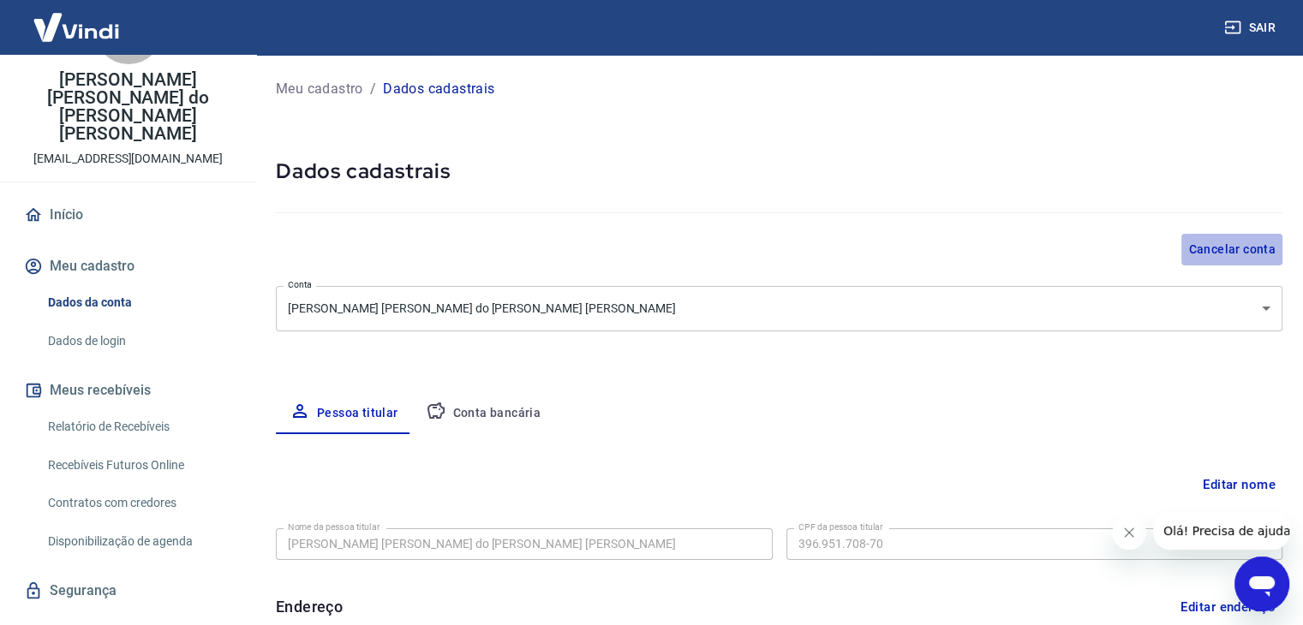
click at [1248, 248] on button "Cancelar conta" at bounding box center [1231, 250] width 101 height 32
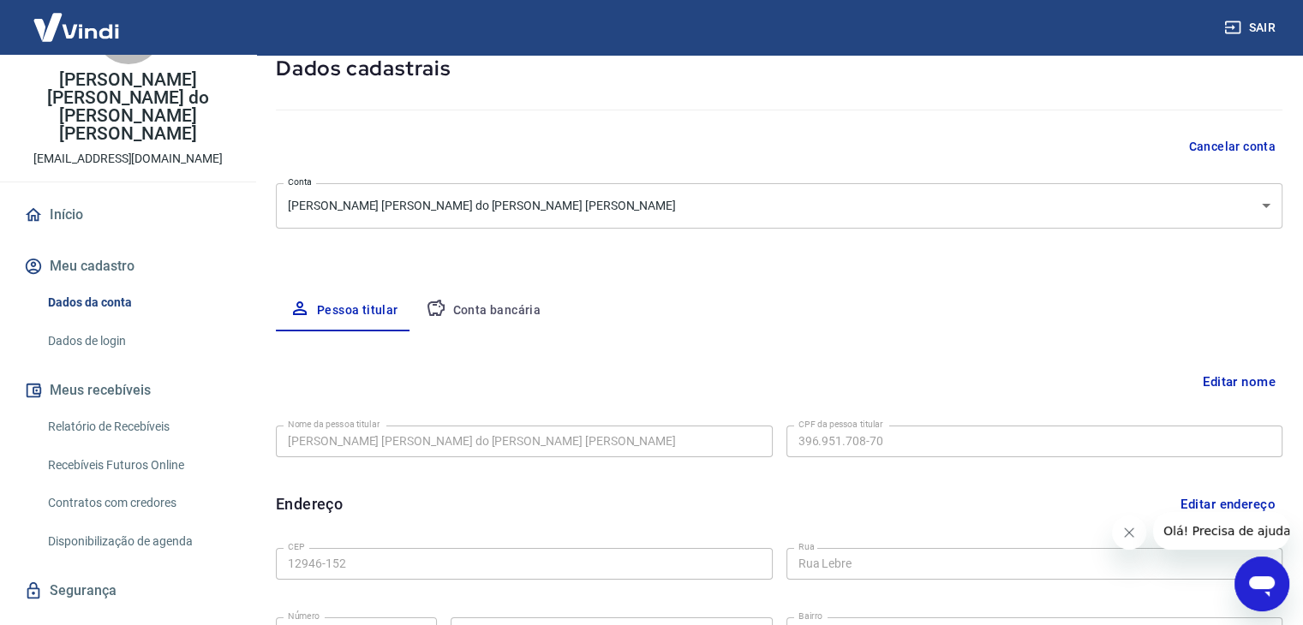
scroll to position [86, 0]
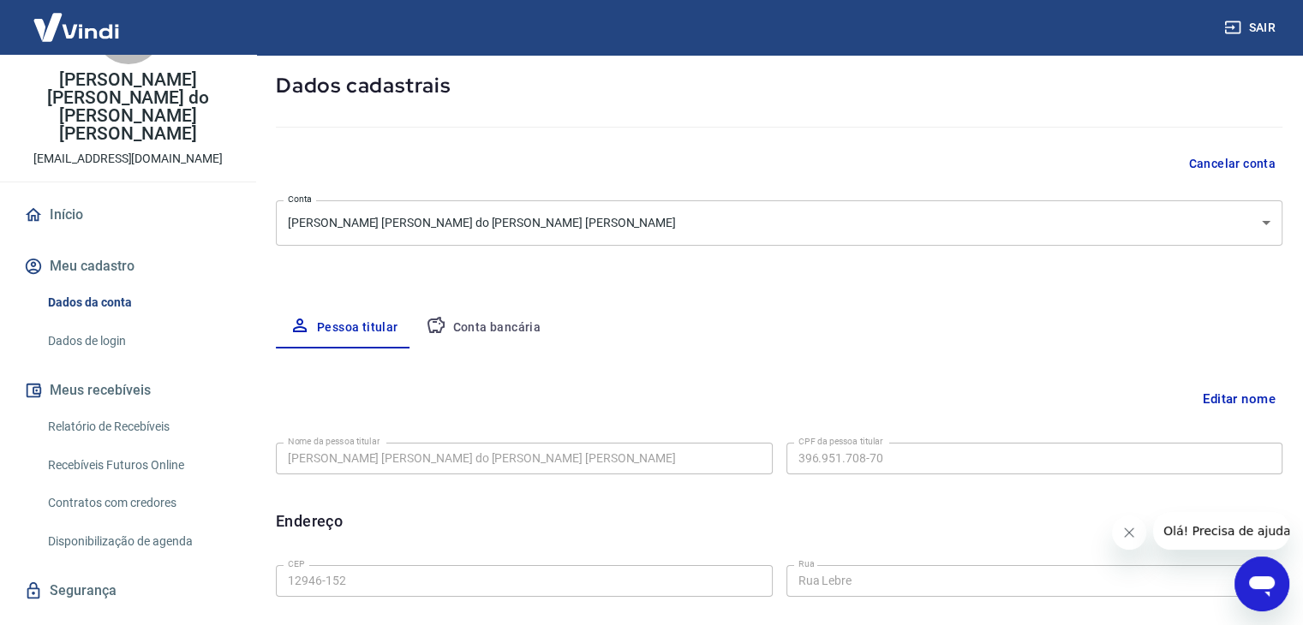
click at [501, 327] on button "Conta bancária" at bounding box center [483, 328] width 143 height 41
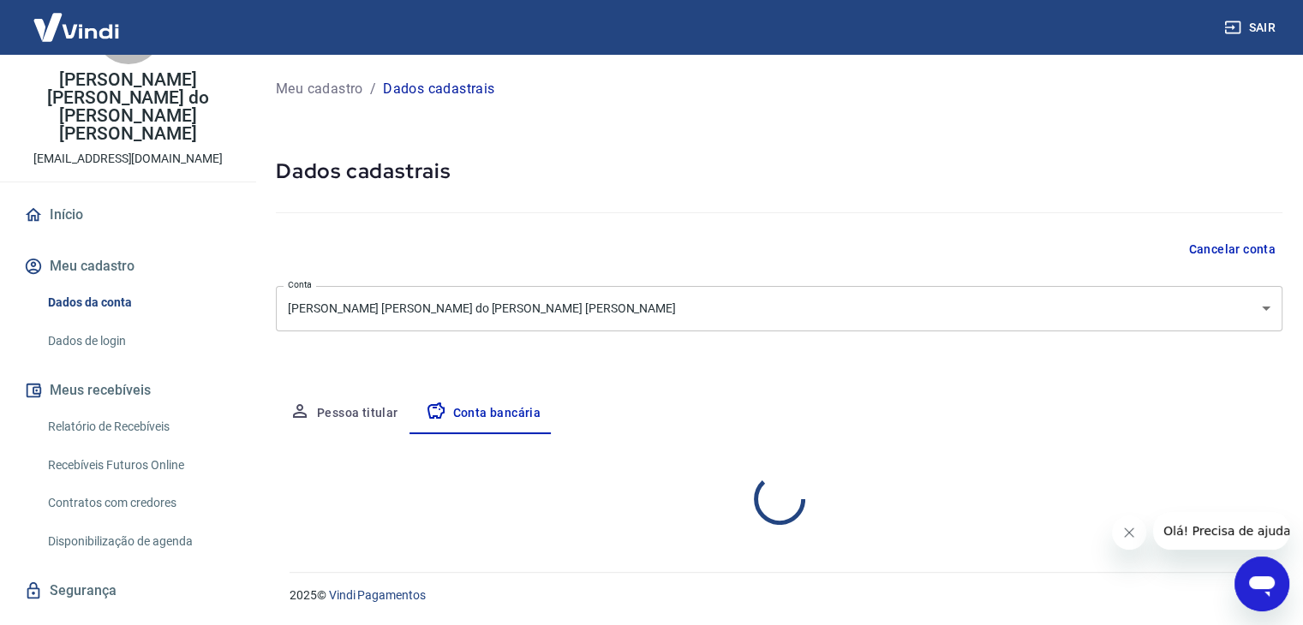
scroll to position [0, 0]
select select "1"
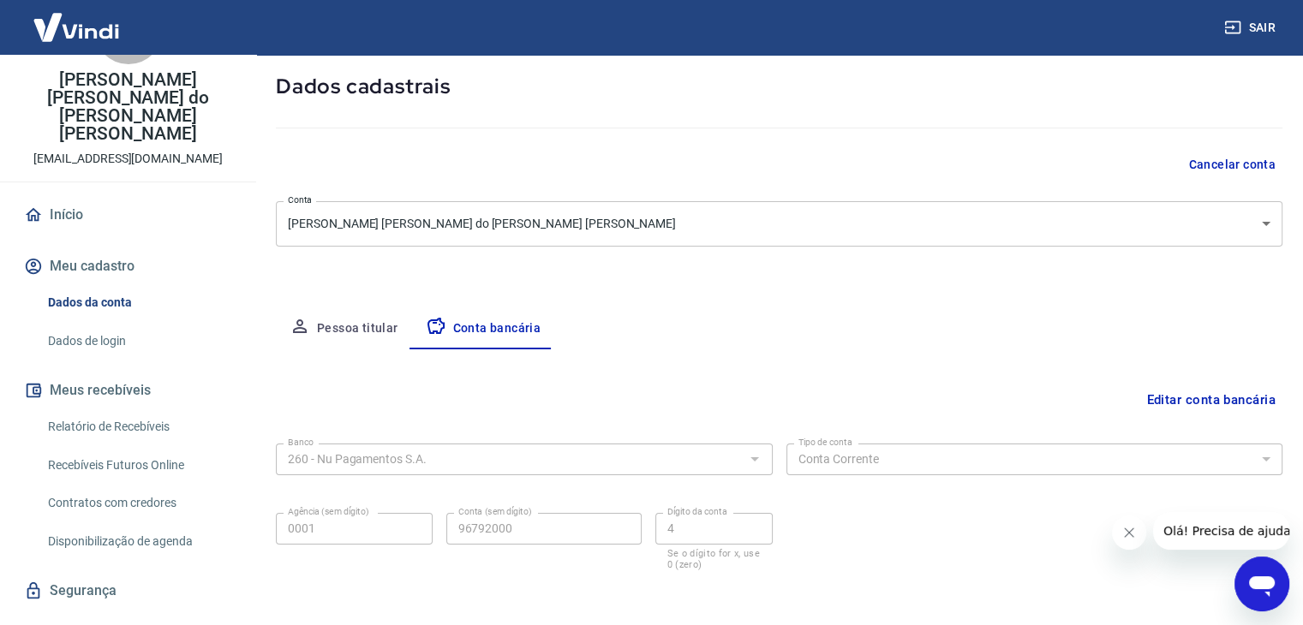
scroll to position [154, 0]
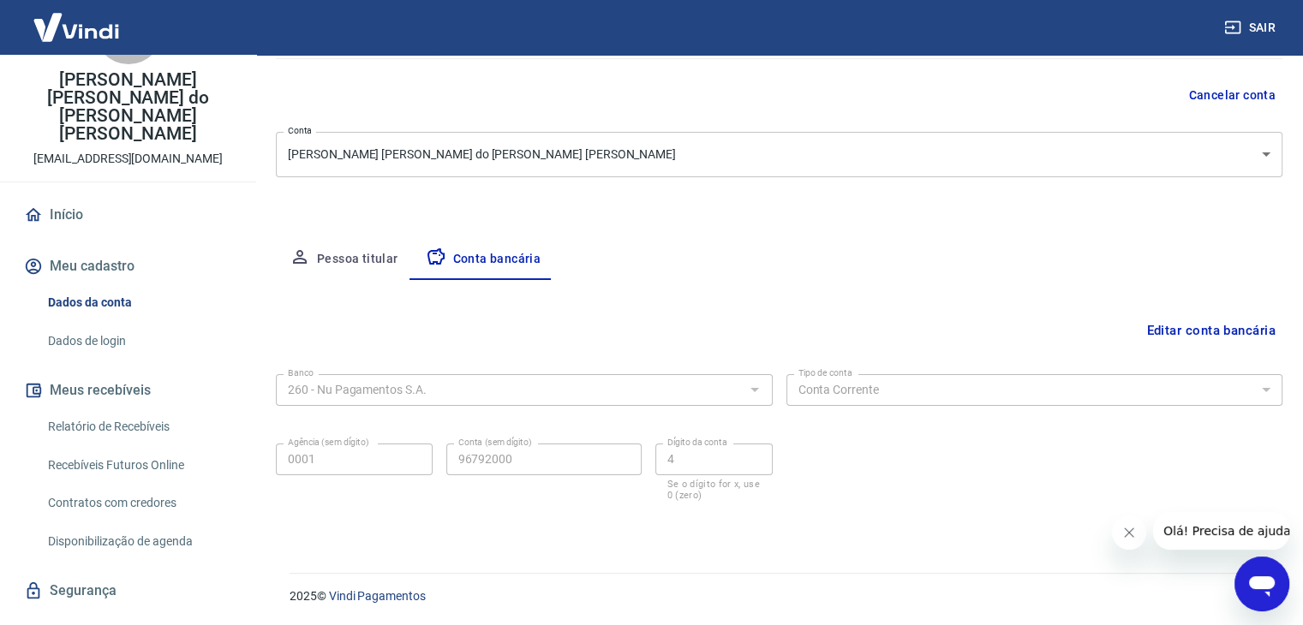
click at [101, 572] on link "Segurança" at bounding box center [128, 591] width 215 height 38
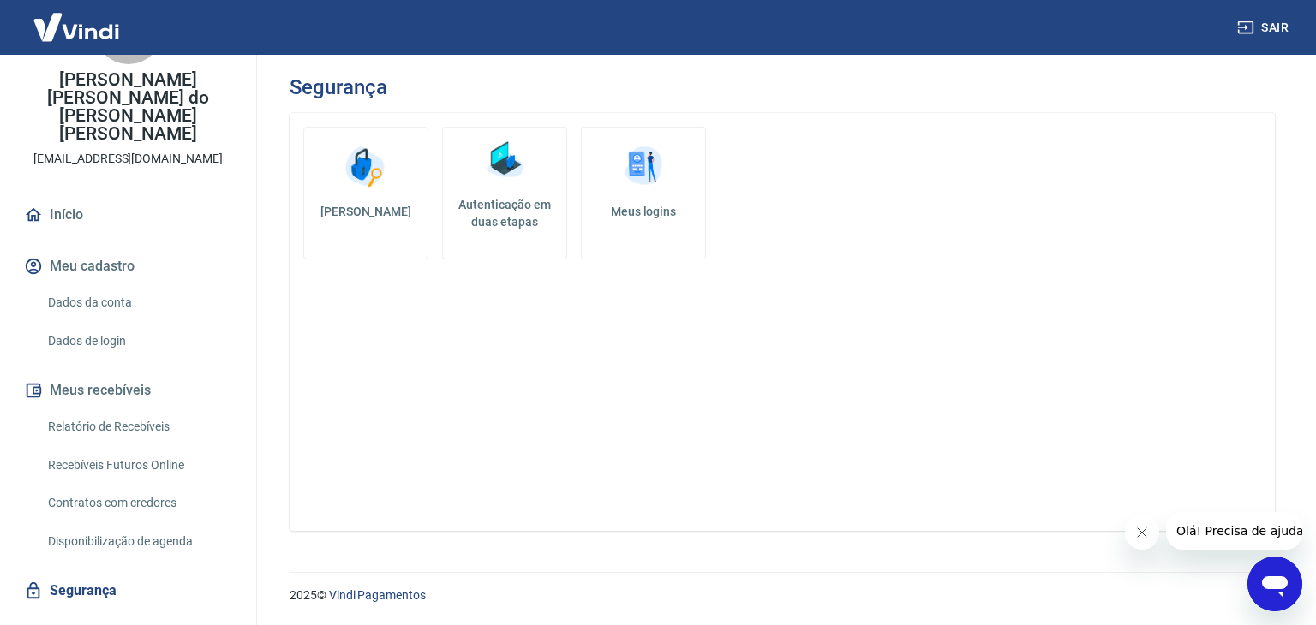
click at [636, 187] on img at bounding box center [643, 166] width 51 height 51
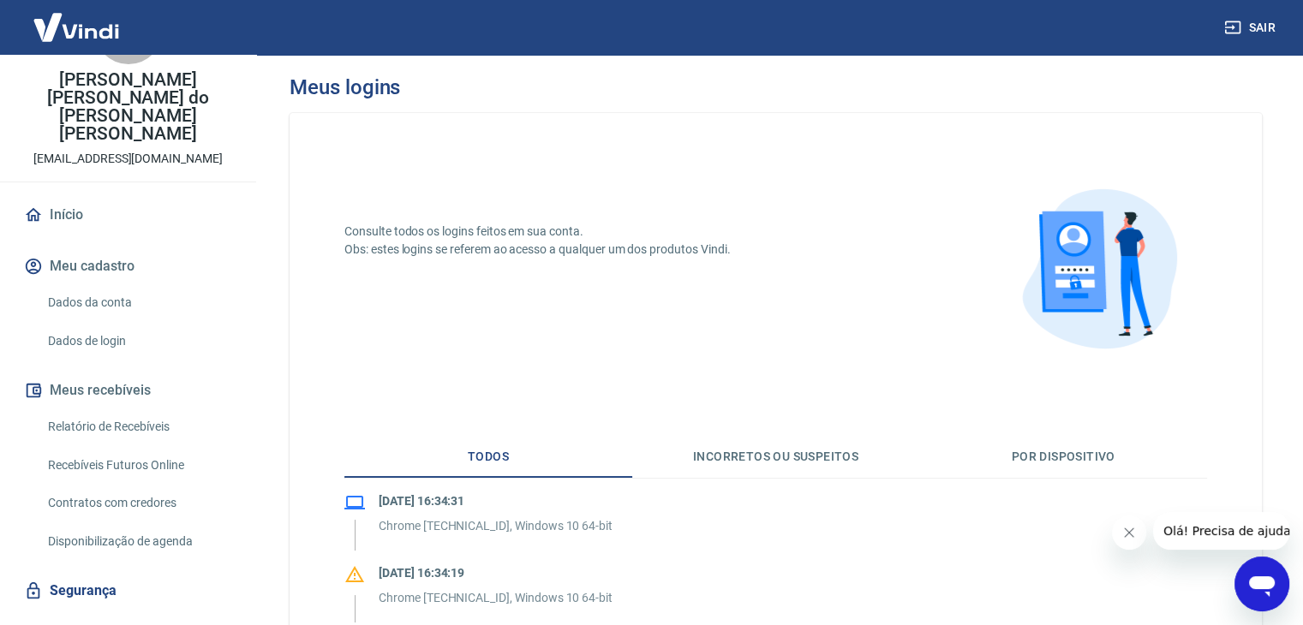
click at [1079, 457] on button "Por dispositivo" at bounding box center [1063, 457] width 288 height 41
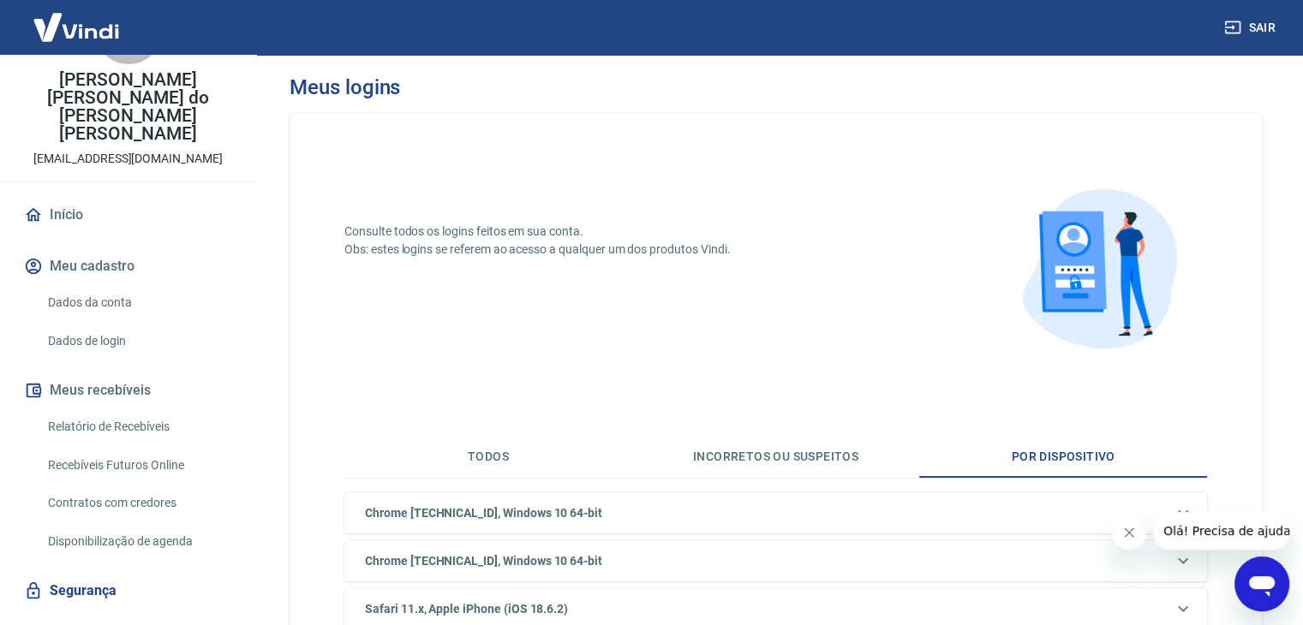
click at [1271, 27] on button "Sair" at bounding box center [1252, 28] width 62 height 32
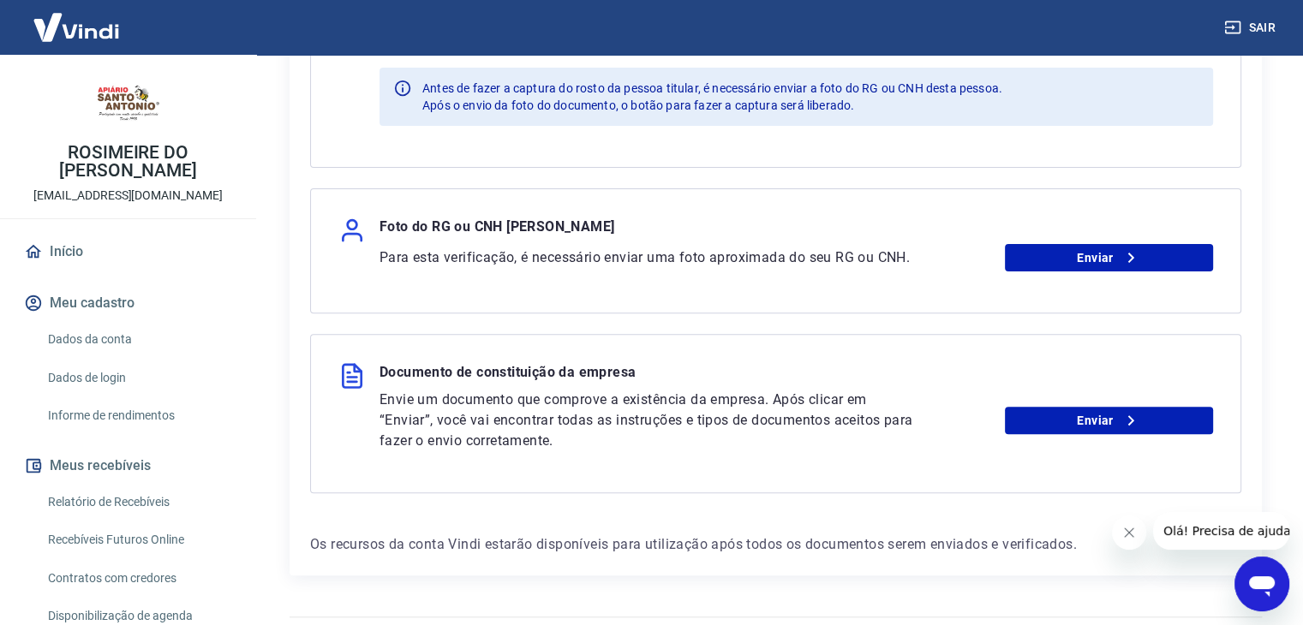
scroll to position [514, 0]
click at [1110, 266] on link "Enviar" at bounding box center [1109, 256] width 208 height 27
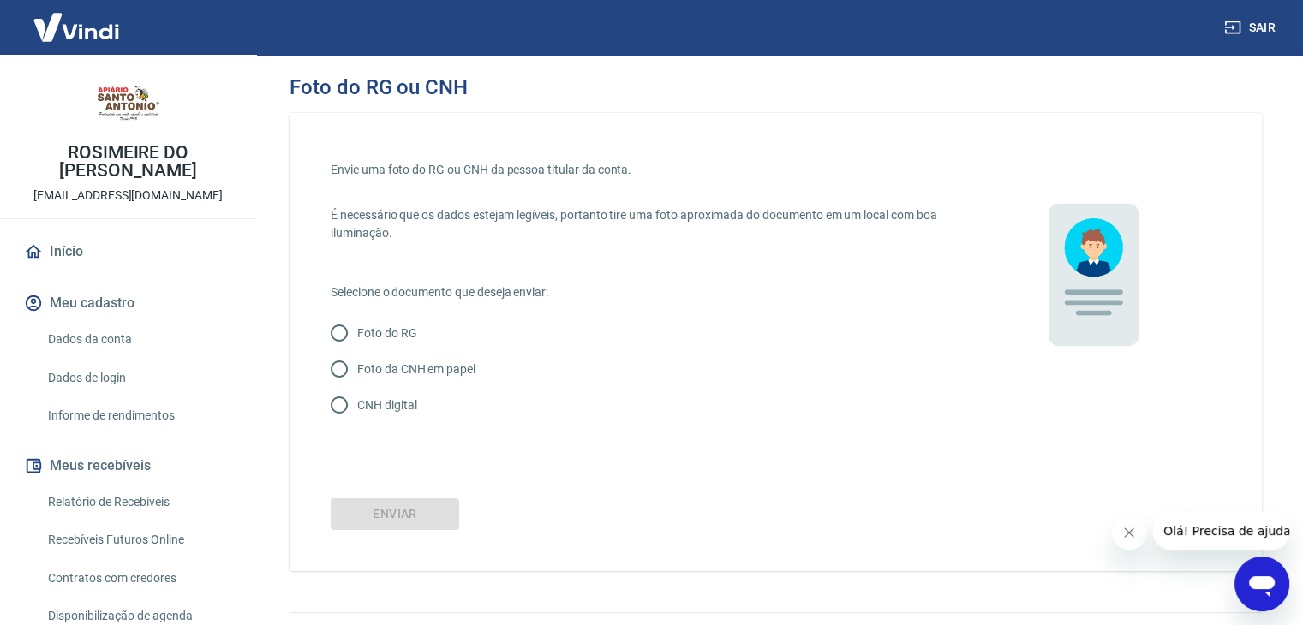
click at [406, 400] on p "CNH digital" at bounding box center [386, 406] width 59 height 18
click at [357, 400] on input "CNH digital" at bounding box center [339, 405] width 36 height 36
radio input "true"
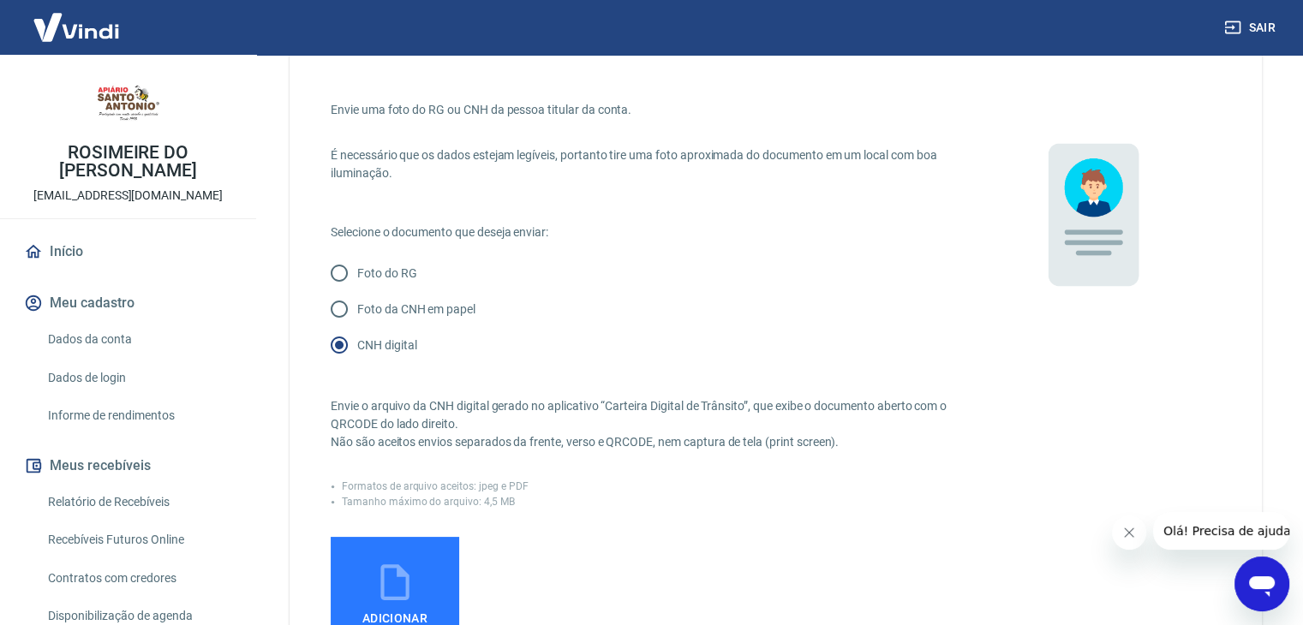
scroll to position [171, 0]
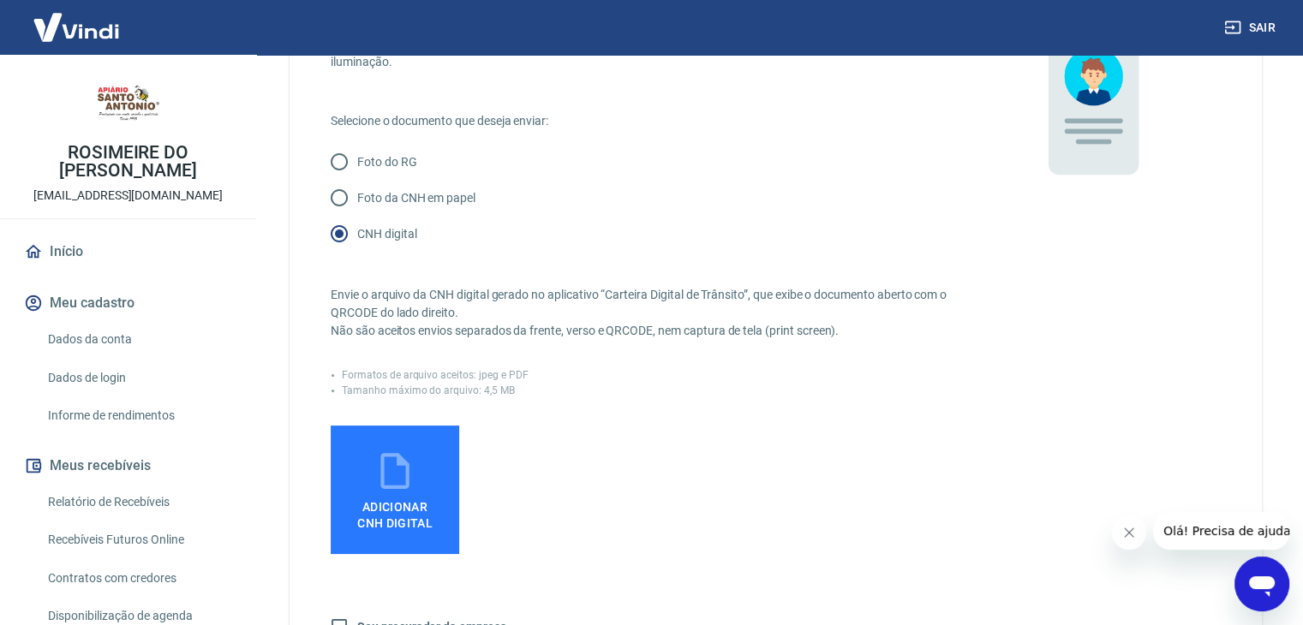
click at [388, 464] on icon at bounding box center [395, 471] width 43 height 43
click at [0, 0] on input "Adicionar CNH Digital" at bounding box center [0, 0] width 0 height 0
click at [410, 470] on icon at bounding box center [395, 471] width 43 height 43
click at [0, 0] on input "Adicionar CNH Digital" at bounding box center [0, 0] width 0 height 0
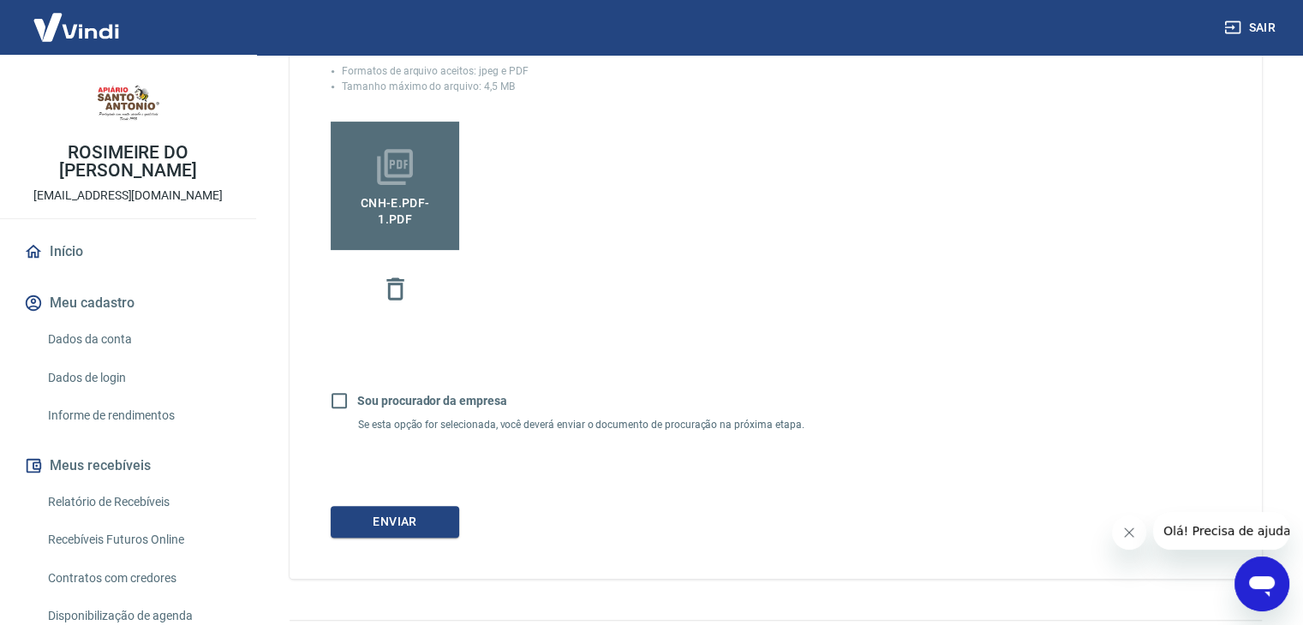
scroll to position [523, 0]
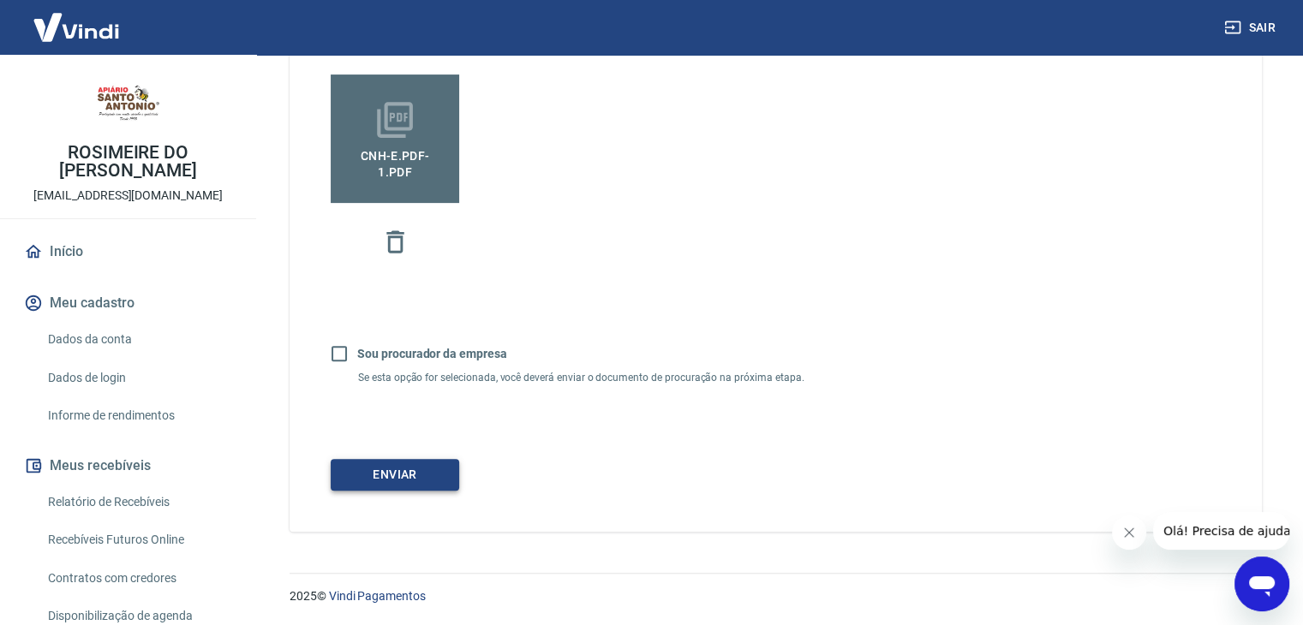
click at [434, 484] on button "Enviar" at bounding box center [395, 475] width 129 height 32
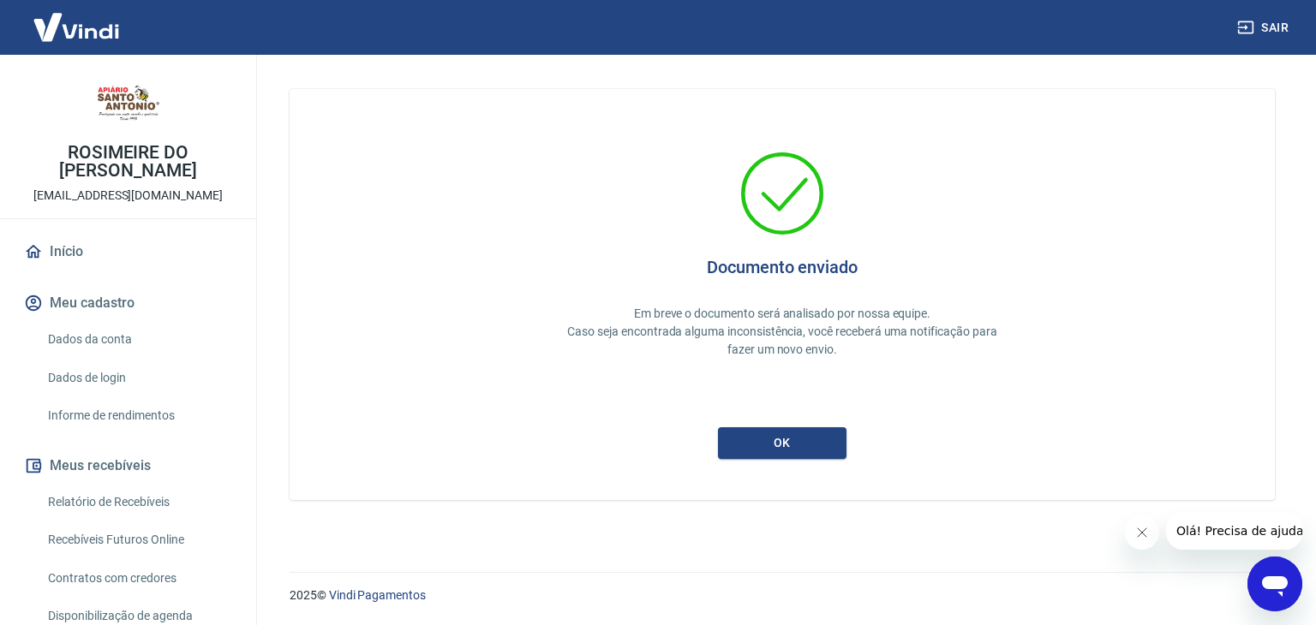
click at [795, 426] on div "Documento enviado Em breve o documento será analisado por nossa equipe. Caso se…" at bounding box center [782, 294] width 903 height 329
click at [795, 433] on button "ok" at bounding box center [782, 444] width 129 height 32
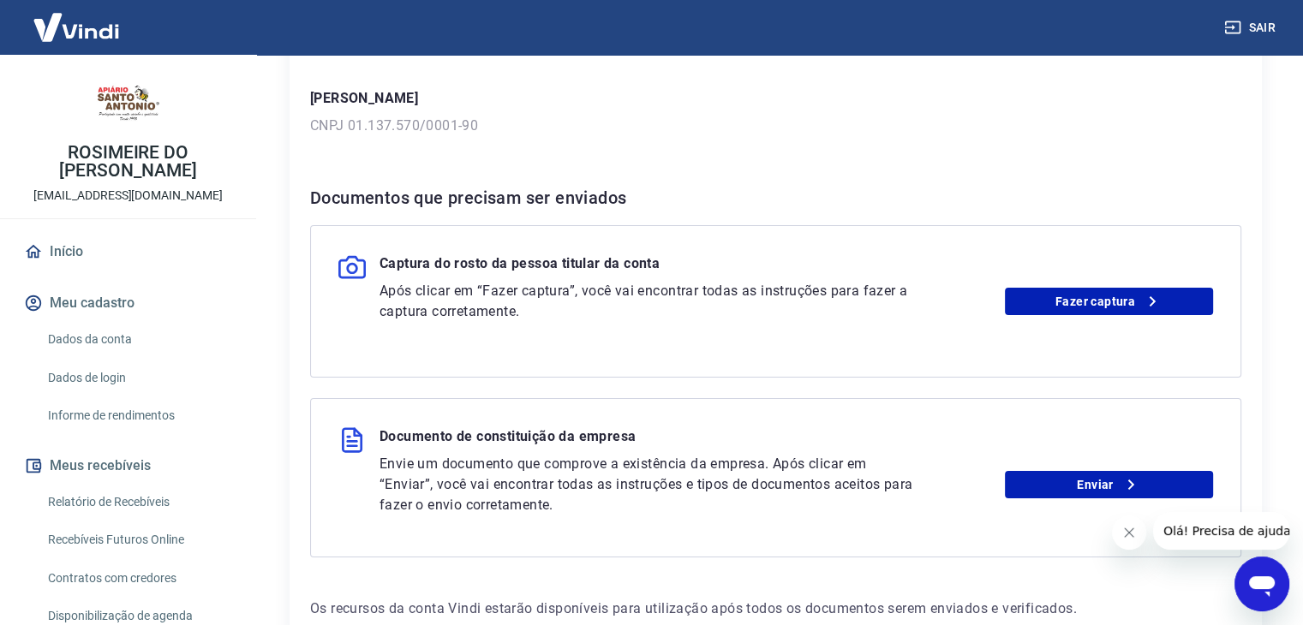
scroll to position [339, 0]
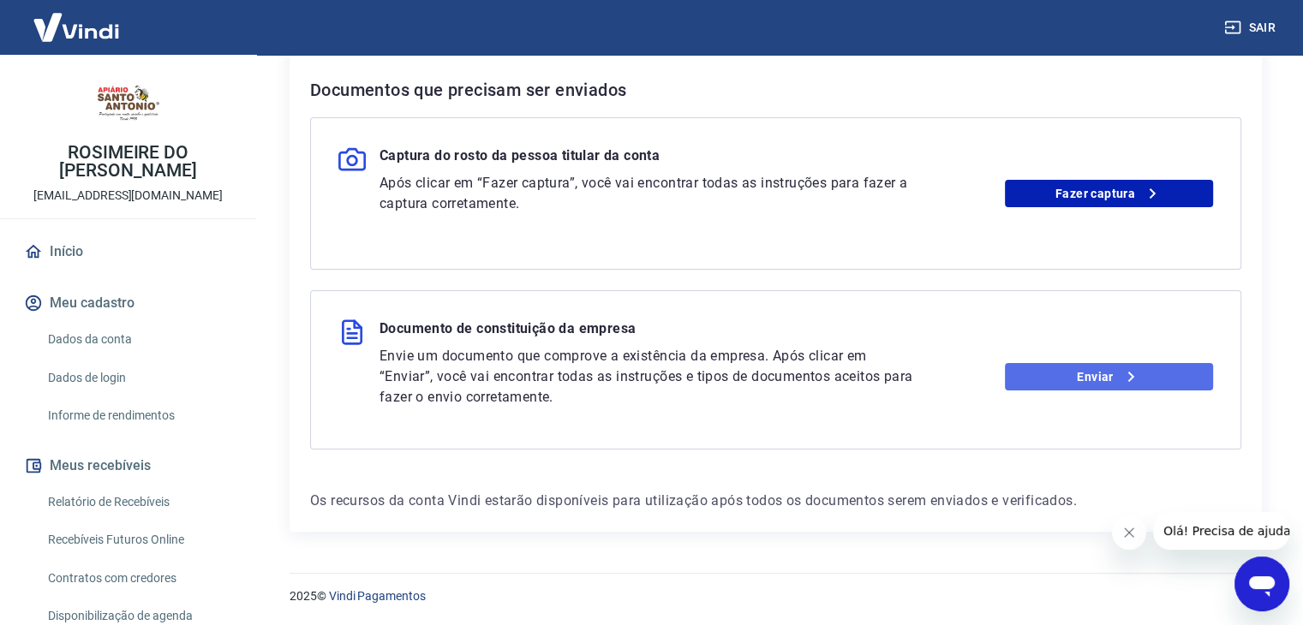
click at [1035, 383] on link "Enviar" at bounding box center [1109, 376] width 208 height 27
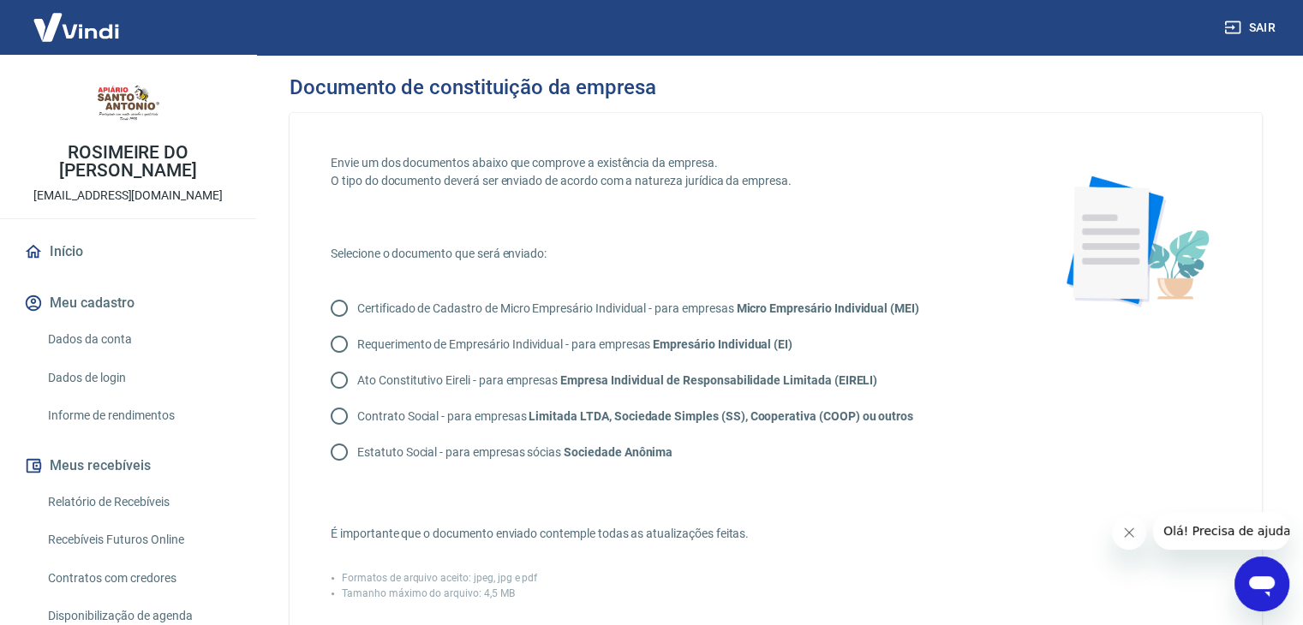
click at [801, 410] on strong "Limitada LTDA, Sociedade Simples (SS), Cooperativa (COOP) ou outros" at bounding box center [721, 417] width 385 height 14
click at [357, 409] on input "Contrato Social - para empresas Limitada LTDA, Sociedade Simples (SS), Cooperat…" at bounding box center [339, 416] width 36 height 36
radio input "true"
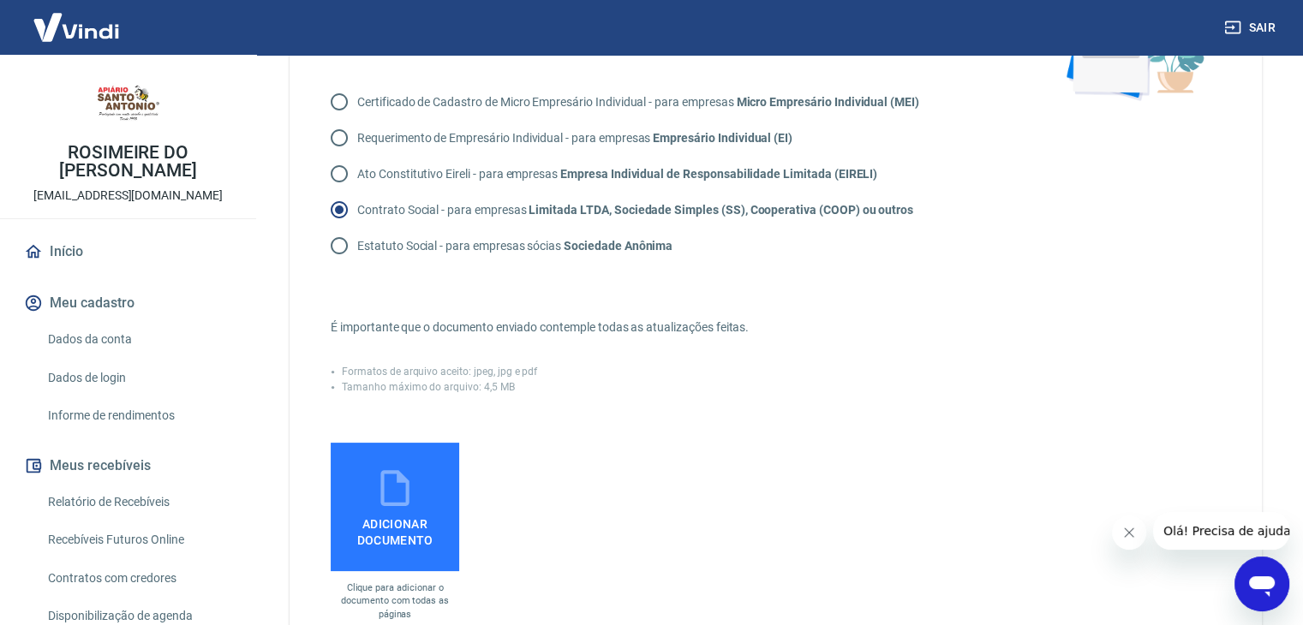
scroll to position [257, 0]
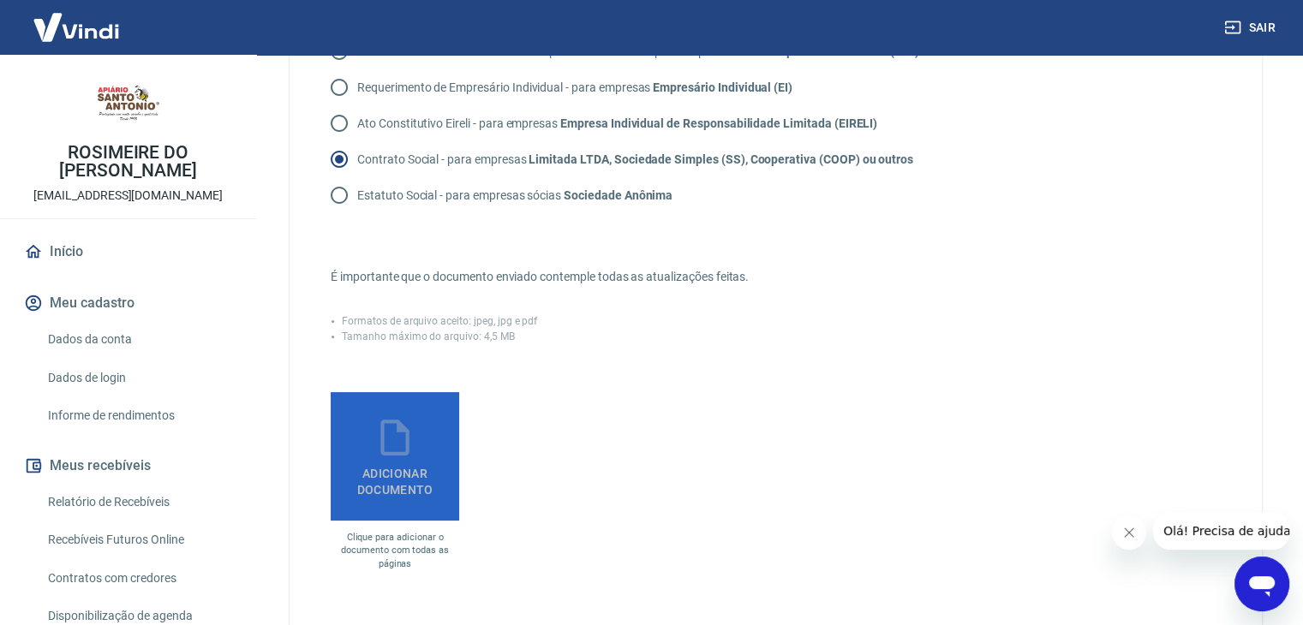
click at [396, 428] on icon at bounding box center [395, 437] width 43 height 43
click at [0, 0] on input "Adicionar documento" at bounding box center [0, 0] width 0 height 0
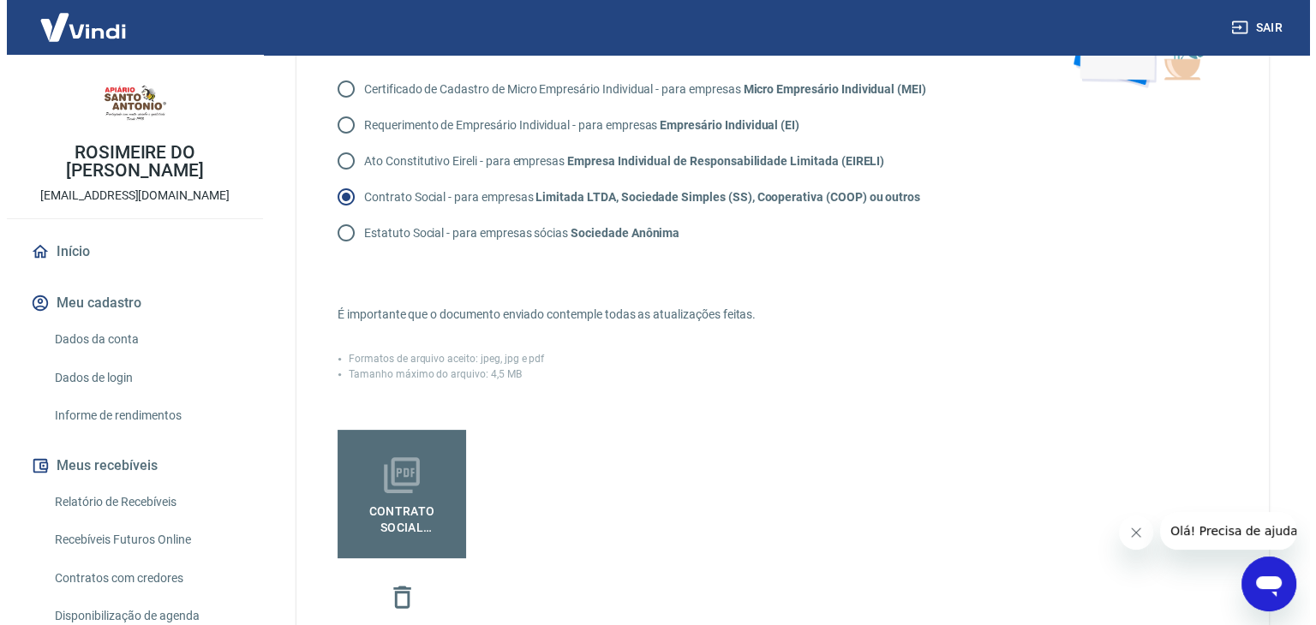
scroll to position [562, 0]
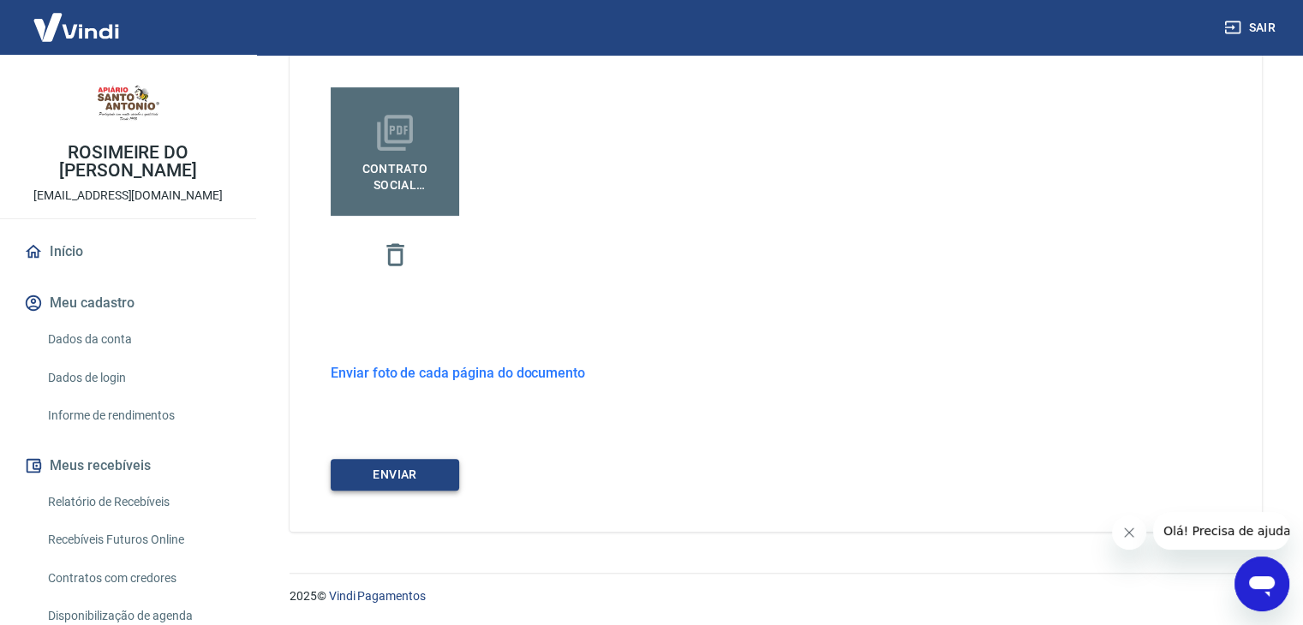
click at [426, 473] on button "ENVIAR" at bounding box center [395, 475] width 129 height 32
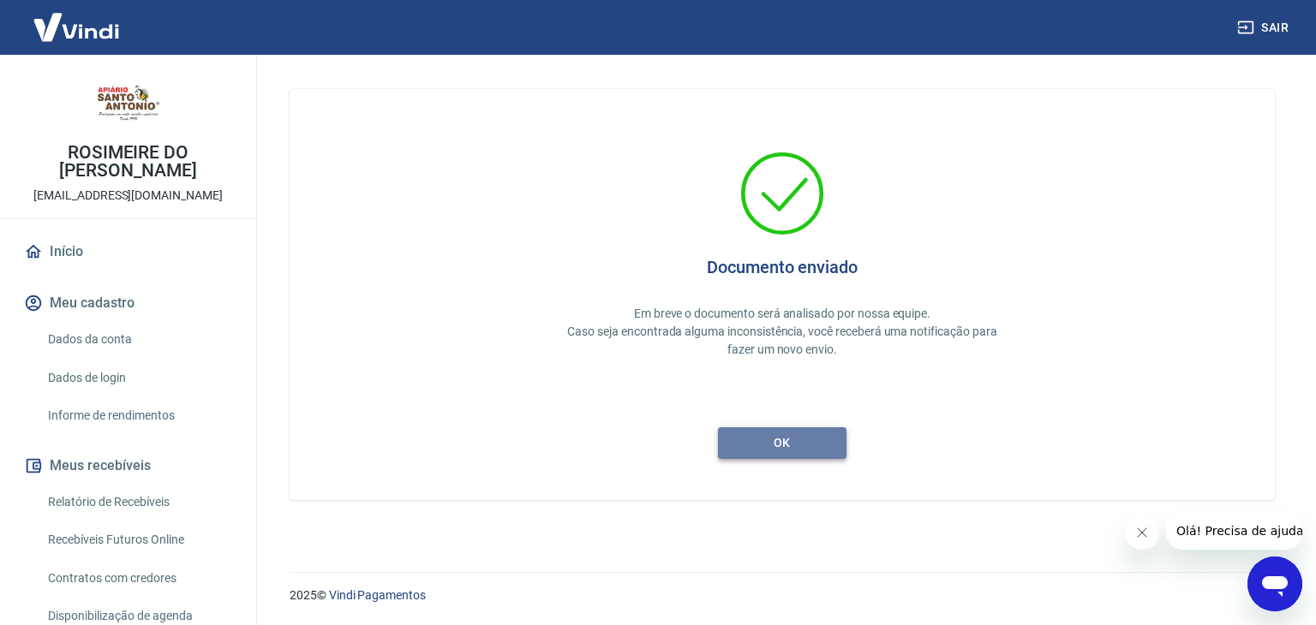
click at [822, 440] on button "ok" at bounding box center [782, 444] width 129 height 32
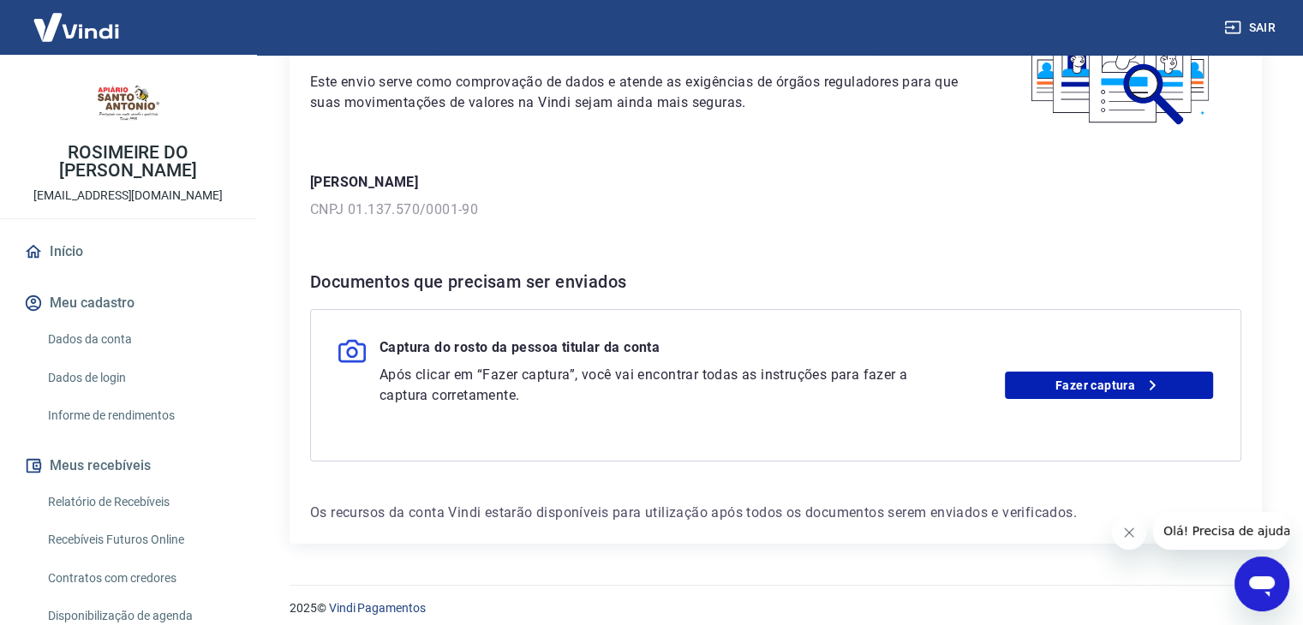
scroll to position [160, 0]
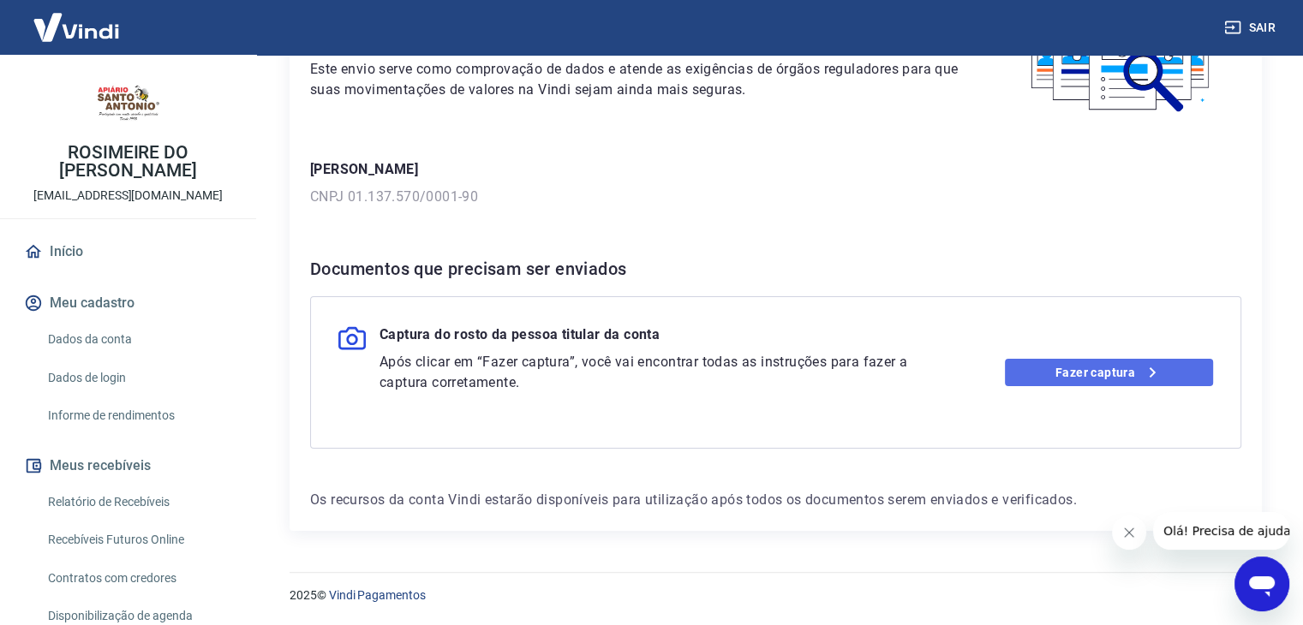
click at [1128, 368] on link "Fazer captura" at bounding box center [1109, 372] width 208 height 27
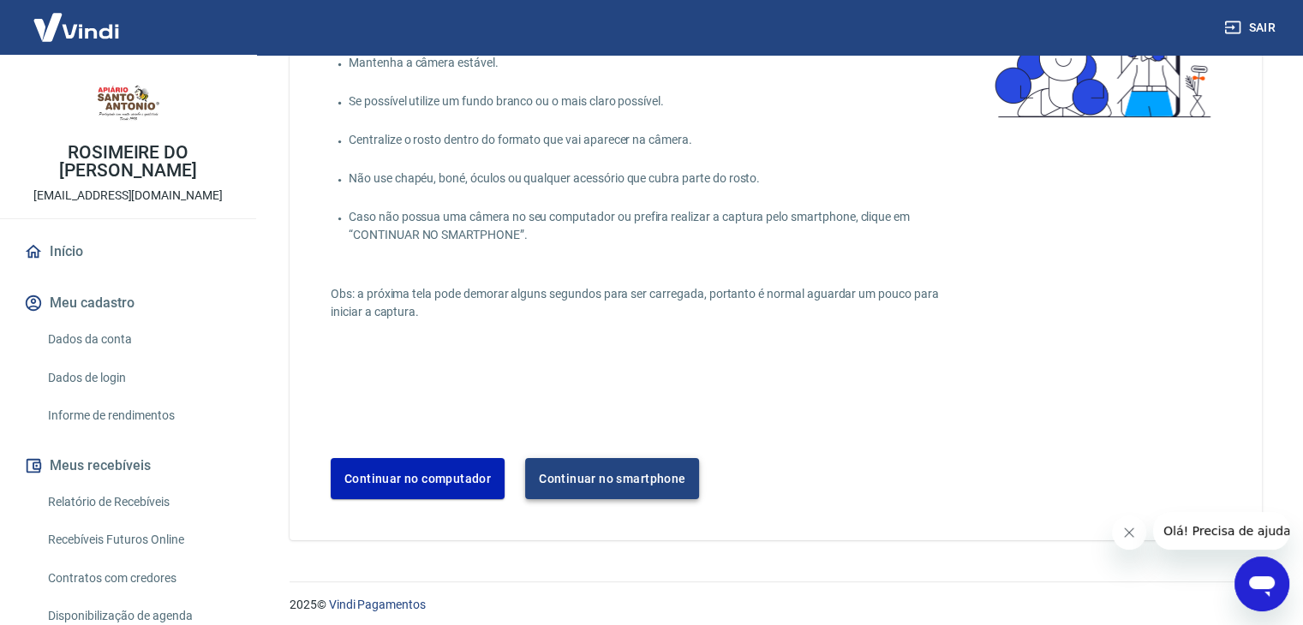
scroll to position [169, 0]
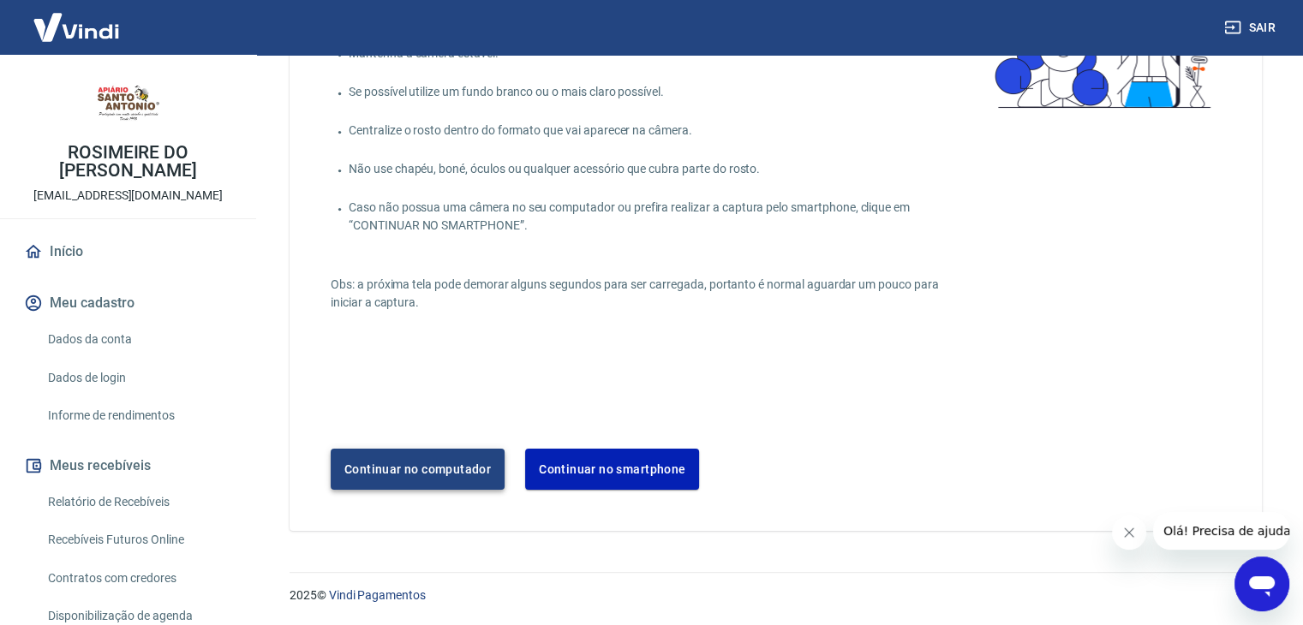
click at [412, 475] on button "Continuar no computador" at bounding box center [418, 469] width 174 height 41
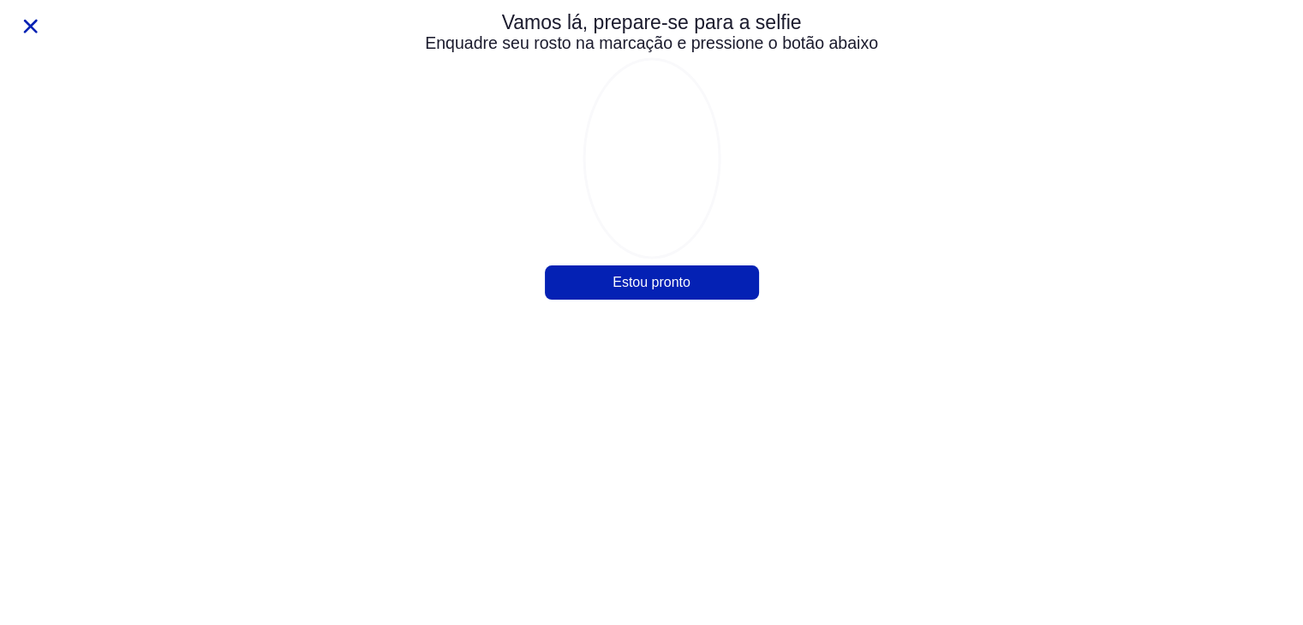
click at [644, 291] on div "Vamos lá, prepare-se para a selfie Enquadre seu rosto na marcação e pressione o…" at bounding box center [652, 158] width 548 height 308
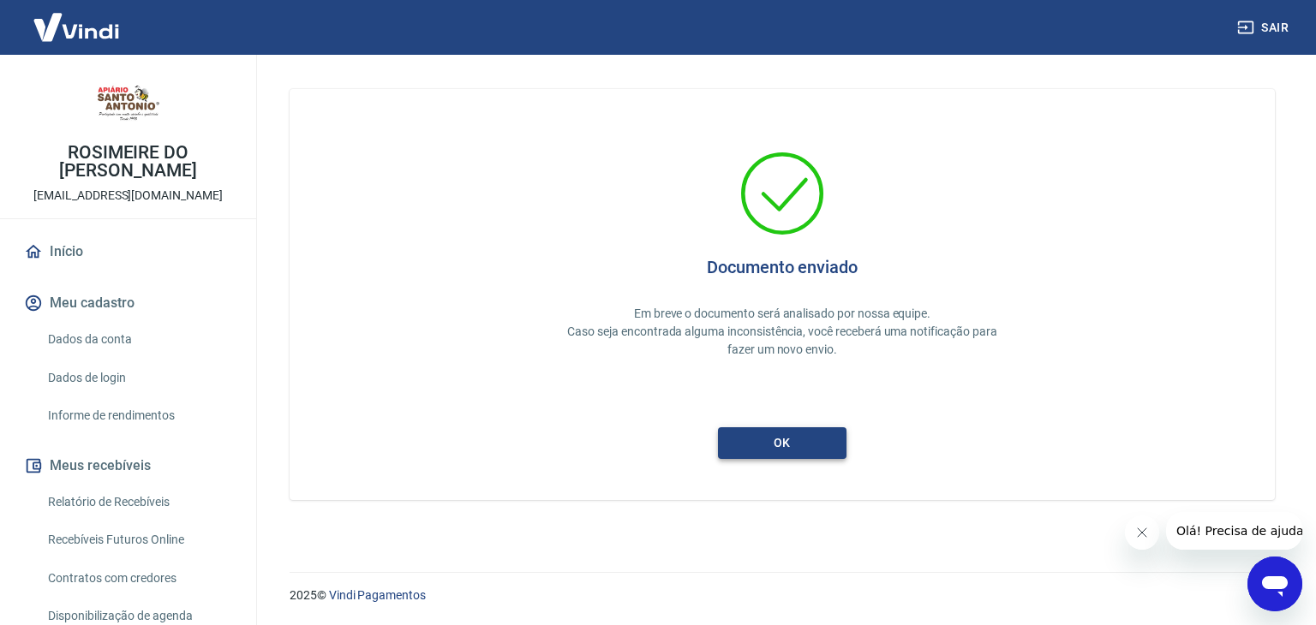
click at [812, 443] on button "ok" at bounding box center [782, 444] width 129 height 32
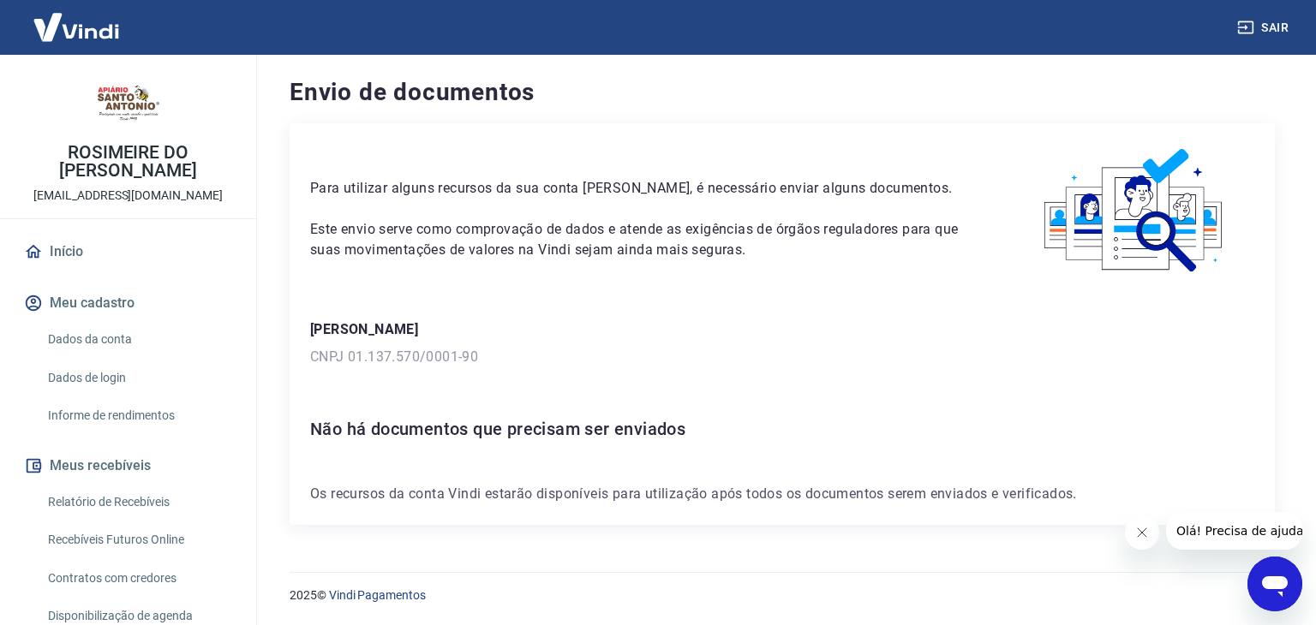
click at [156, 348] on link "Dados da conta" at bounding box center [138, 339] width 194 height 35
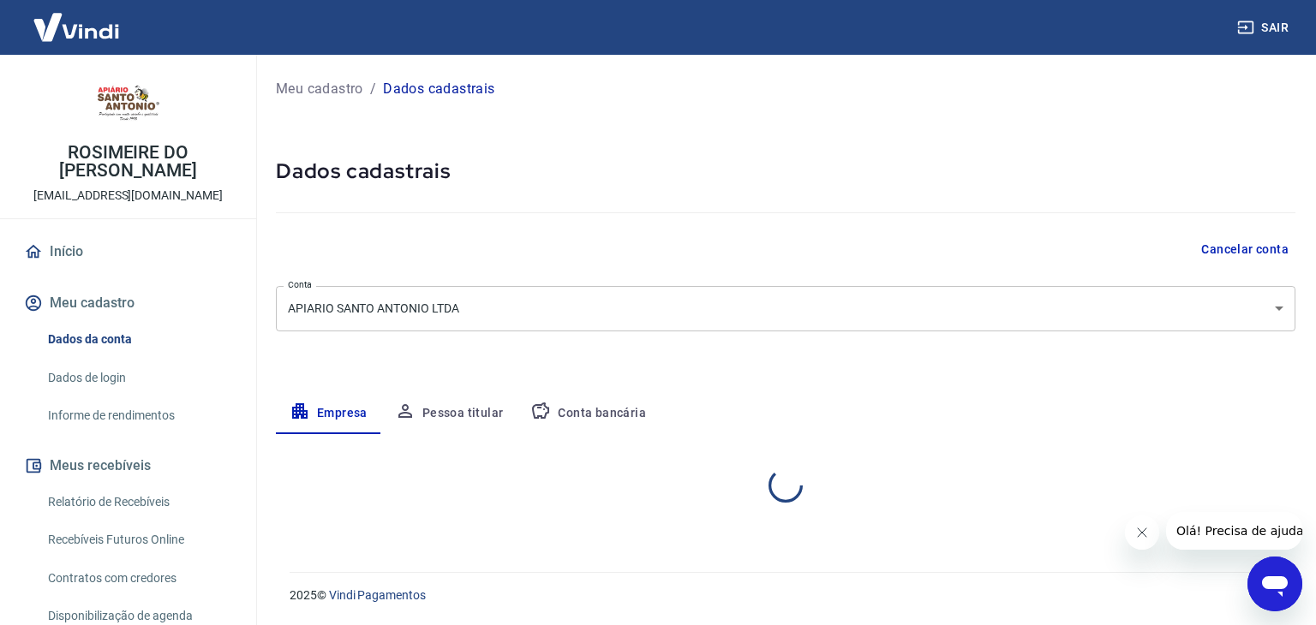
select select "SP"
select select "business"
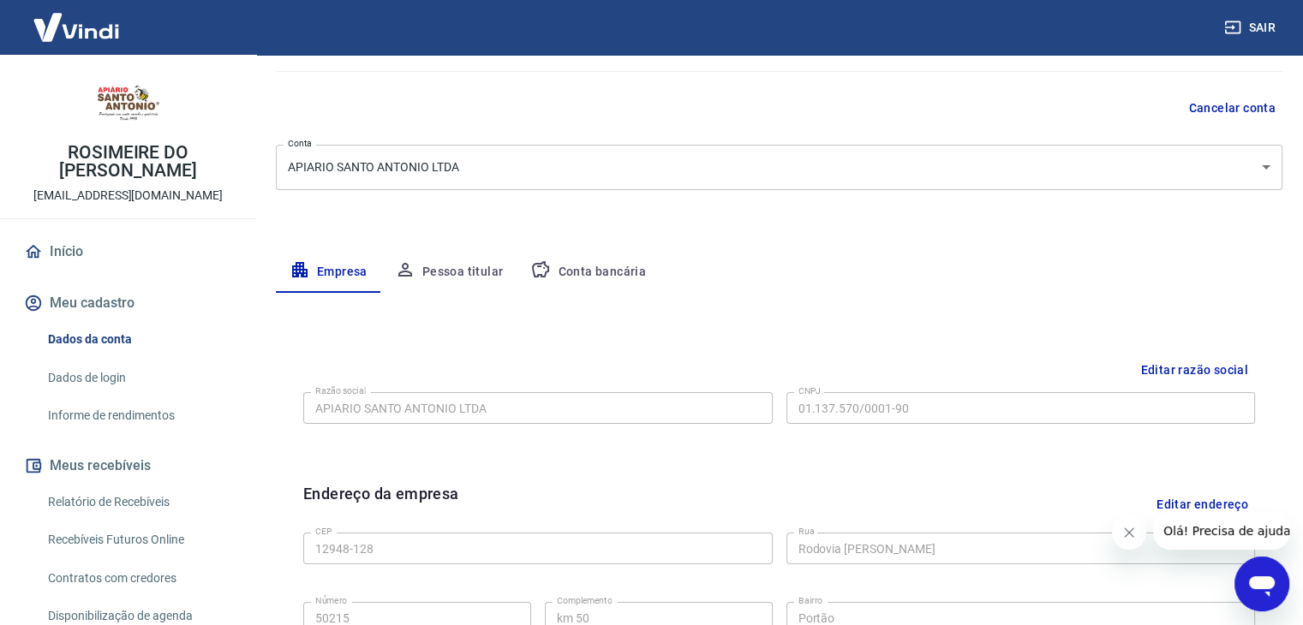
scroll to position [171, 0]
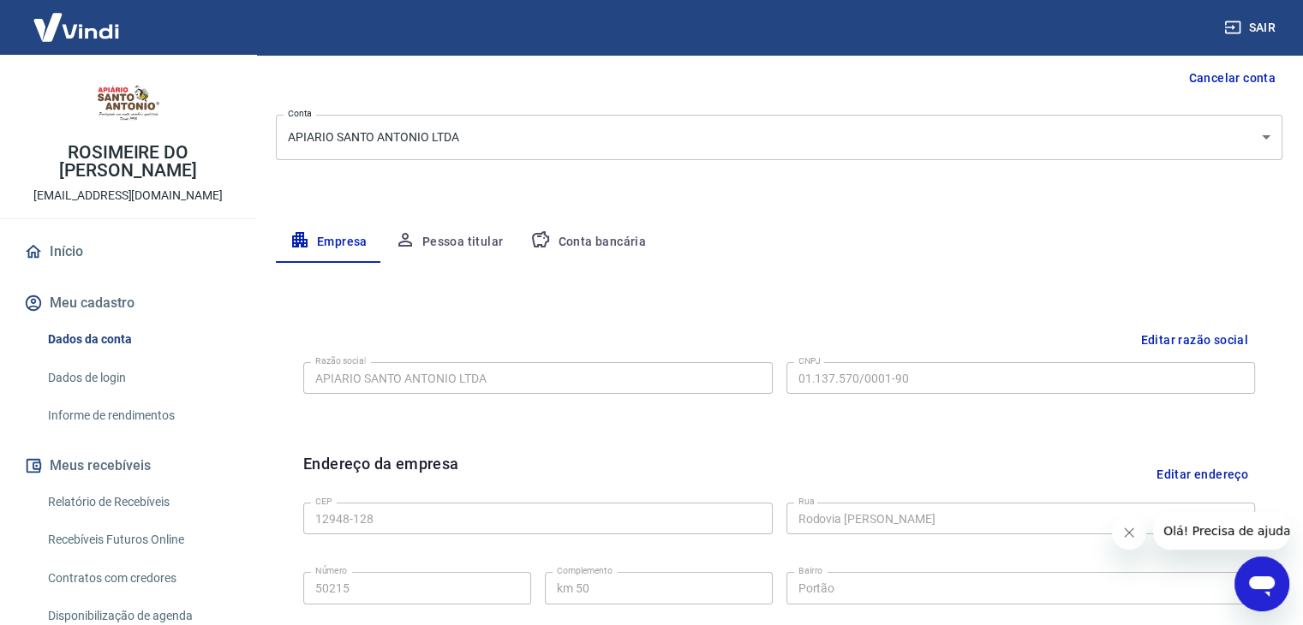
click at [539, 144] on body "Sair ROSIMEIRE DO PRADO RODRIGUES financeiro1@apiariosantoantonio.com.br Início…" at bounding box center [651, 141] width 1303 height 625
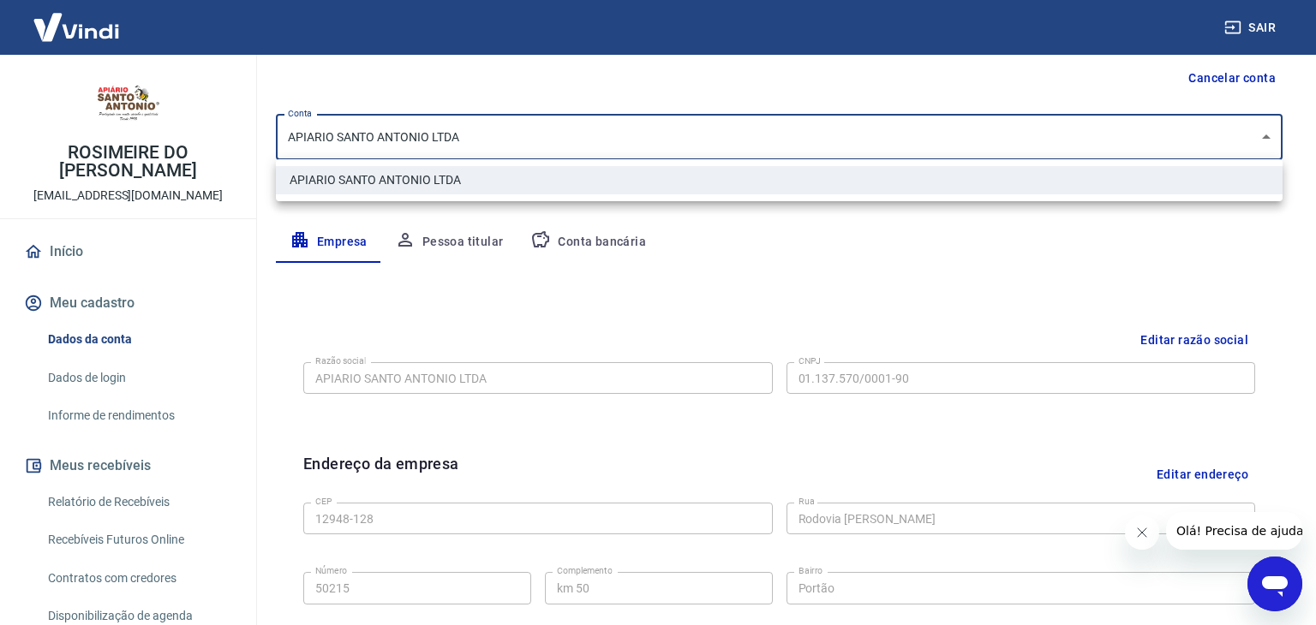
click at [539, 144] on div at bounding box center [658, 312] width 1316 height 625
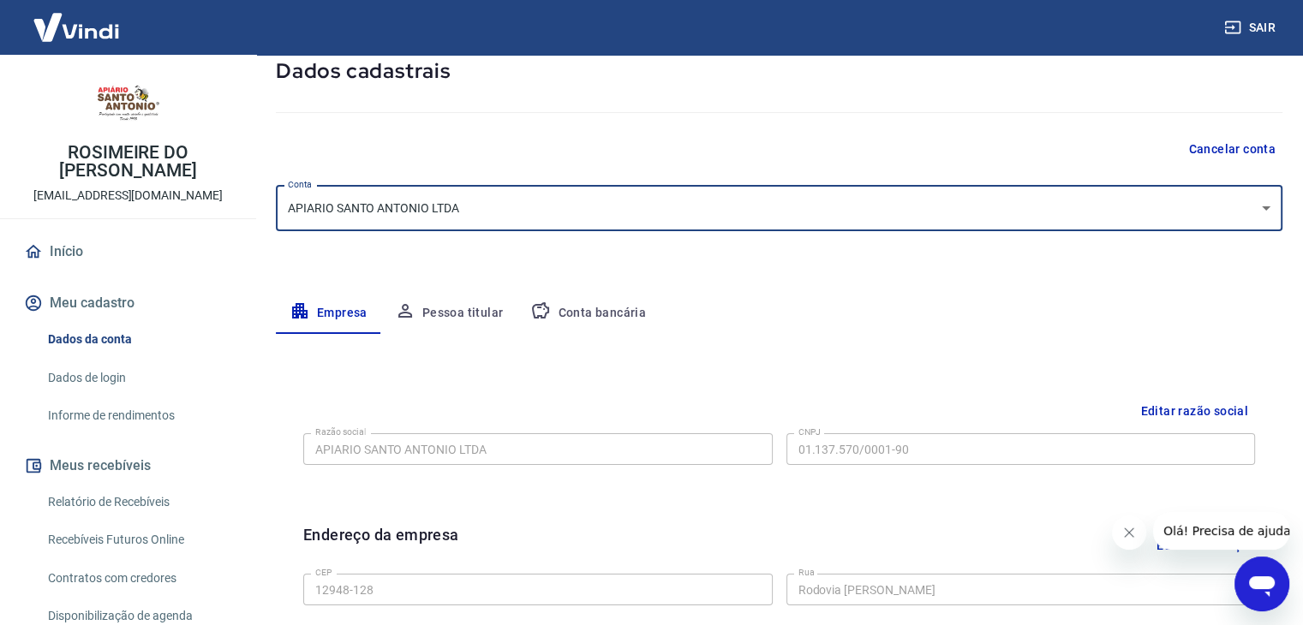
scroll to position [96, 0]
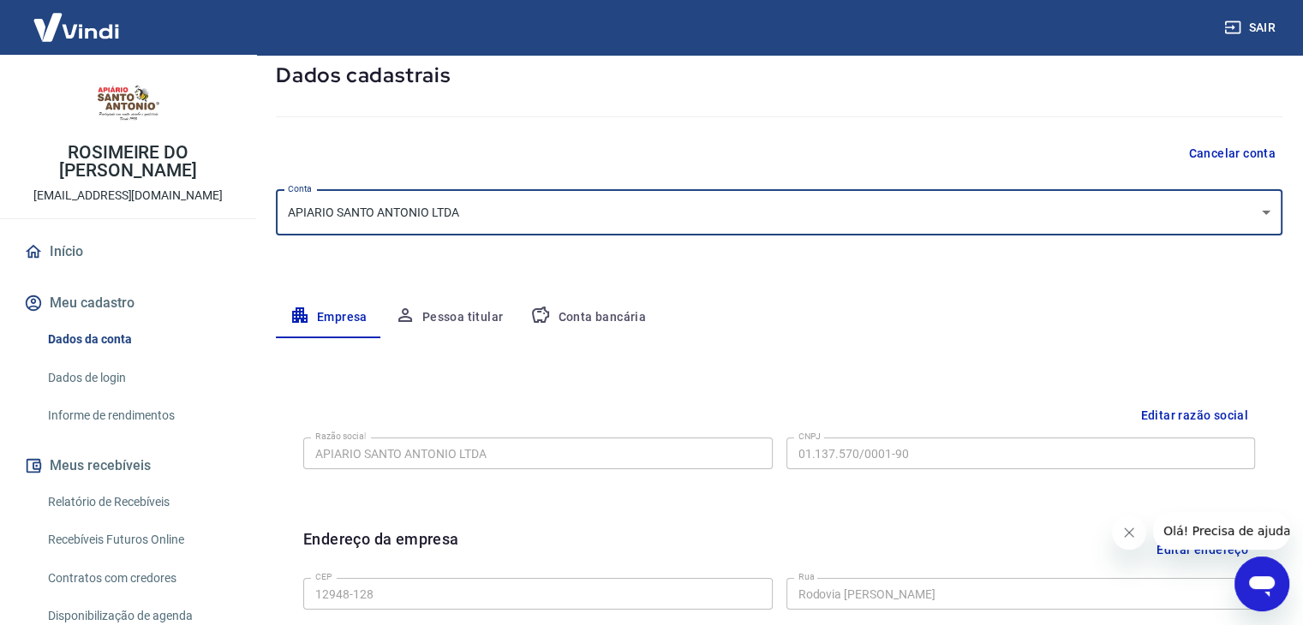
click at [476, 314] on button "Pessoa titular" at bounding box center [449, 317] width 136 height 41
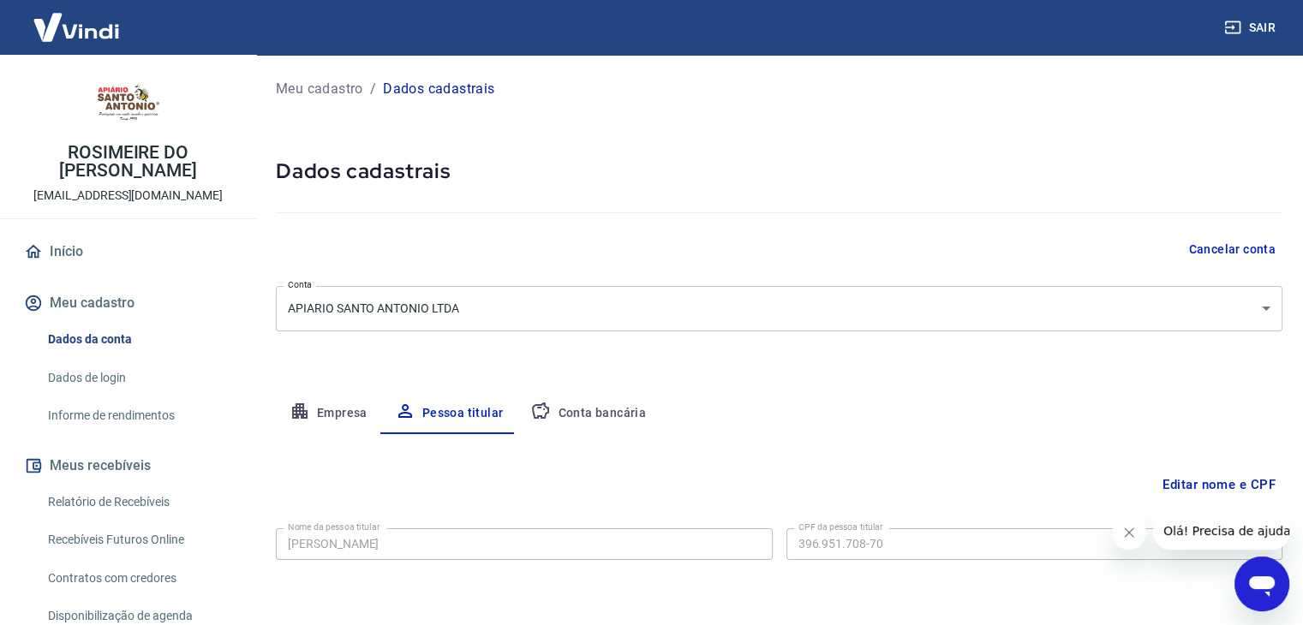
scroll to position [59, 0]
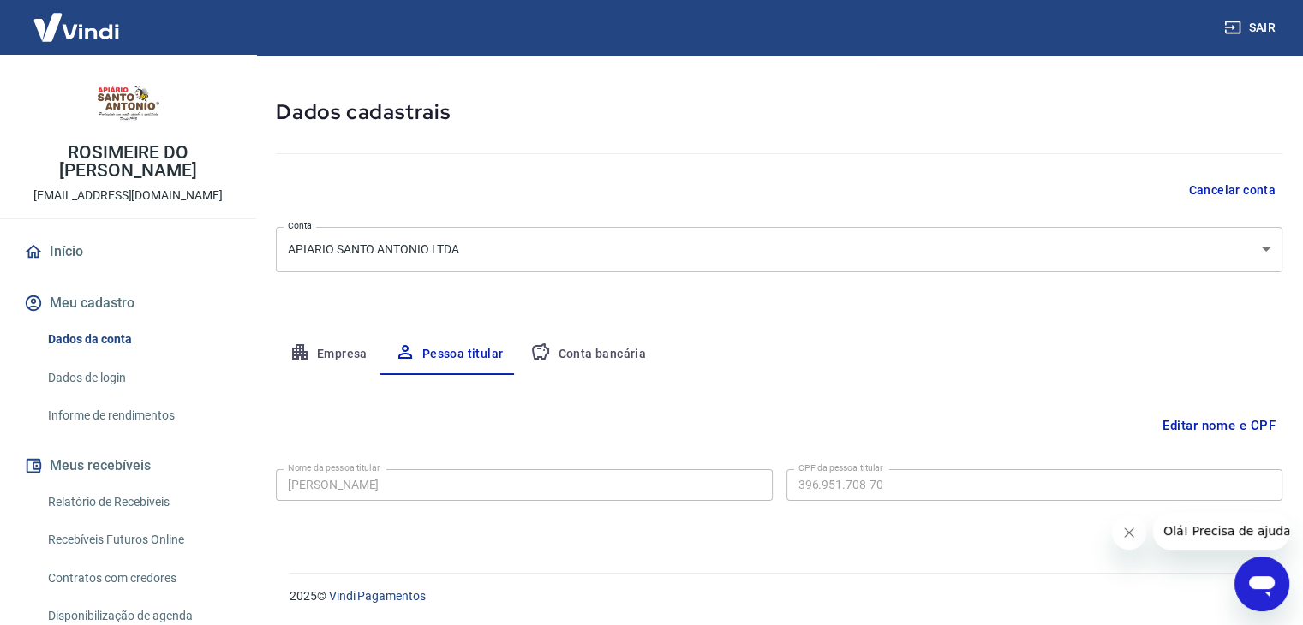
click at [623, 365] on button "Conta bancária" at bounding box center [588, 354] width 143 height 41
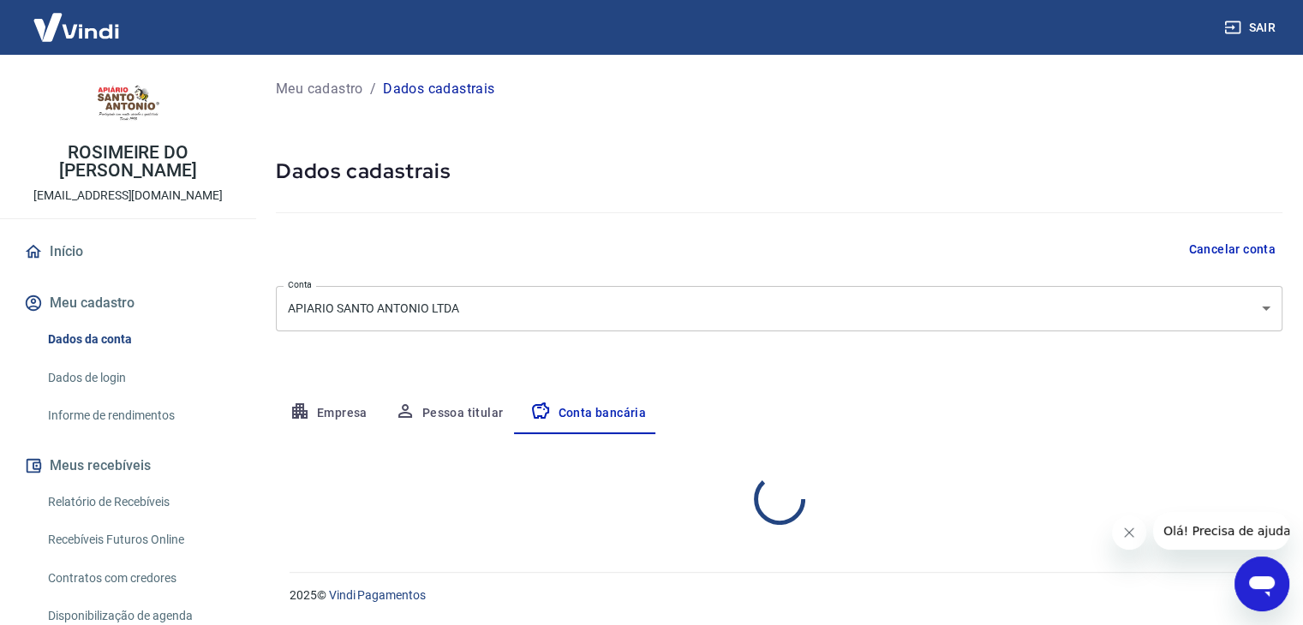
scroll to position [0, 0]
select select "1"
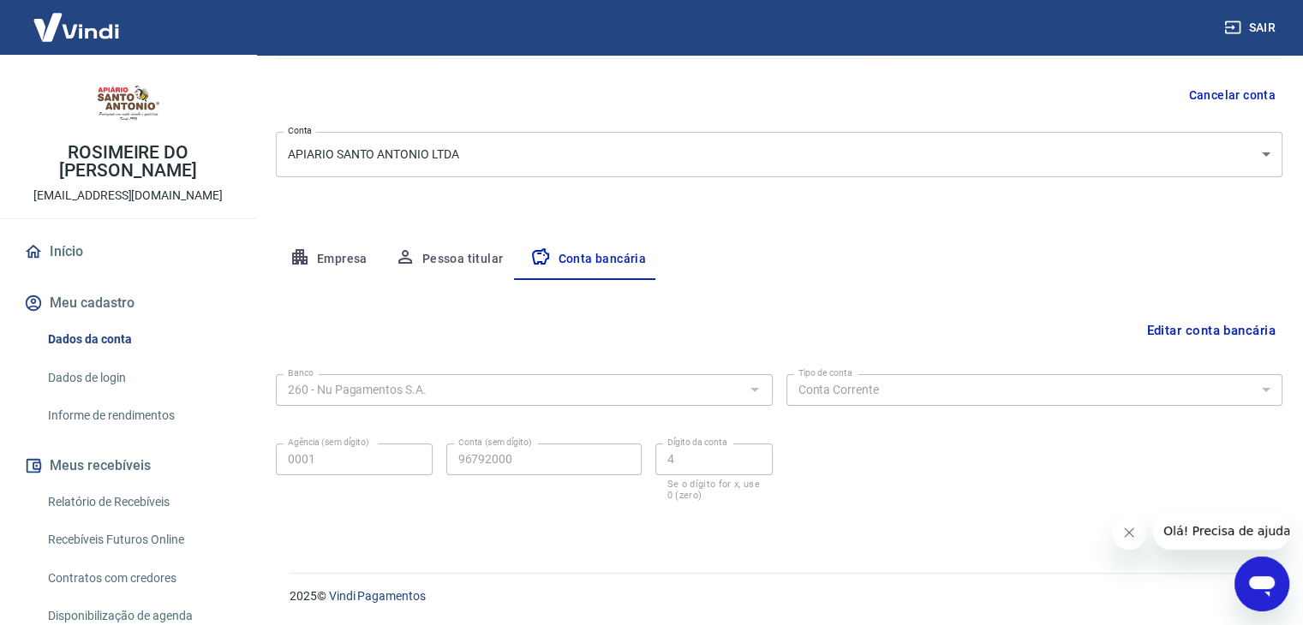
scroll to position [154, 0]
click at [137, 379] on link "Dados de login" at bounding box center [138, 378] width 194 height 35
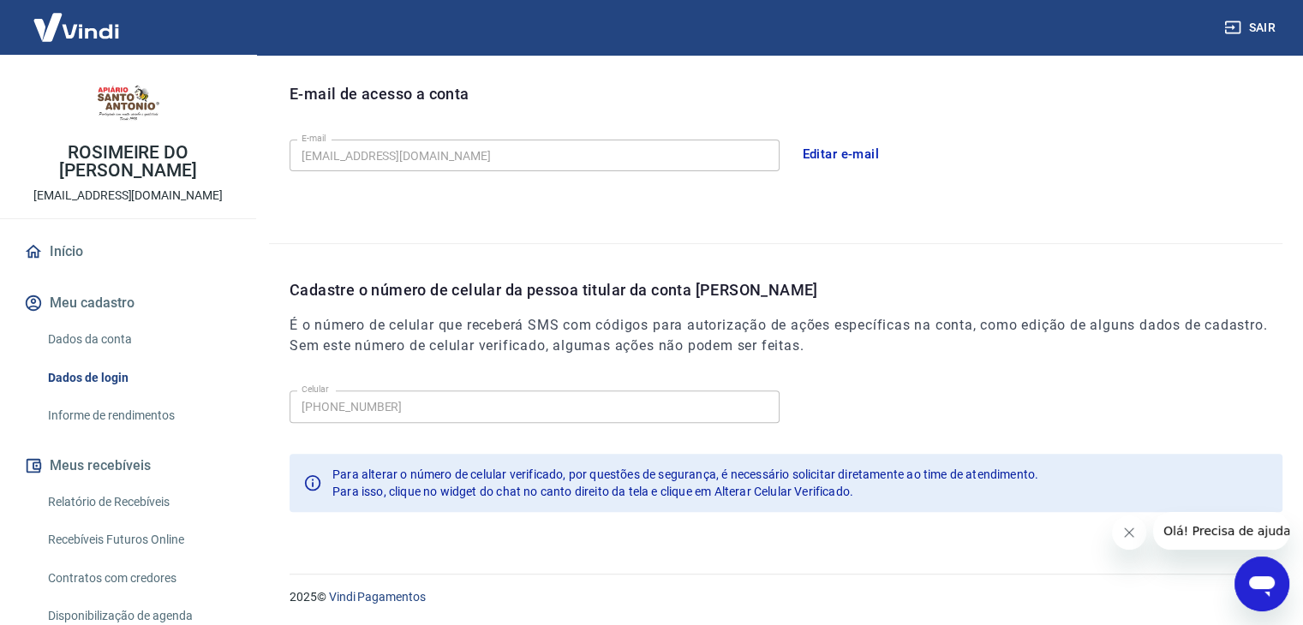
scroll to position [471, 0]
click at [163, 415] on link "Informe de rendimentos" at bounding box center [138, 415] width 194 height 35
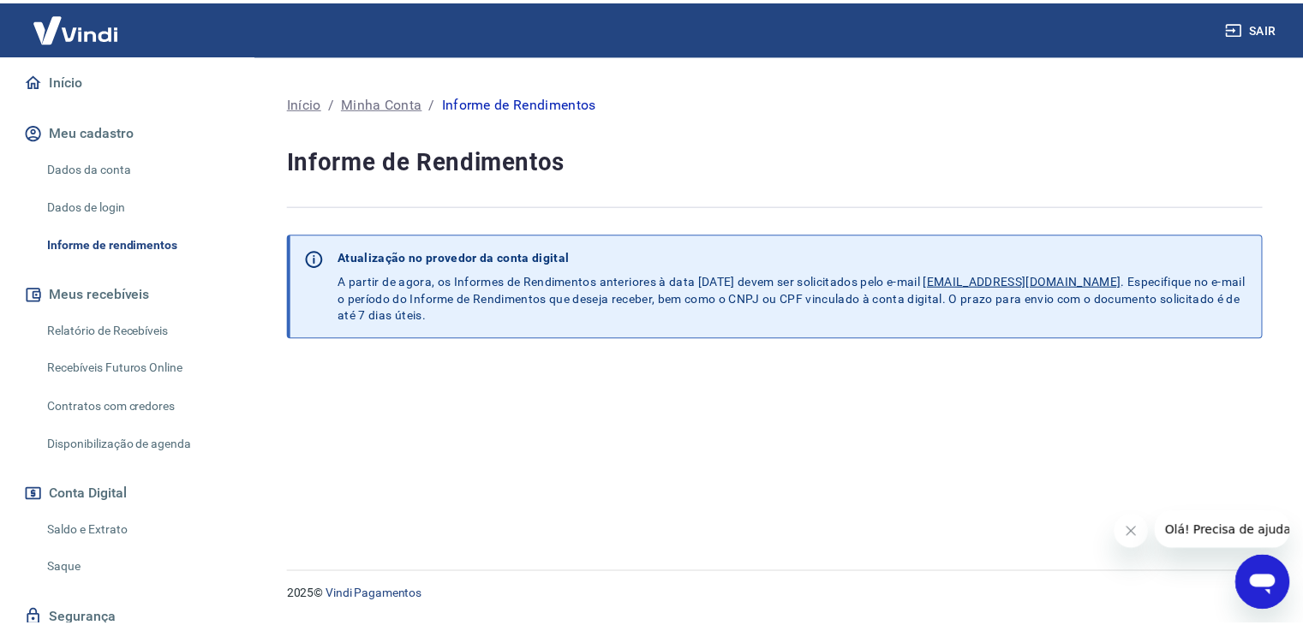
scroll to position [235, 0]
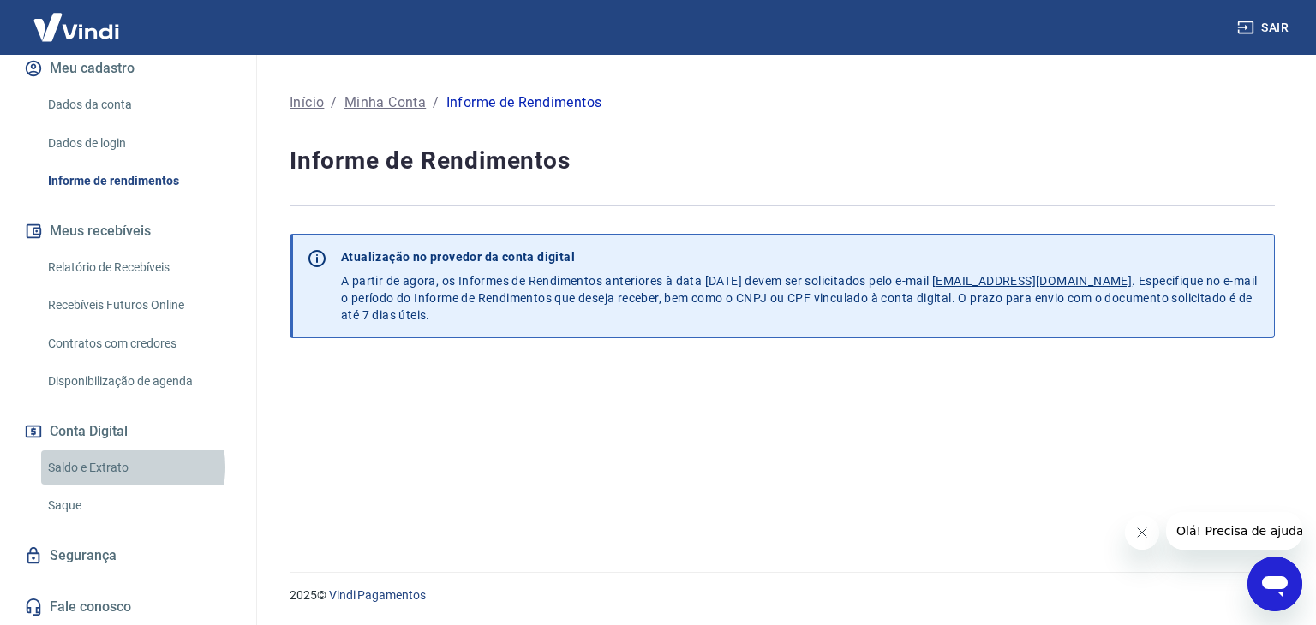
click at [123, 467] on link "Saldo e Extrato" at bounding box center [138, 468] width 194 height 35
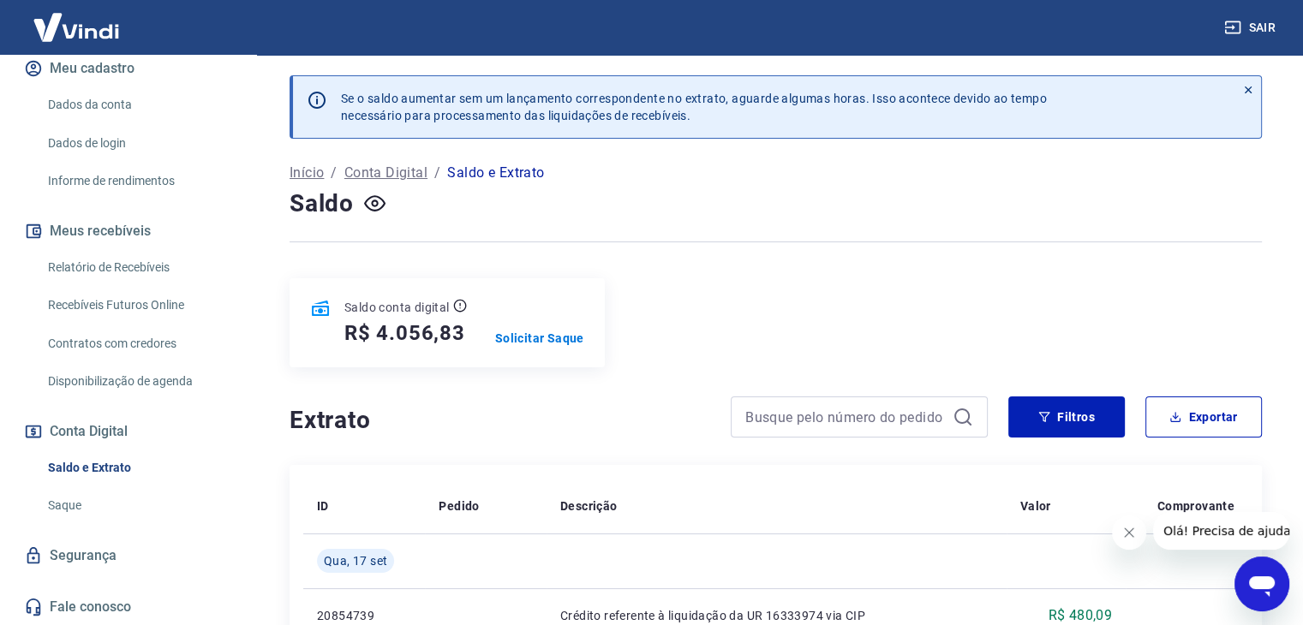
click at [101, 492] on link "Saque" at bounding box center [138, 505] width 194 height 35
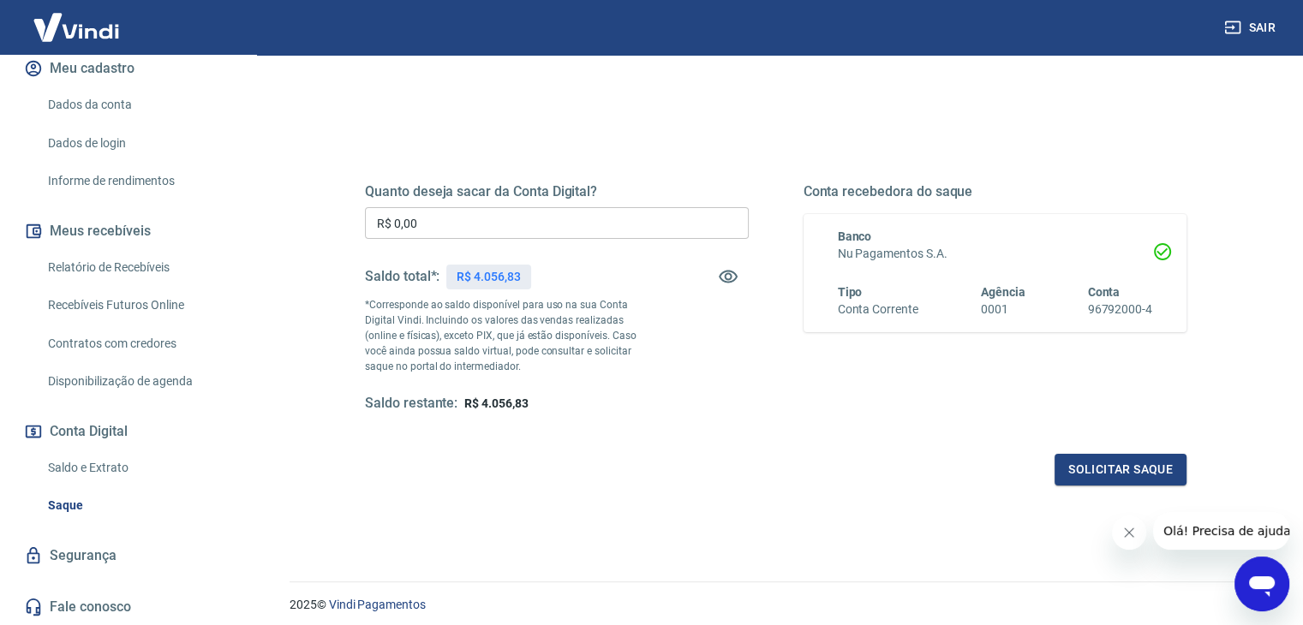
scroll to position [221, 0]
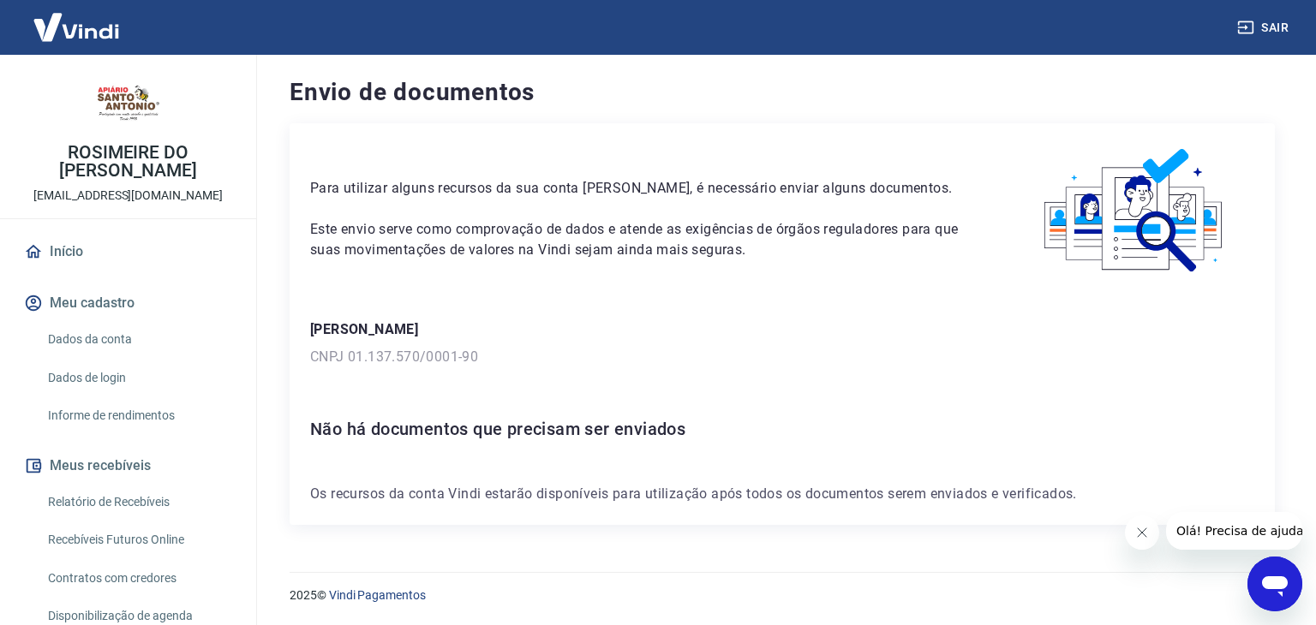
scroll to position [235, 0]
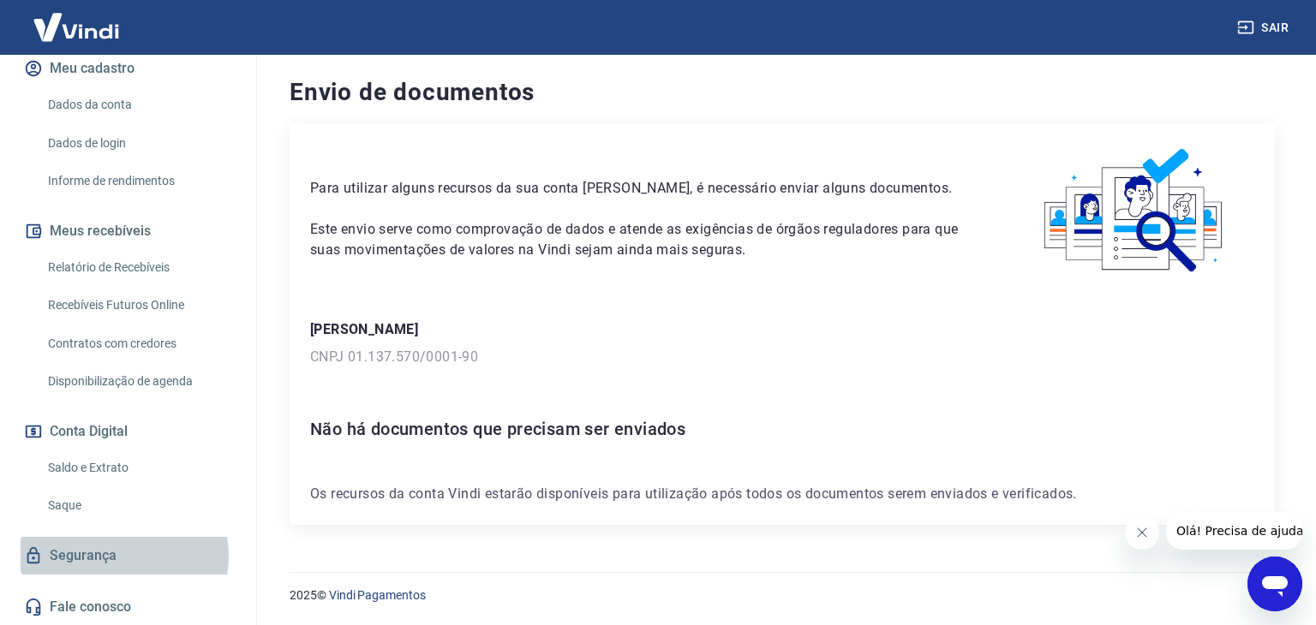
click at [123, 556] on link "Segurança" at bounding box center [128, 556] width 215 height 38
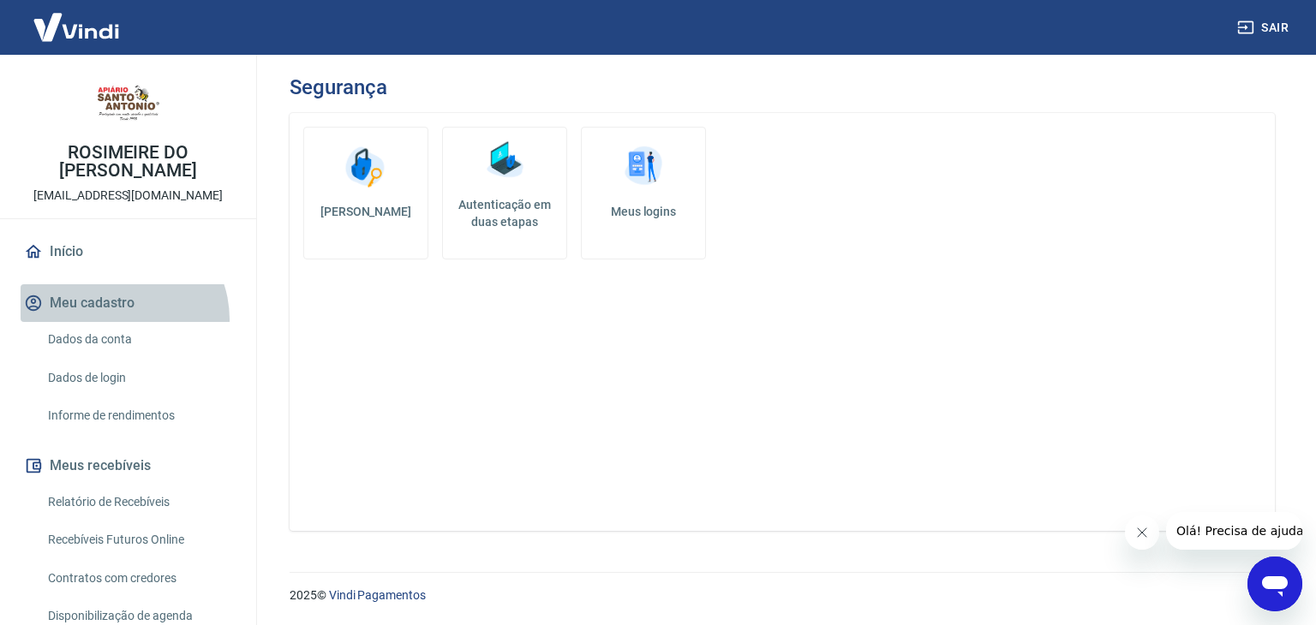
click at [117, 320] on button "Meu cadastro" at bounding box center [128, 303] width 215 height 38
click at [123, 258] on link "Início" at bounding box center [128, 252] width 215 height 38
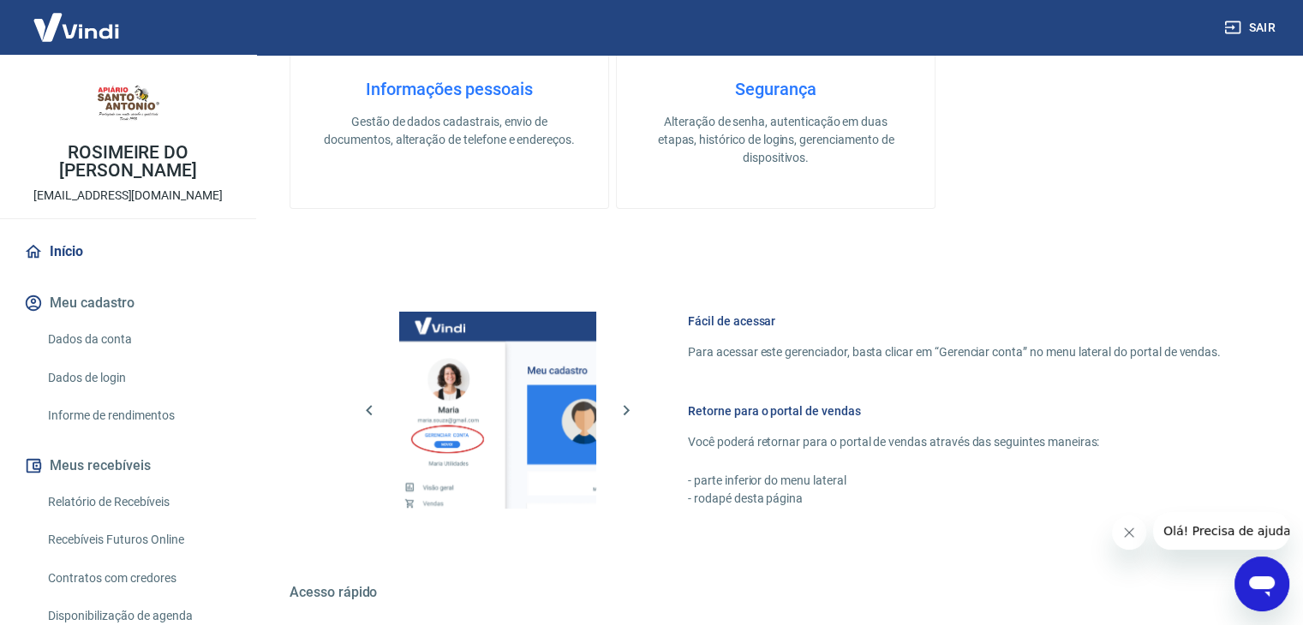
scroll to position [298, 0]
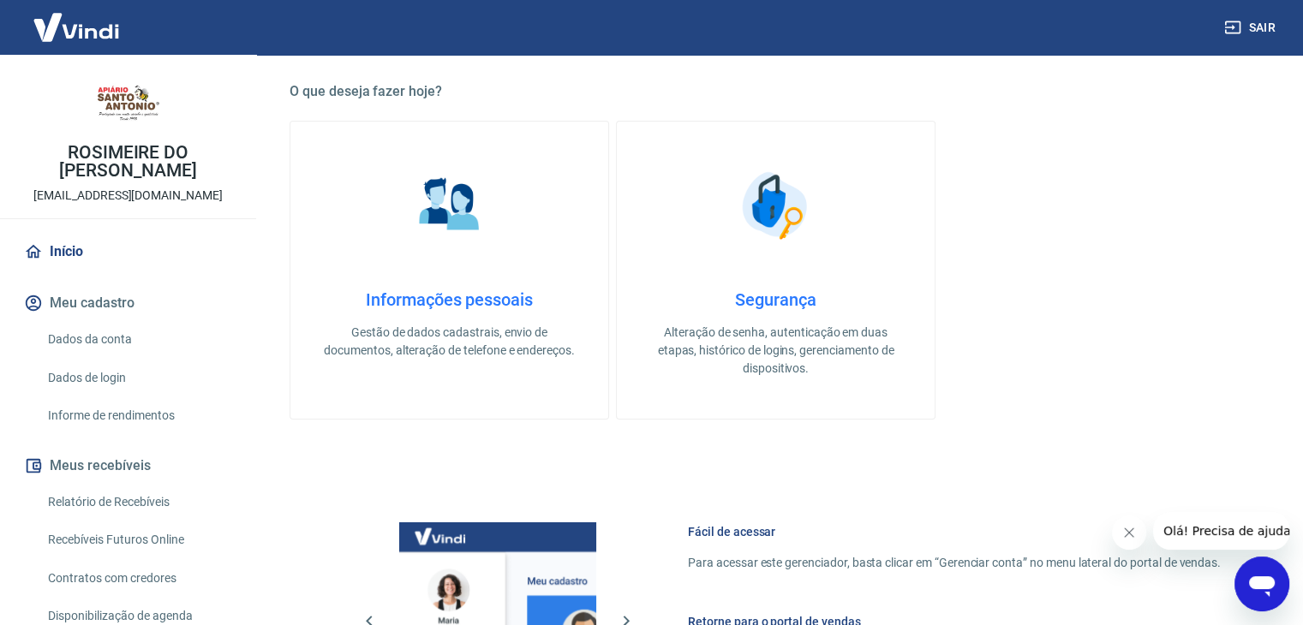
click at [434, 268] on link "Informações pessoais Gestão de dados cadastrais, envio de documentos, alteração…" at bounding box center [450, 270] width 320 height 299
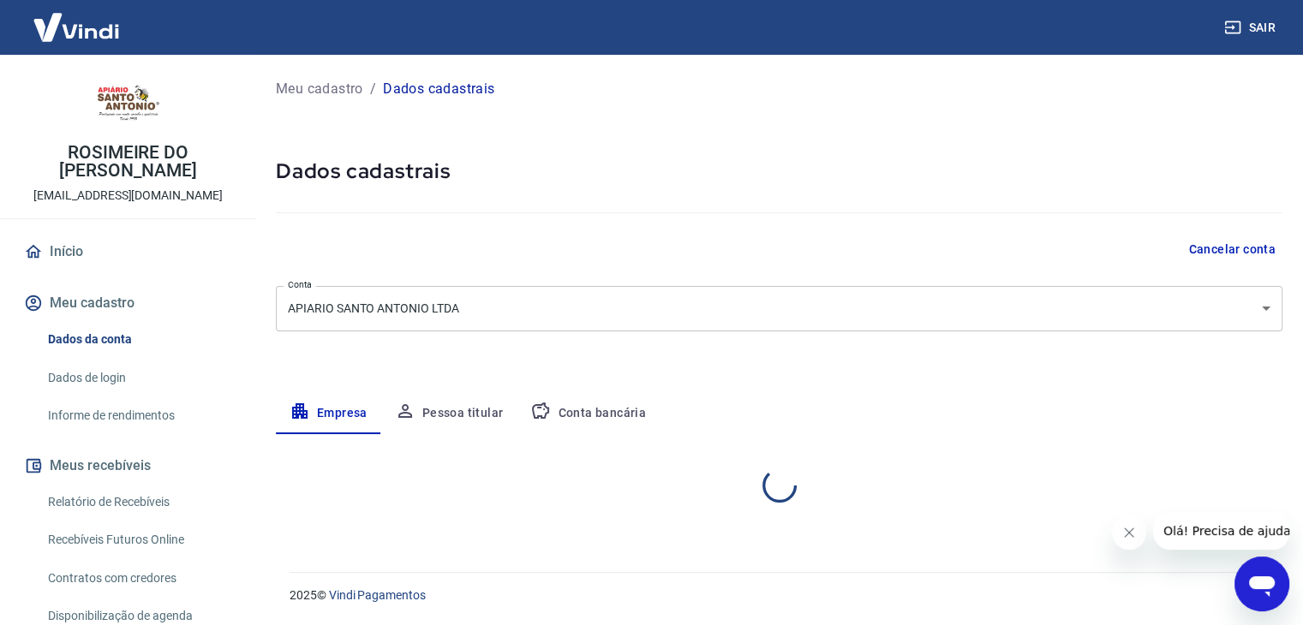
select select "SP"
select select "business"
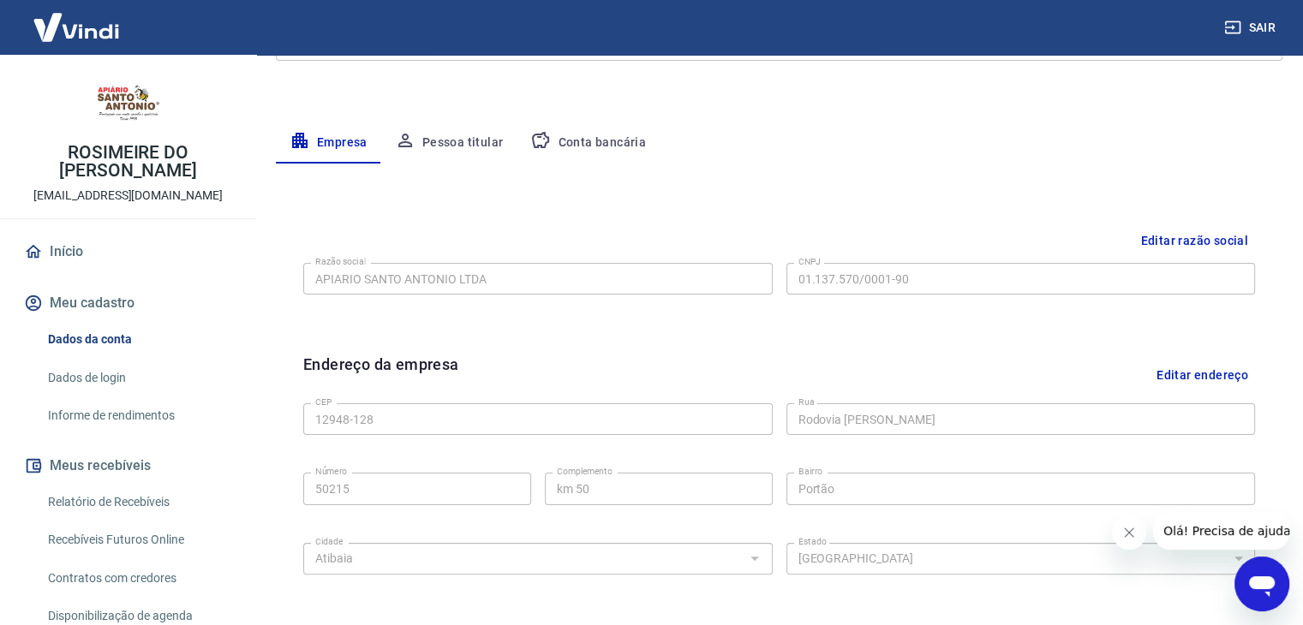
scroll to position [267, 0]
click at [470, 150] on button "Pessoa titular" at bounding box center [449, 146] width 136 height 41
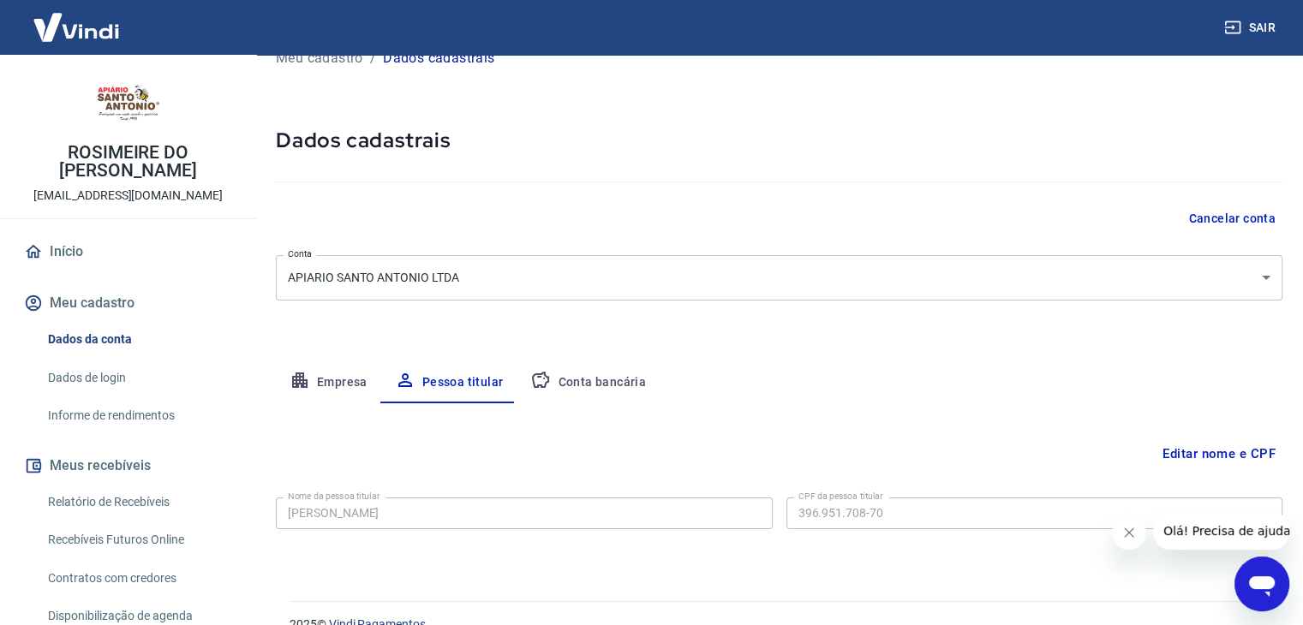
scroll to position [59, 0]
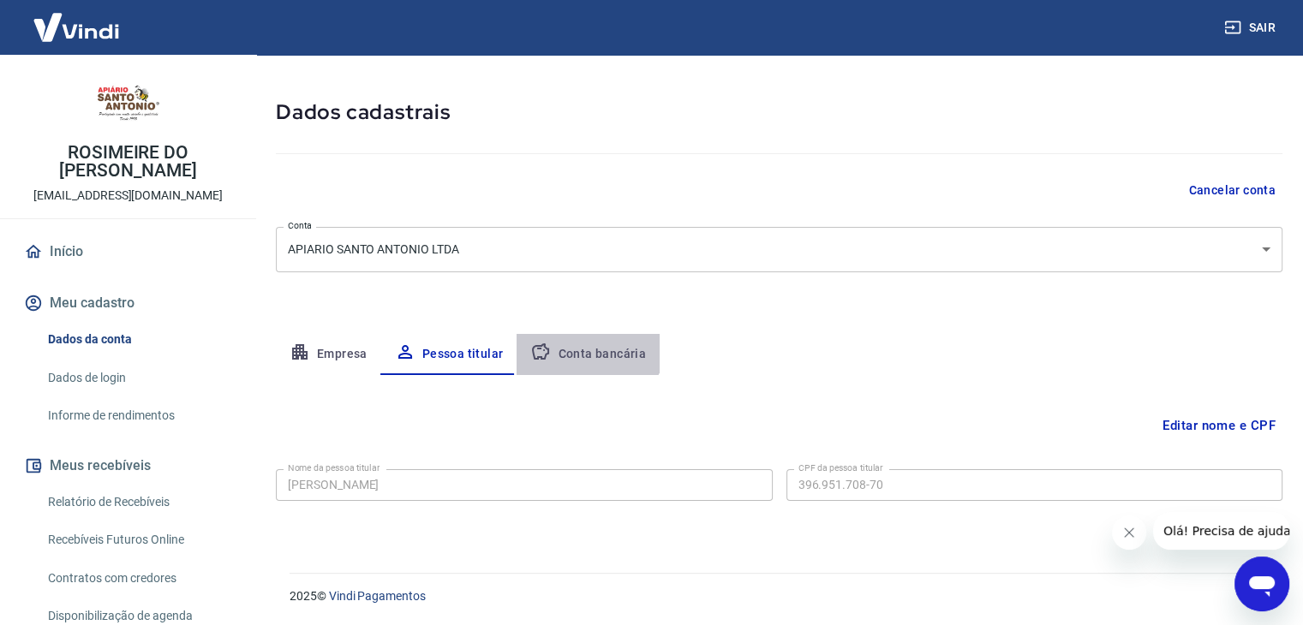
click at [578, 334] on button "Conta bancária" at bounding box center [588, 354] width 143 height 41
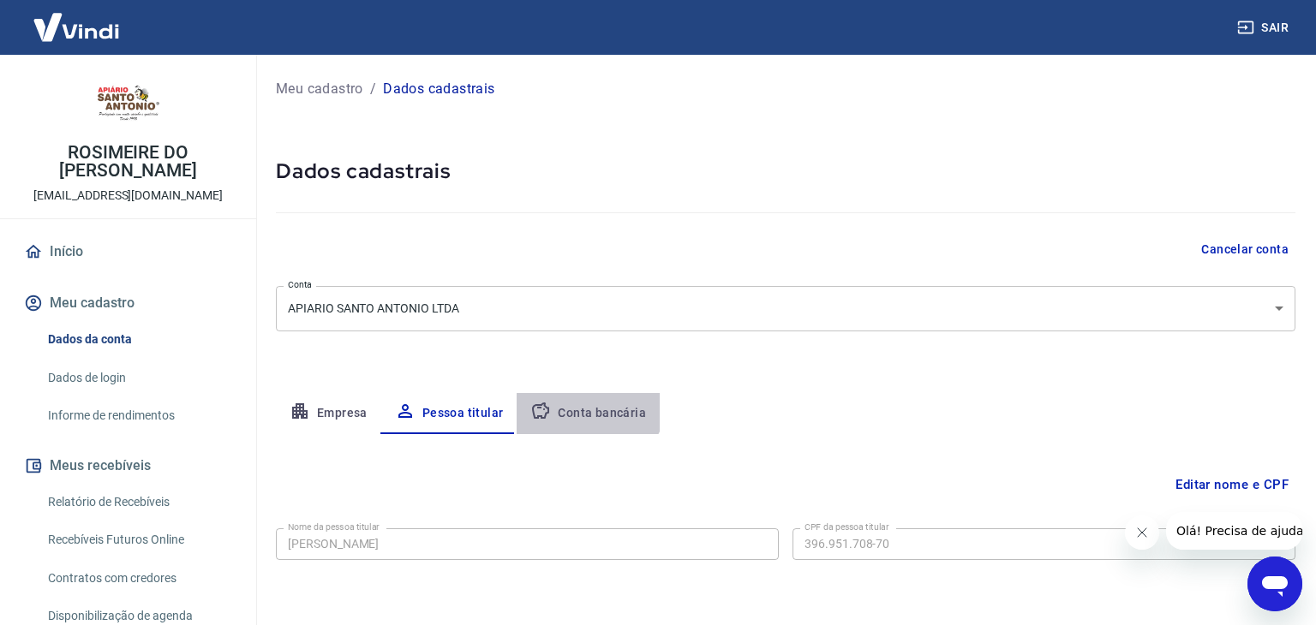
select select "1"
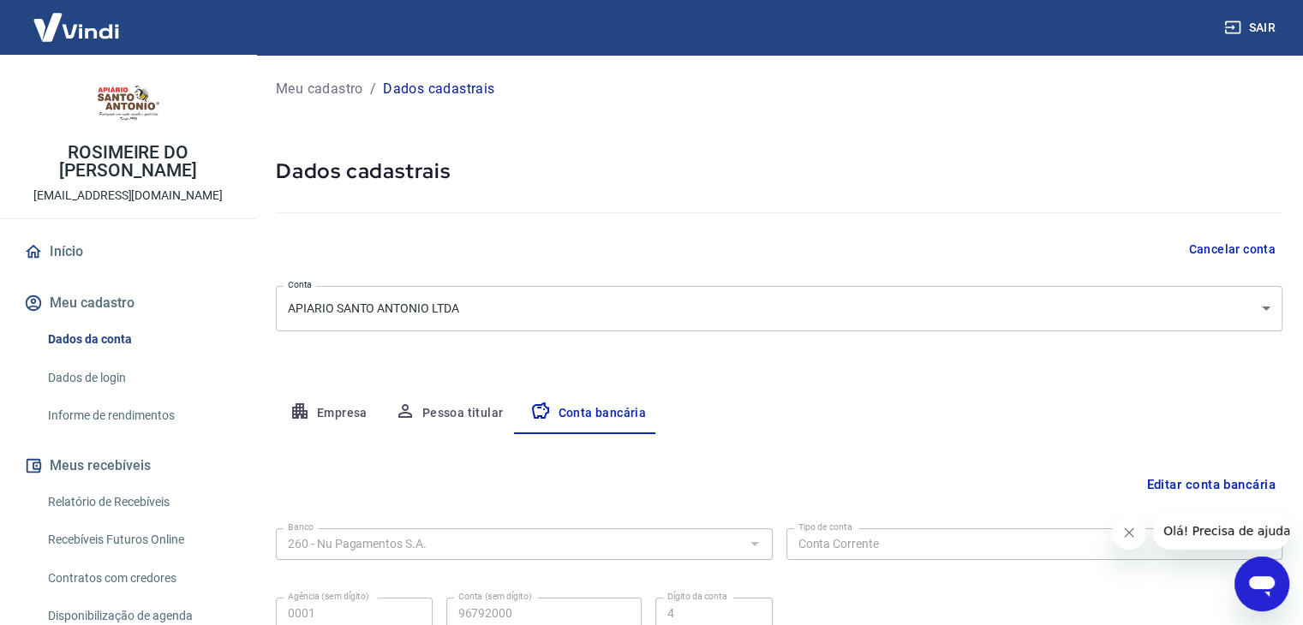
click at [168, 250] on link "Início" at bounding box center [128, 252] width 215 height 38
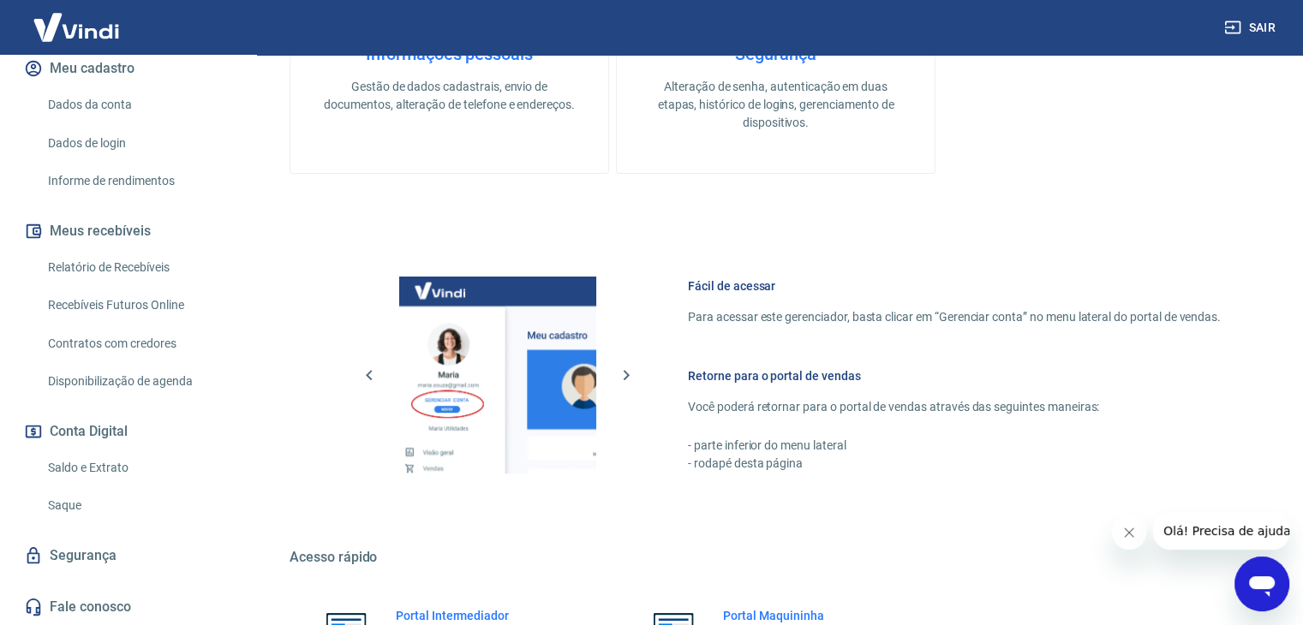
scroll to position [727, 0]
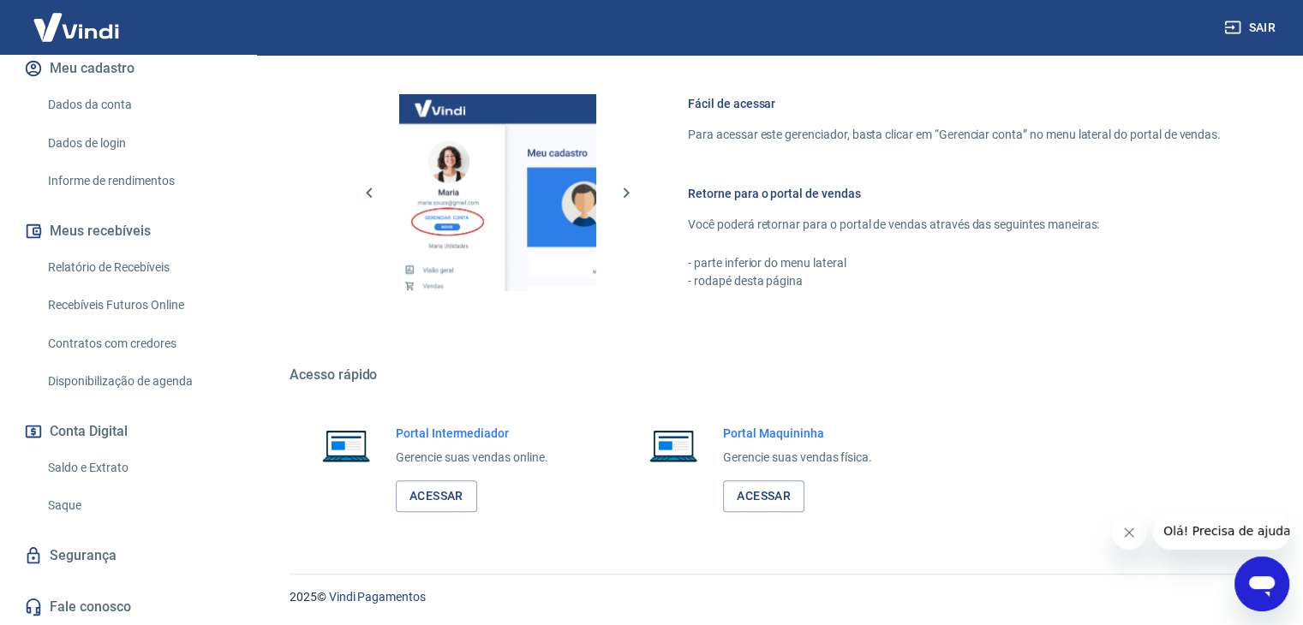
click at [1263, 38] on button "Sair" at bounding box center [1252, 28] width 62 height 32
